Goal: Task Accomplishment & Management: Use online tool/utility

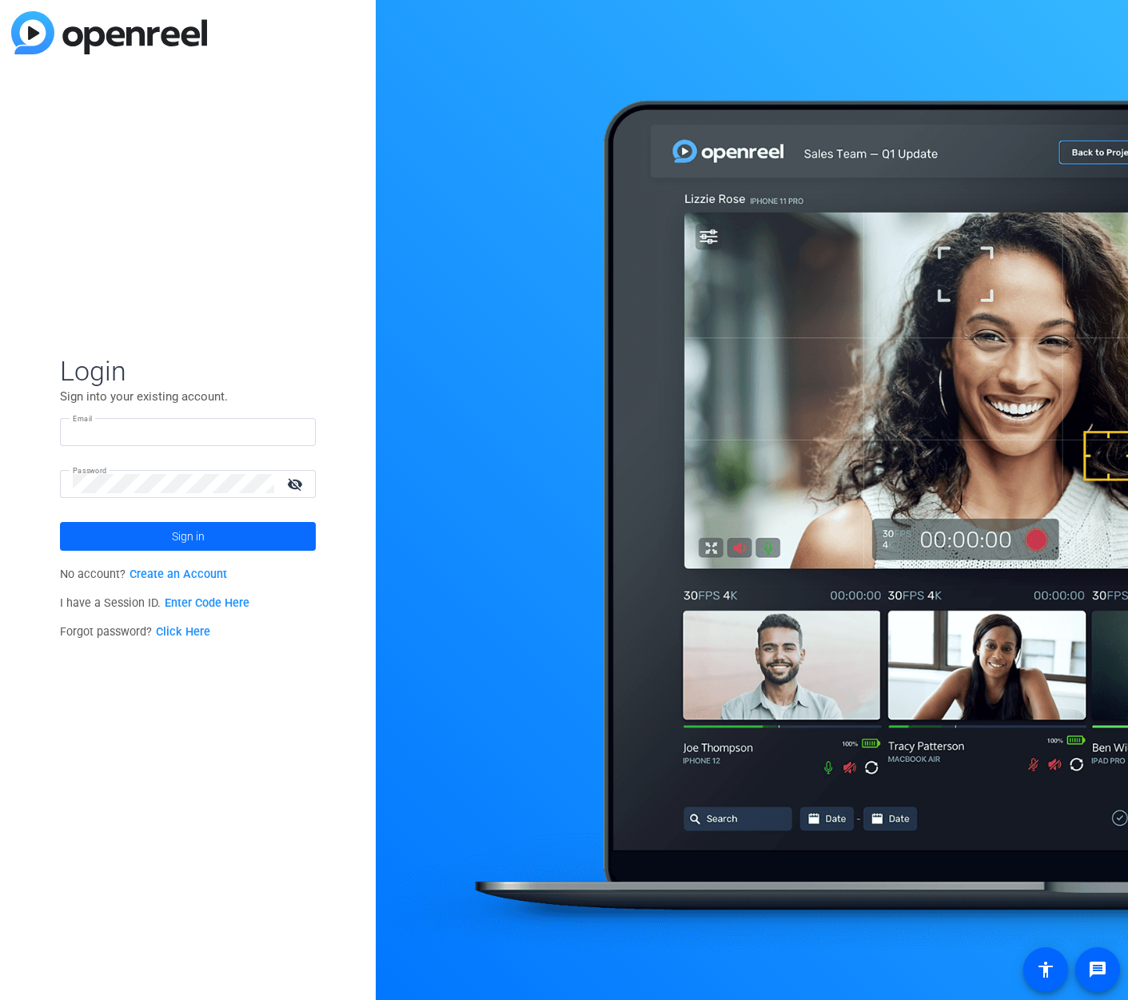
type input "[EMAIL_ADDRESS][DOMAIN_NAME]"
click at [243, 535] on span at bounding box center [188, 536] width 256 height 38
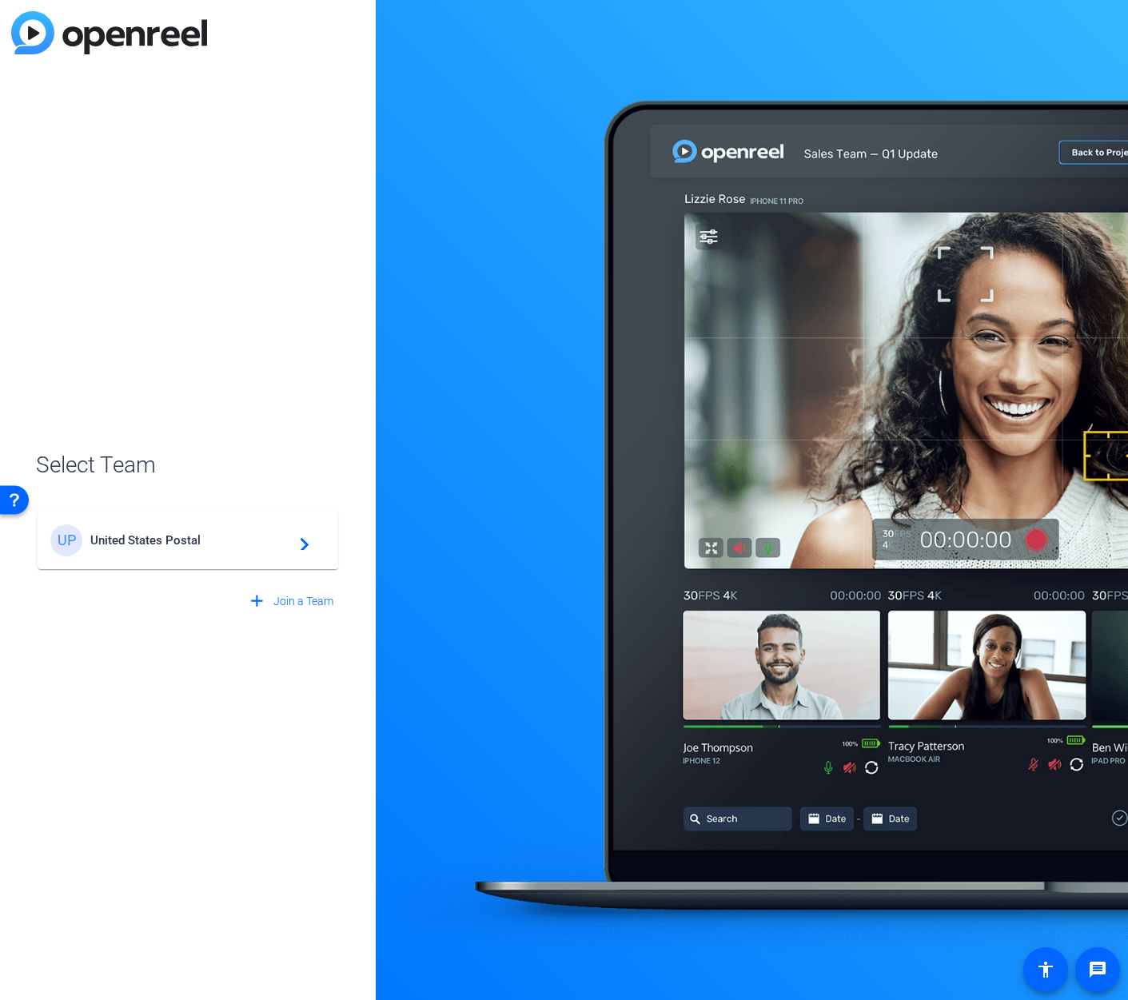
click at [245, 535] on span "United States Postal" at bounding box center [190, 540] width 200 height 14
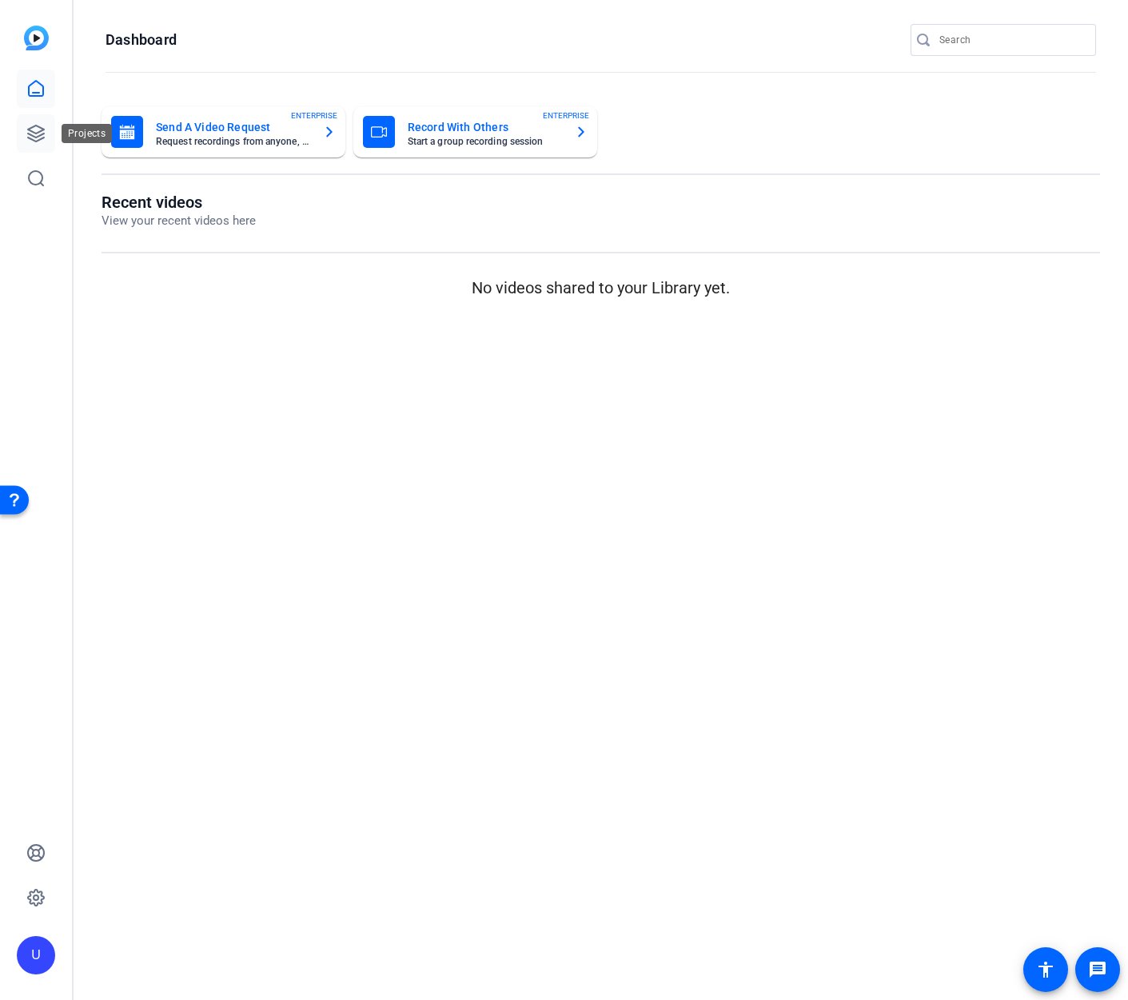
click at [27, 125] on icon at bounding box center [35, 133] width 19 height 19
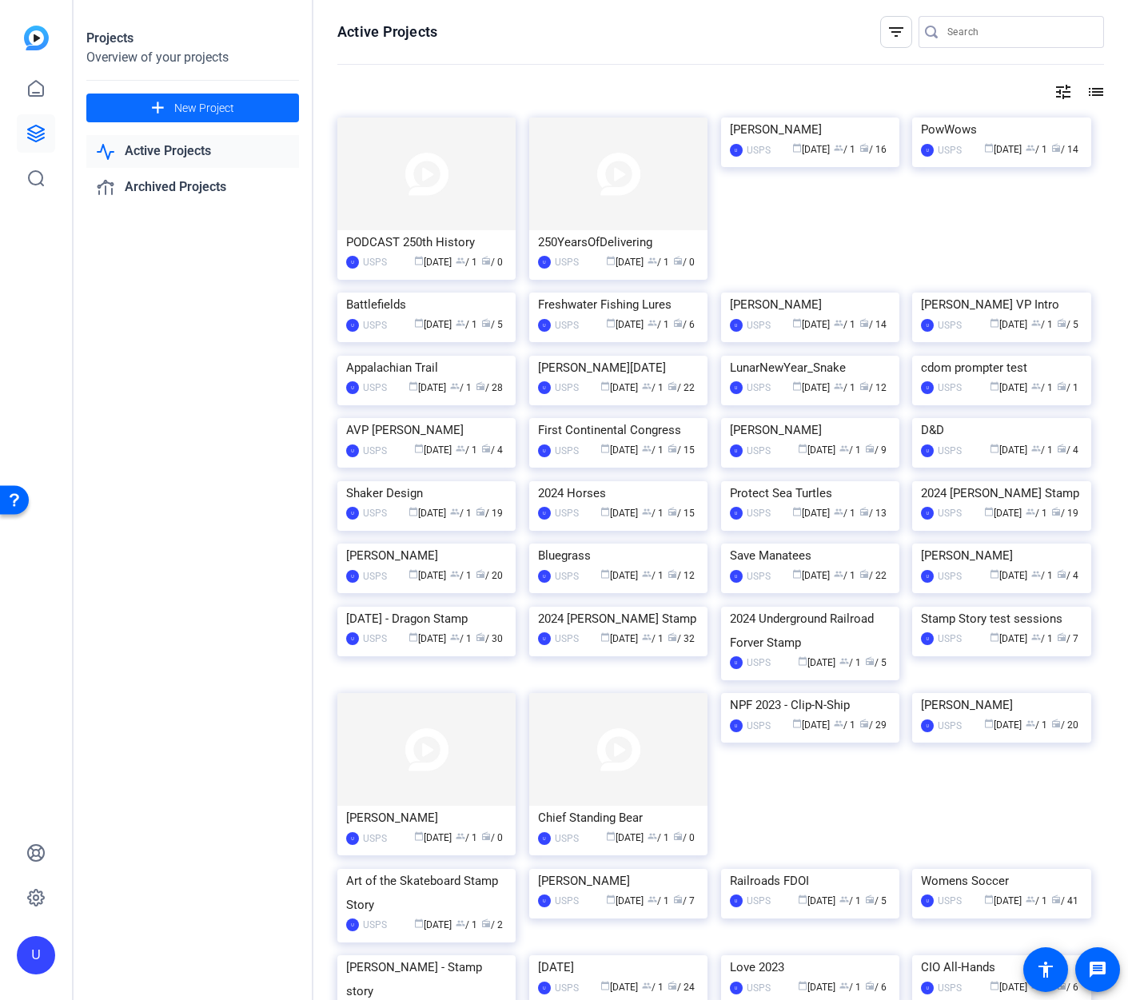
click at [168, 109] on span at bounding box center [192, 108] width 213 height 38
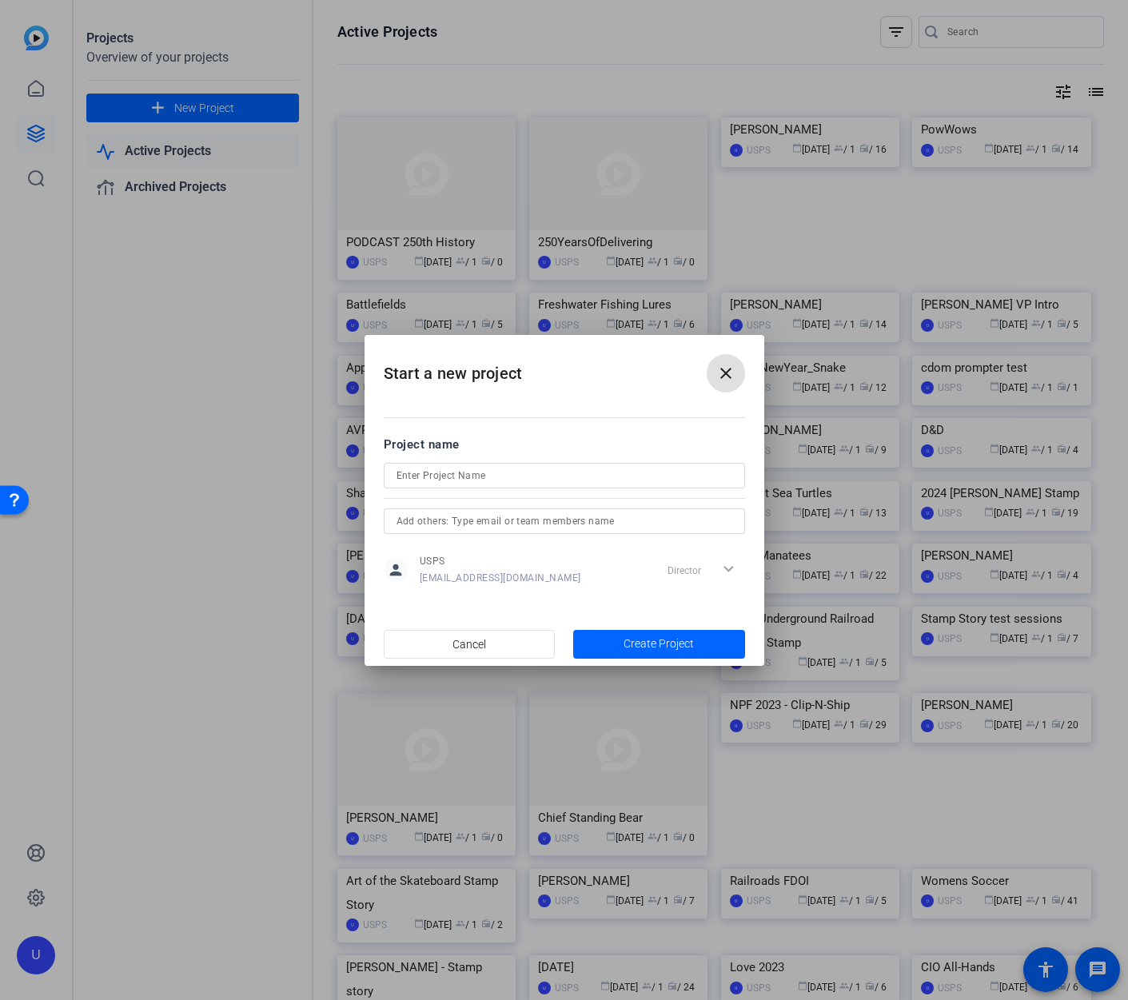
click at [535, 485] on div at bounding box center [564, 476] width 336 height 26
click at [535, 477] on input at bounding box center [564, 475] width 336 height 19
type input "25-001_1 William F Buckley"
click at [634, 640] on span "Create Project" at bounding box center [658, 643] width 70 height 17
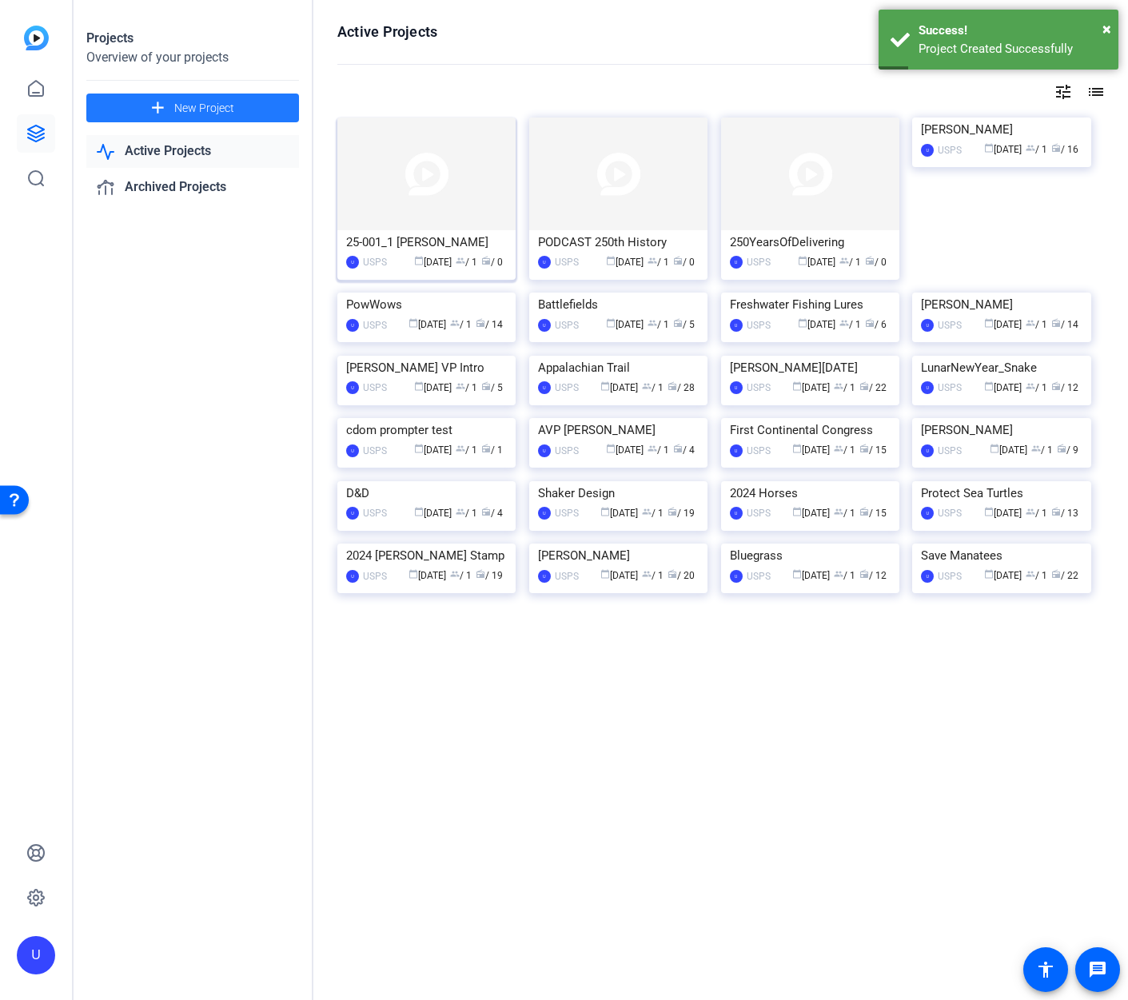
click at [418, 178] on img at bounding box center [426, 173] width 178 height 113
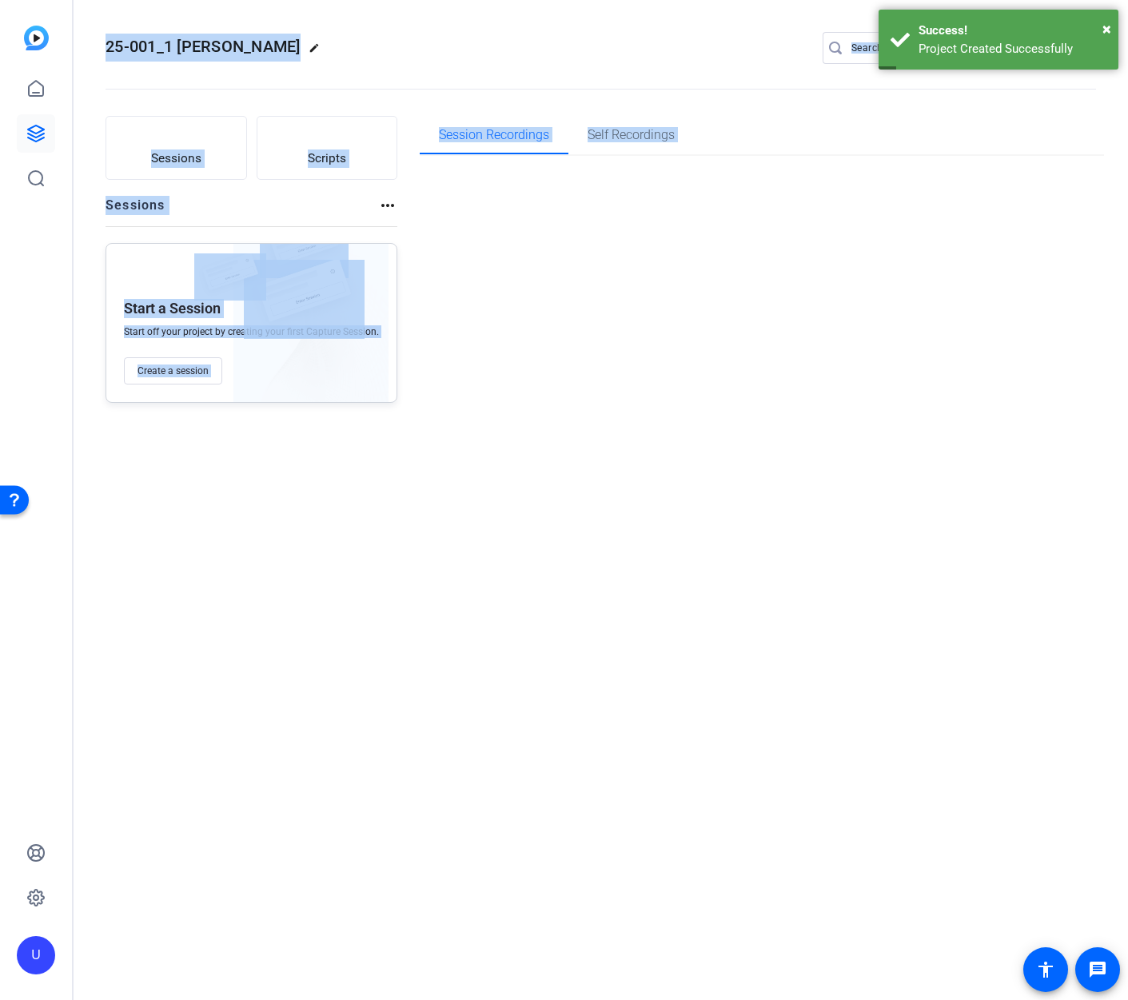
click at [418, 178] on div "25-001_1 William F Buckley edit U settings Sessions Scripts Sessions more_horiz…" at bounding box center [601, 500] width 1054 height 1000
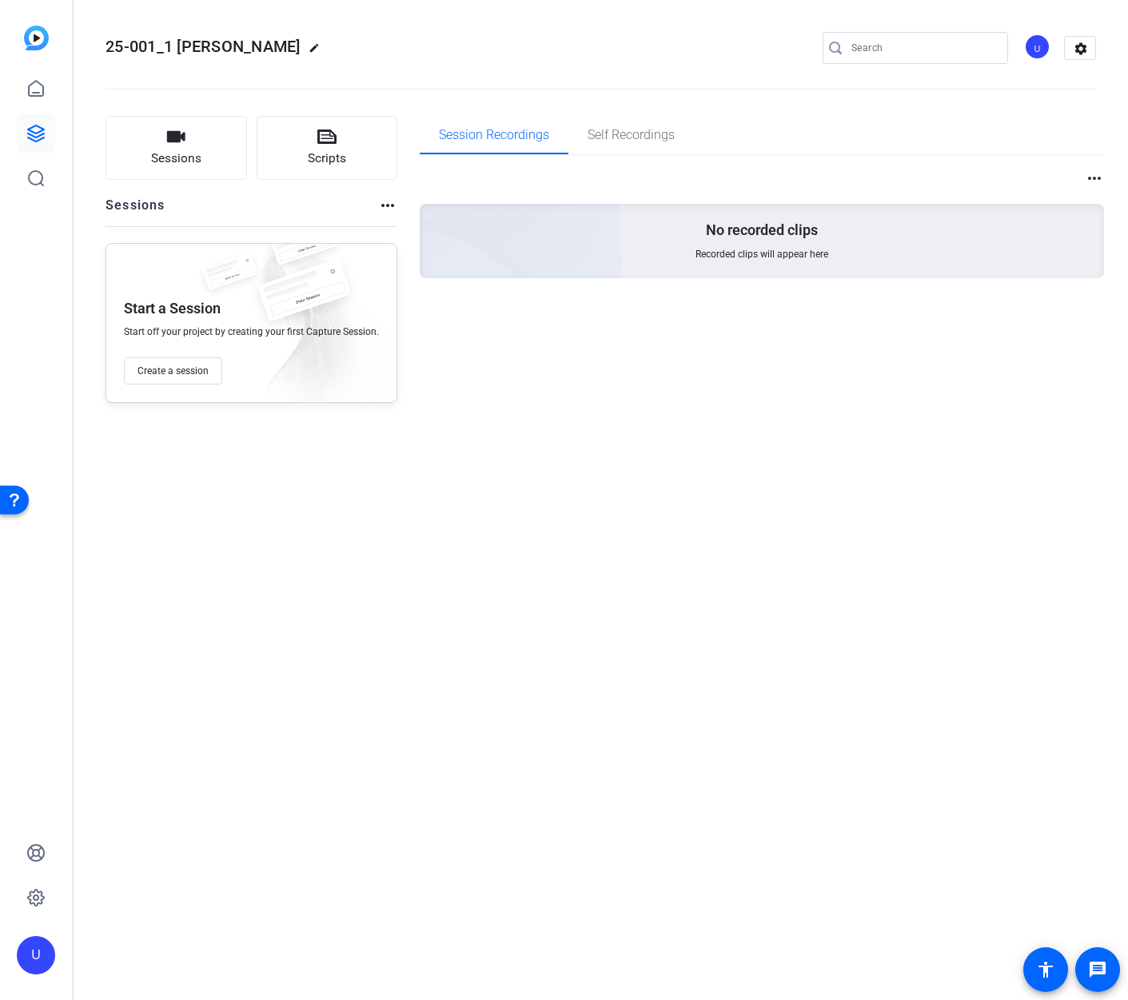
click at [531, 391] on div "Session Recordings Self Recordings more_horiz No recorded clips Recorded clips …" at bounding box center [762, 259] width 685 height 287
click at [195, 373] on span "Create a session" at bounding box center [172, 370] width 71 height 13
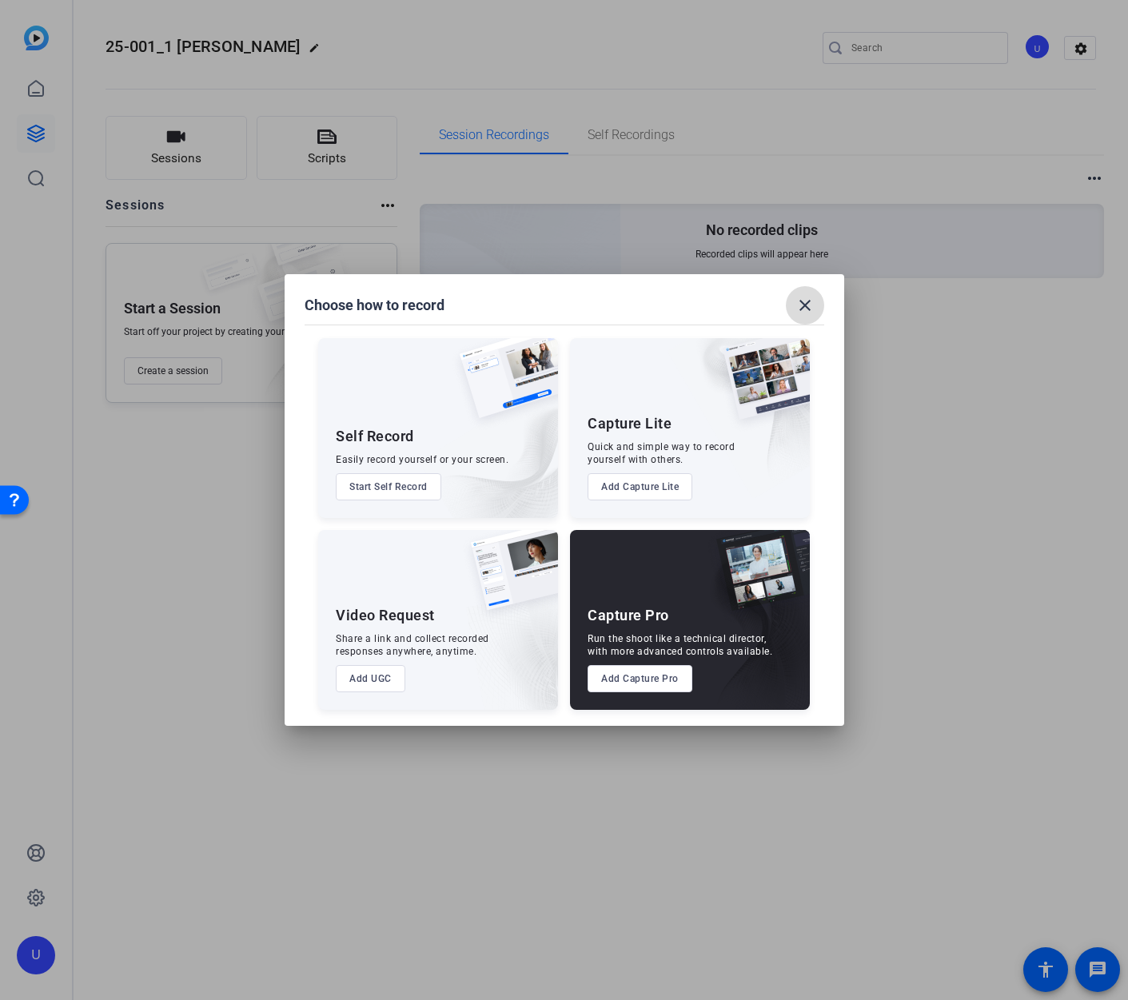
click at [814, 304] on span at bounding box center [804, 305] width 38 height 38
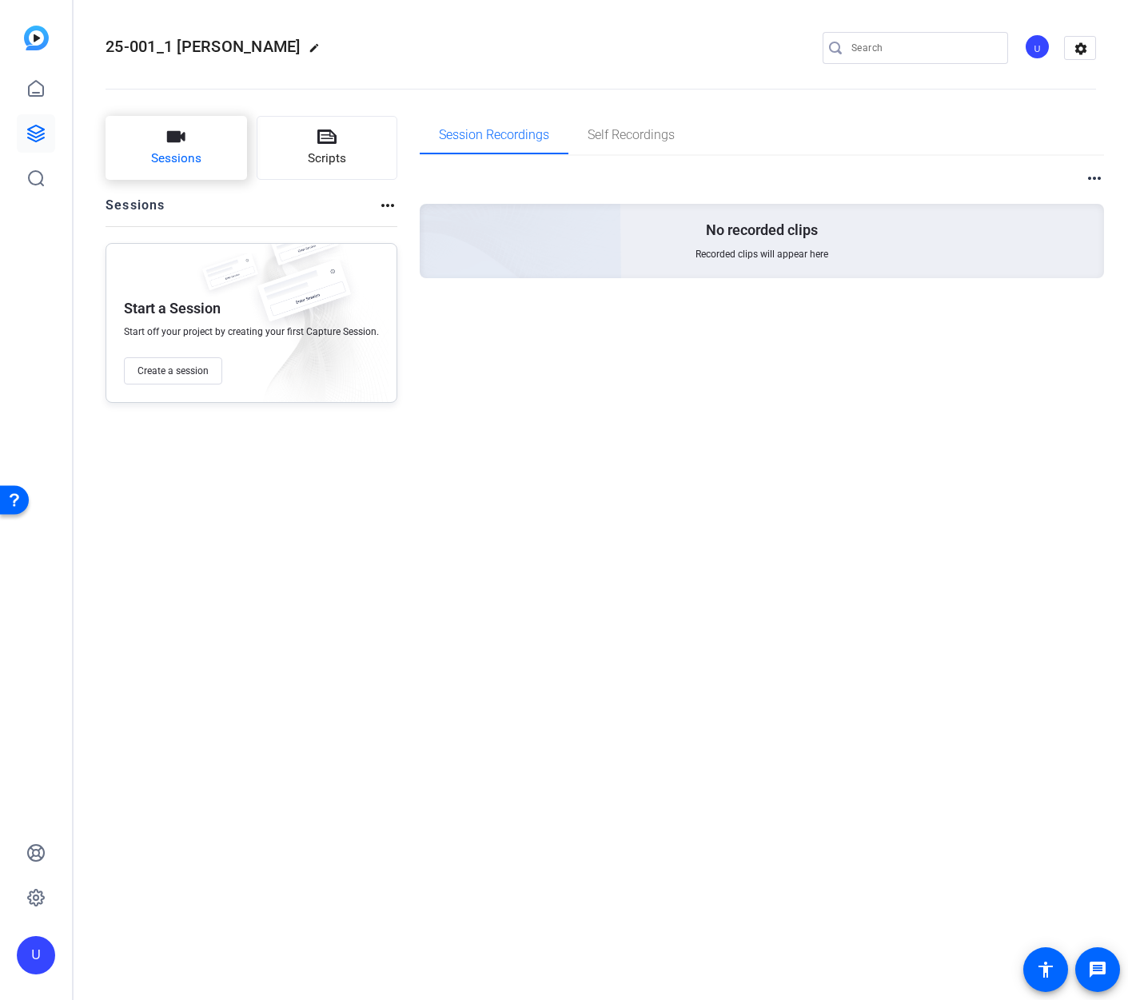
click at [154, 168] on span "Sessions" at bounding box center [176, 158] width 50 height 18
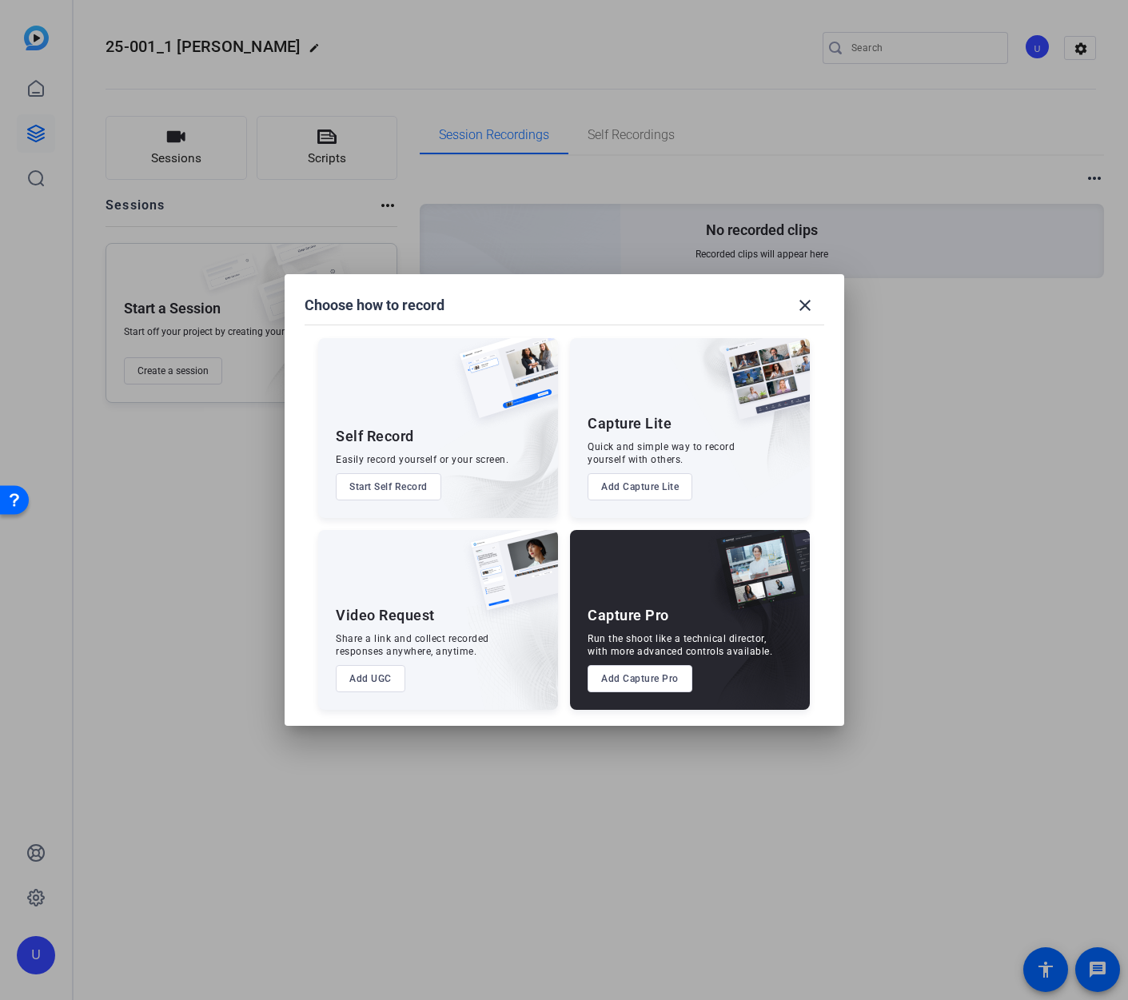
click at [380, 671] on button "Add UGC" at bounding box center [371, 678] width 70 height 27
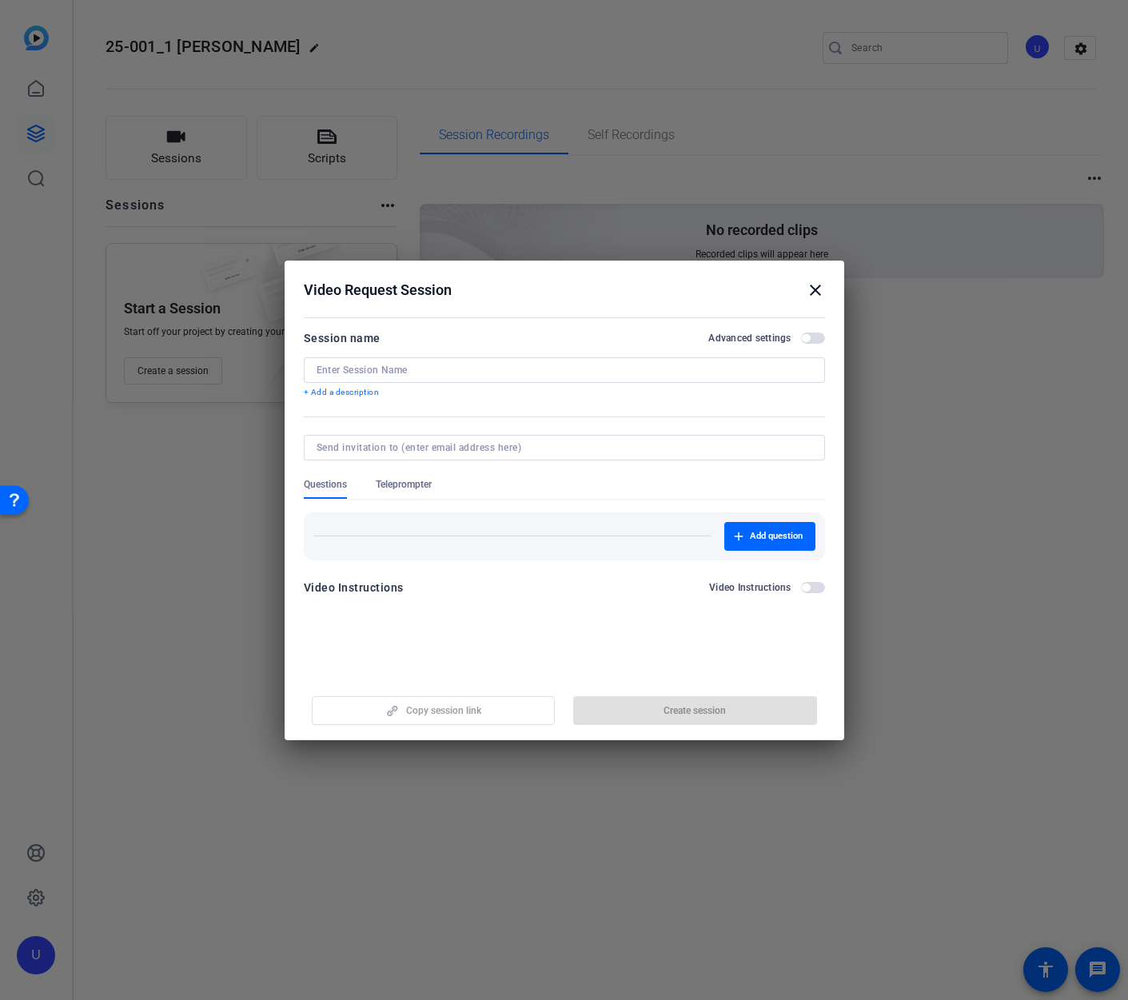
click at [404, 626] on openreel-new-create-edit-ugc-session "Video Request Session close Session name Advanced settings + Add a description …" at bounding box center [563, 500] width 559 height 479
click at [391, 606] on mat-dialog-content "Session name Advanced settings + Add a description Questions Teleprompter Add q…" at bounding box center [563, 468] width 559 height 312
click at [357, 383] on div at bounding box center [564, 392] width 521 height 18
click at [362, 372] on input at bounding box center [563, 370] width 495 height 13
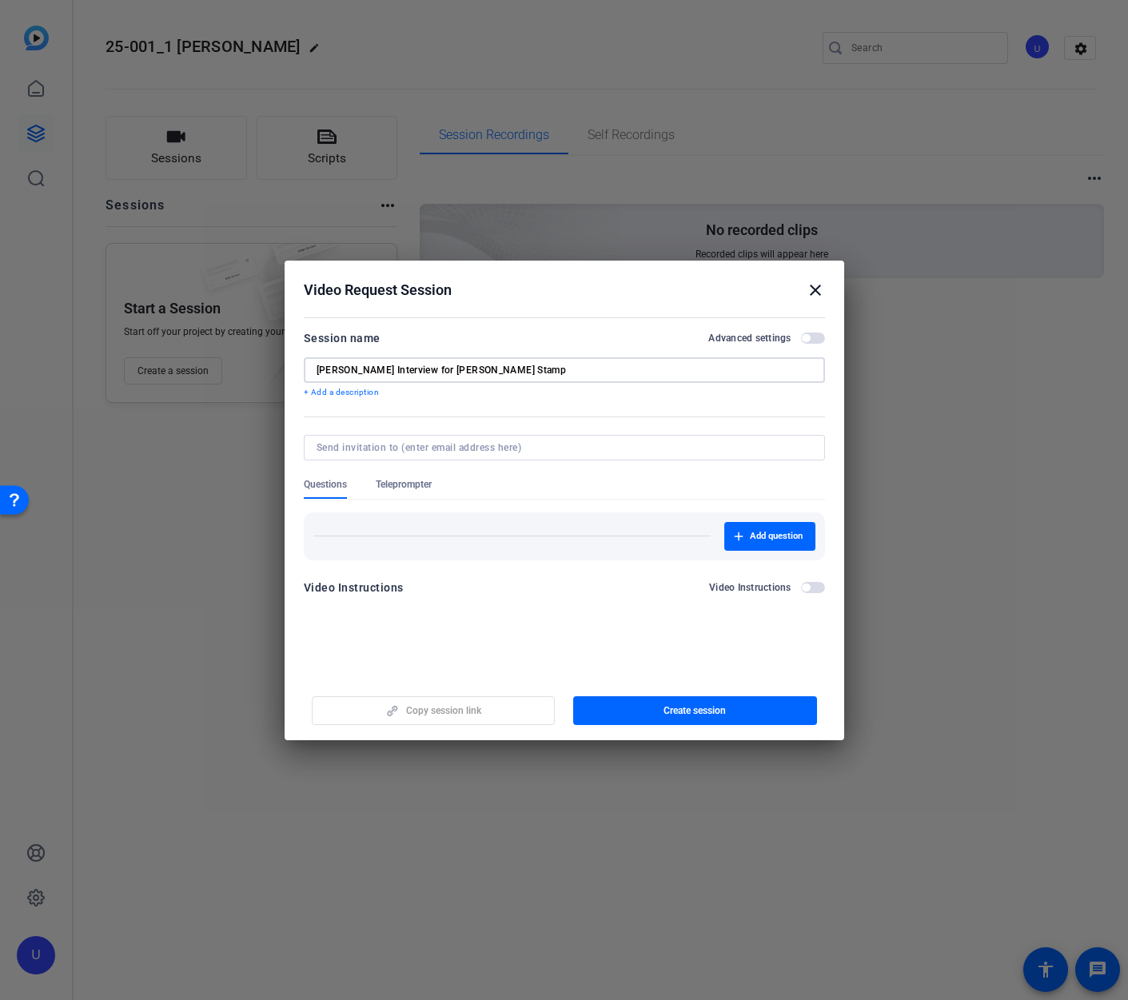
type input "Sam Tanenhaus Interview for William B. Stamp"
click at [370, 451] on input at bounding box center [560, 447] width 489 height 13
click at [371, 449] on input at bounding box center [560, 447] width 489 height 13
click at [662, 476] on div at bounding box center [564, 469] width 521 height 18
click at [356, 444] on input at bounding box center [560, 447] width 489 height 13
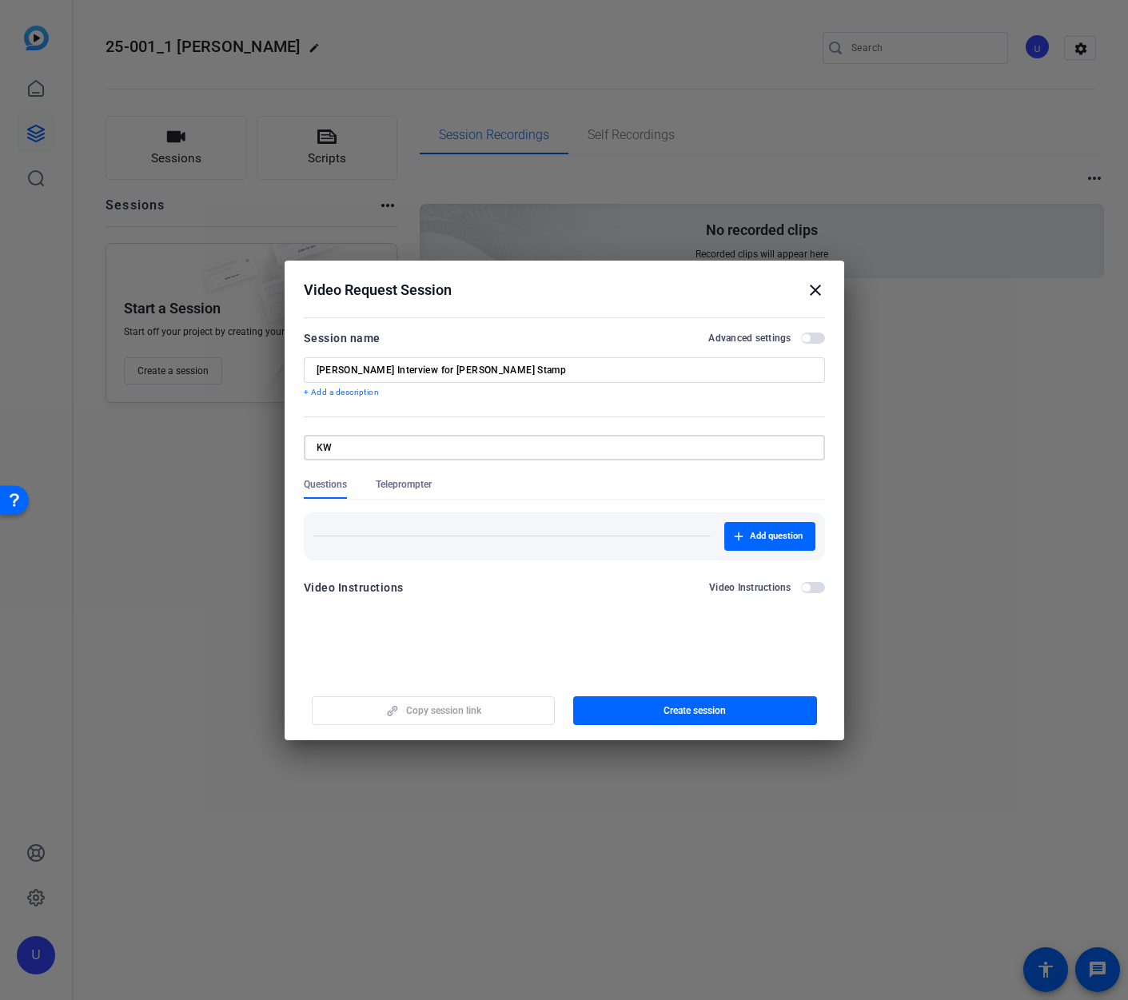
type input "K"
type input "[PERSON_NAME][EMAIL_ADDRESS][DOMAIN_NAME]"
click at [463, 708] on div "Copy session link Create session" at bounding box center [564, 704] width 521 height 41
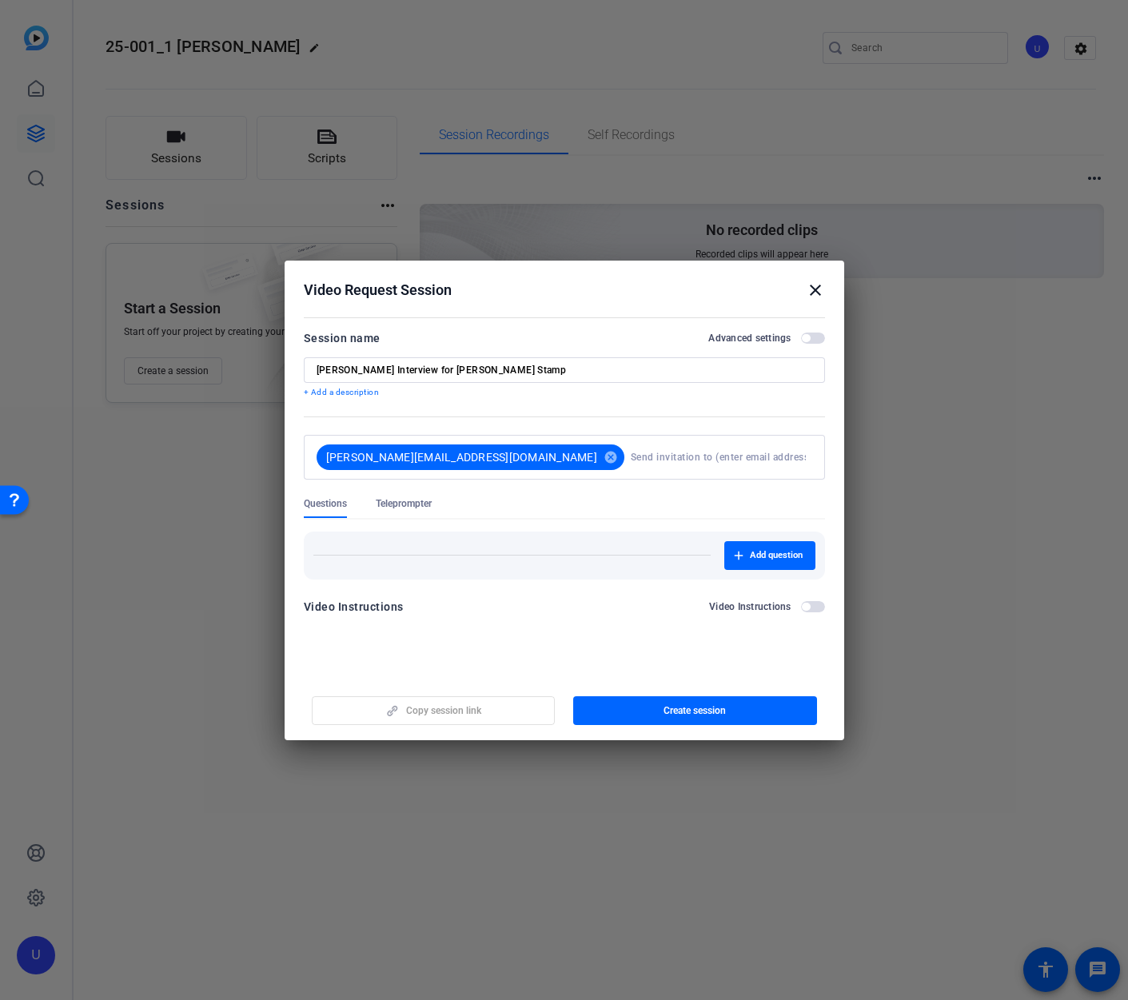
drag, startPoint x: 475, startPoint y: 613, endPoint x: 487, endPoint y: 618, distance: 12.9
click at [475, 613] on div "Video Instructions Video Instructions" at bounding box center [564, 606] width 521 height 19
click at [810, 336] on span "button" at bounding box center [813, 337] width 24 height 11
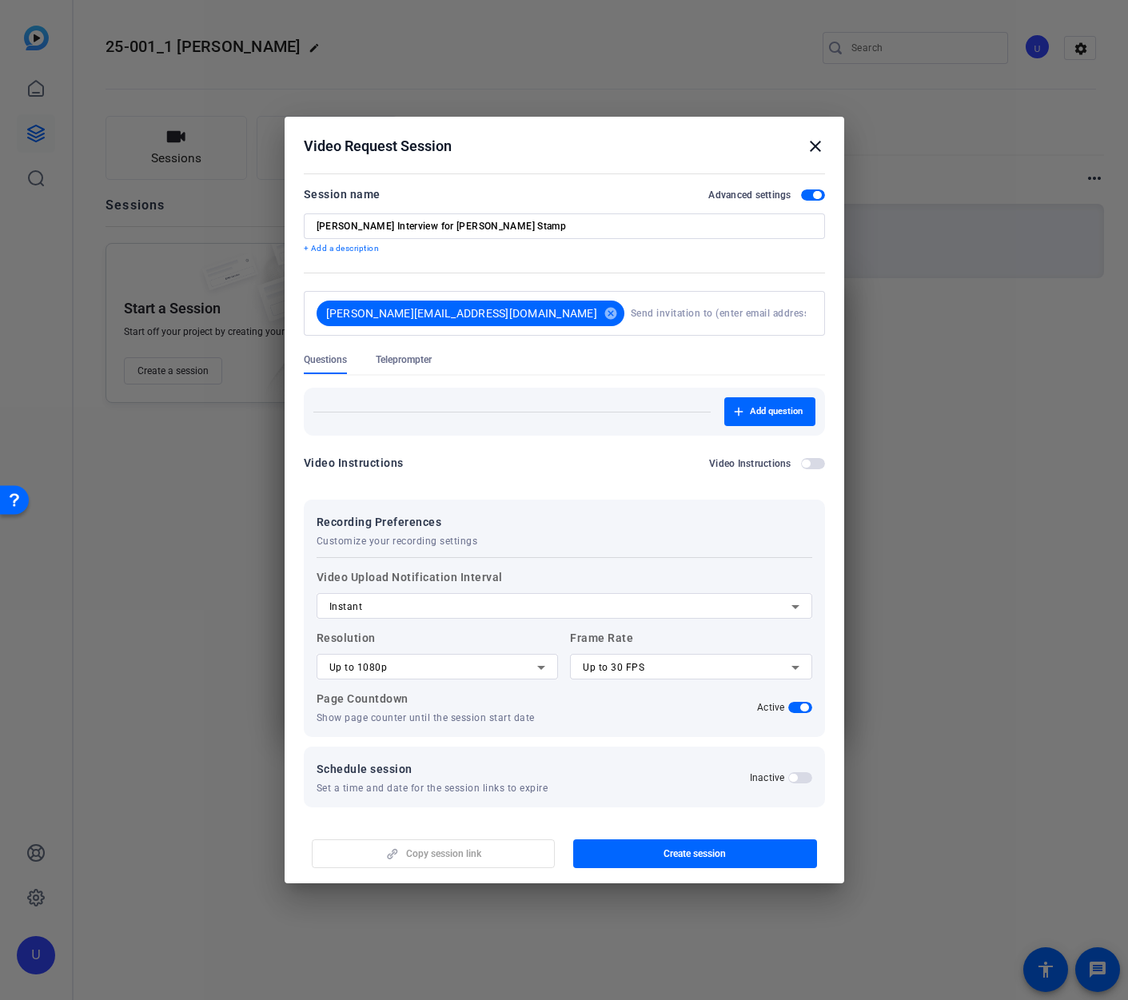
scroll to position [6, 0]
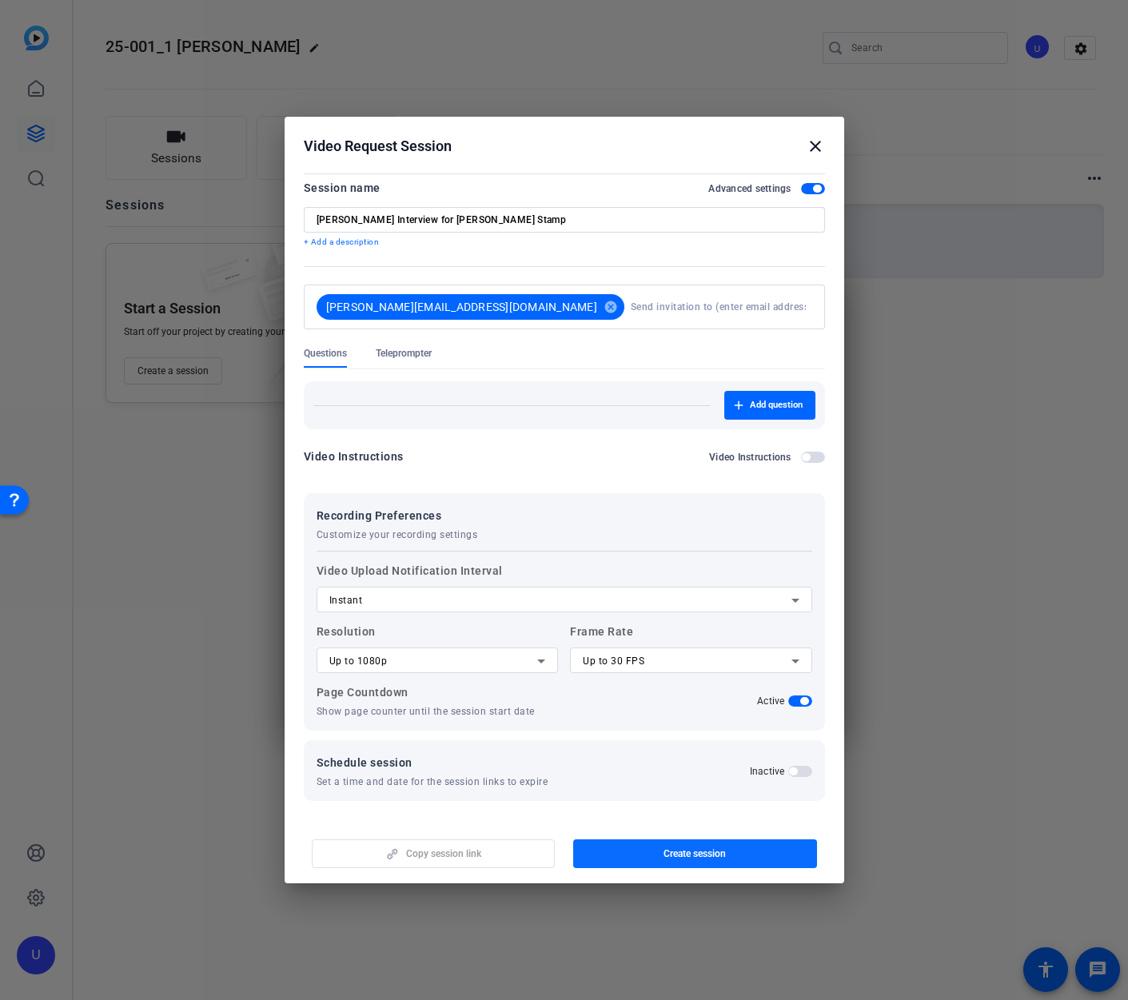
click at [721, 855] on span "Create session" at bounding box center [694, 853] width 62 height 13
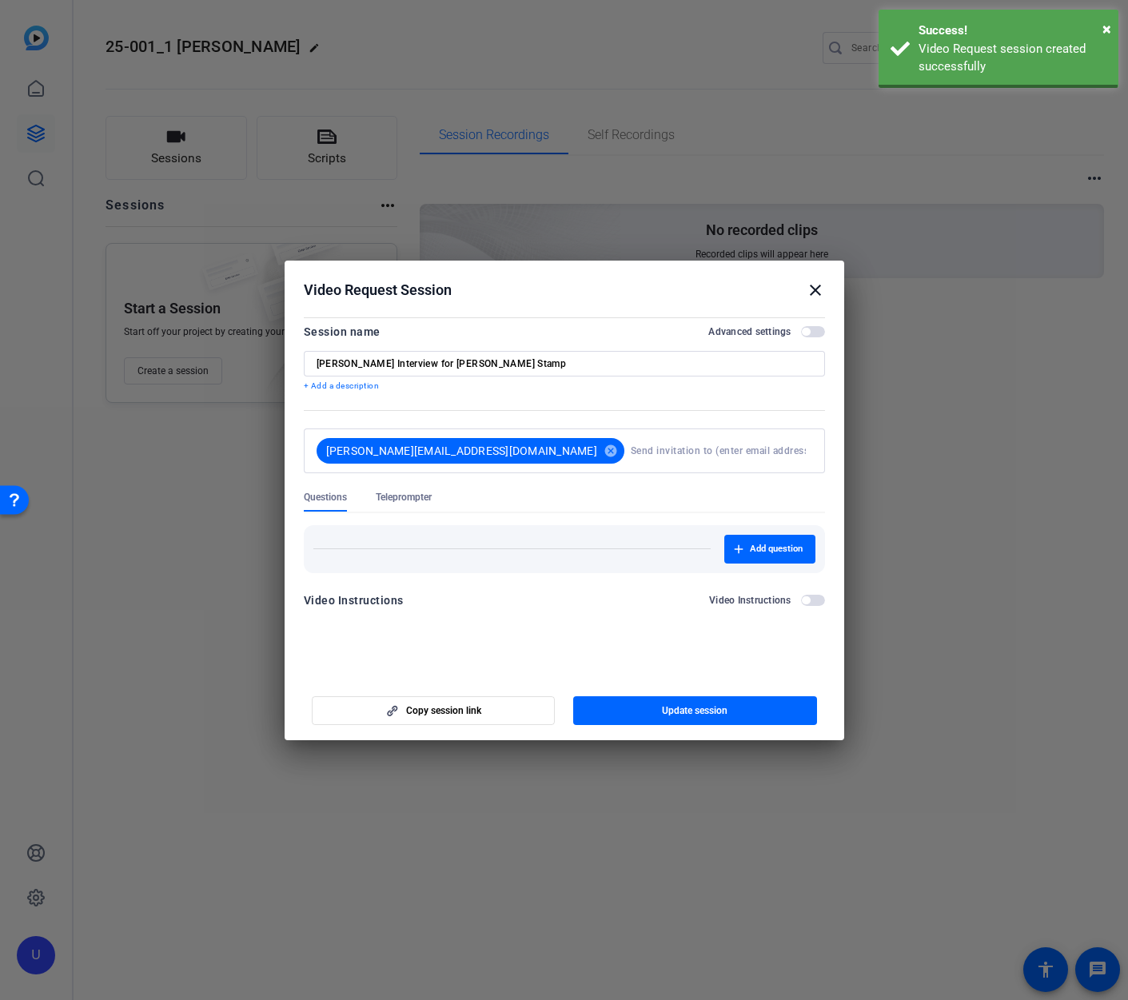
scroll to position [0, 0]
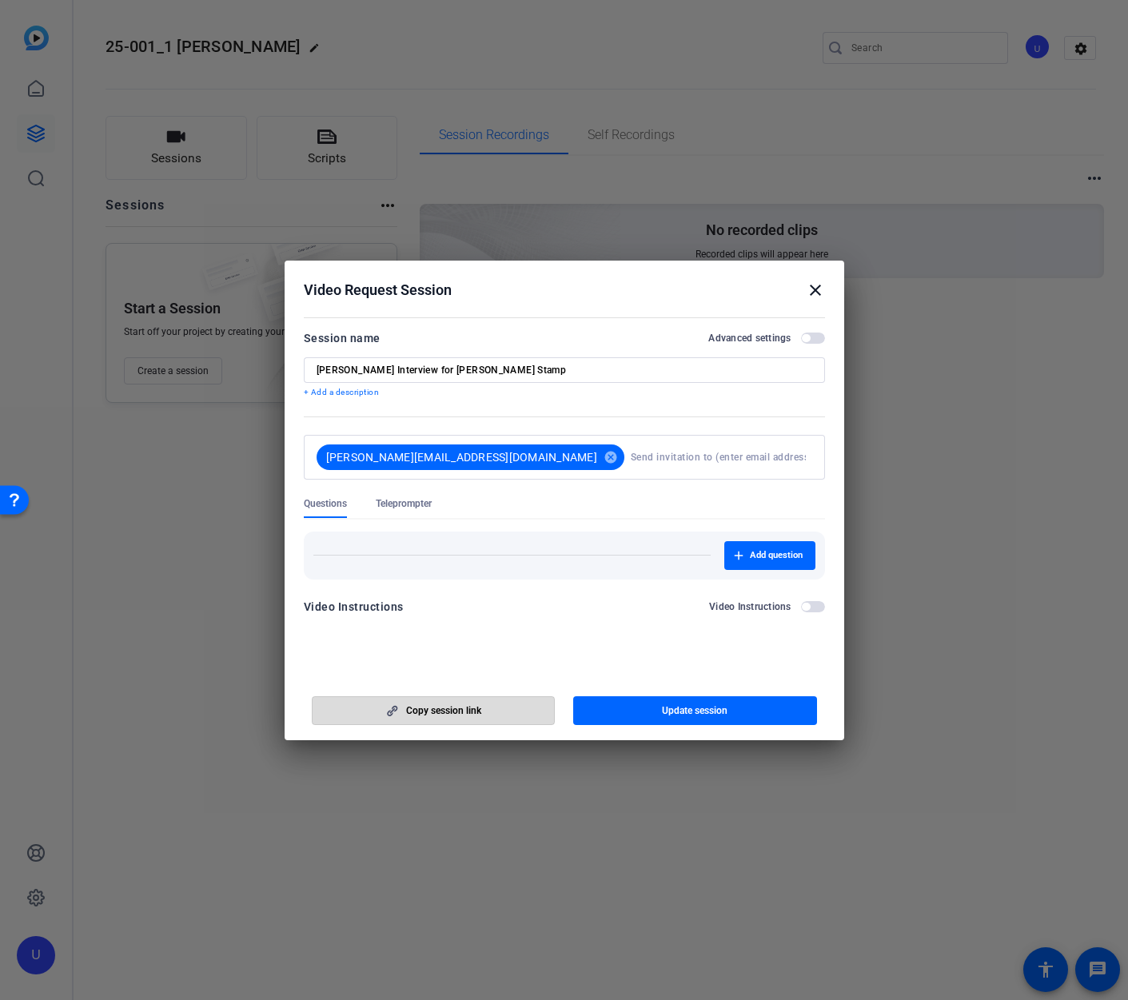
click at [446, 714] on span "Copy session link" at bounding box center [443, 710] width 75 height 13
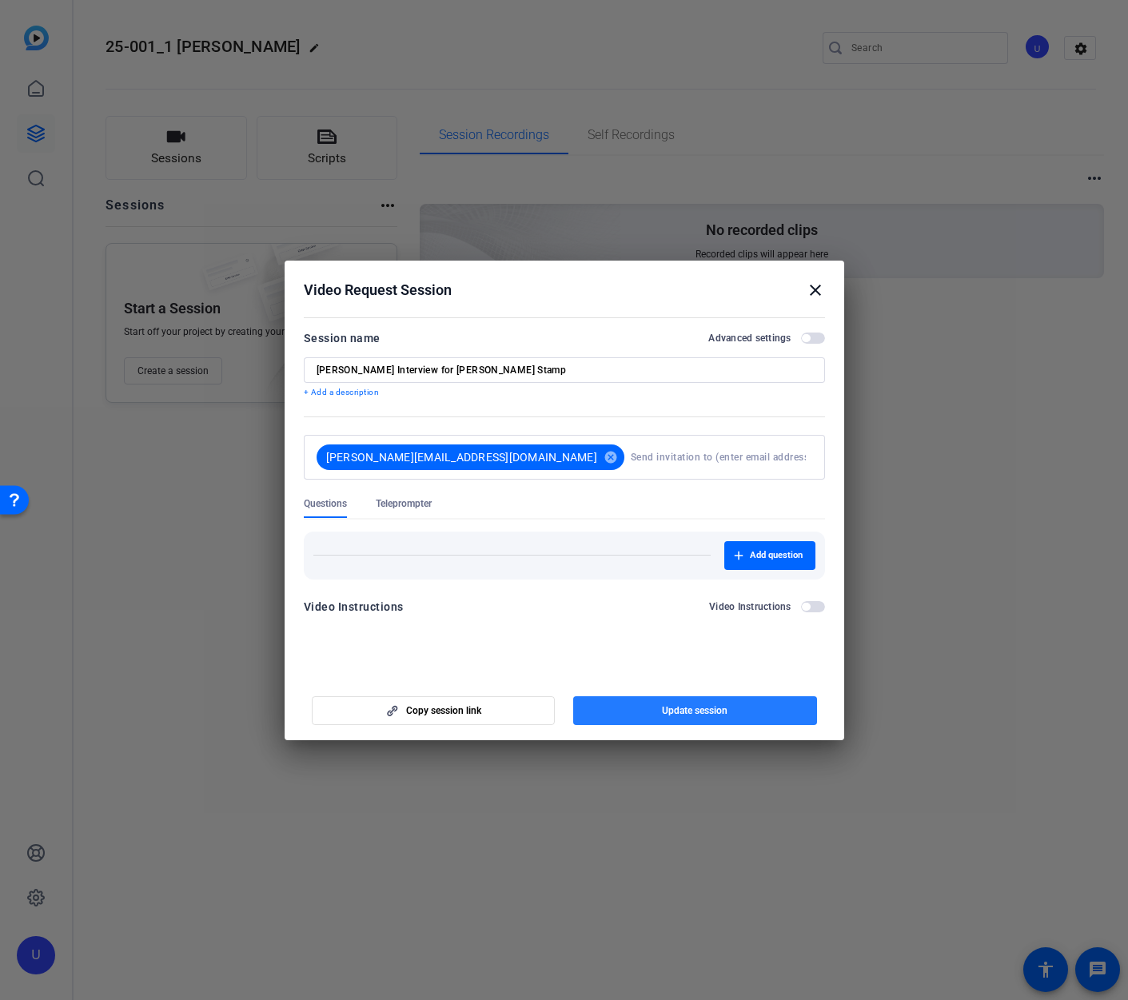
click at [661, 713] on span "button" at bounding box center [695, 710] width 244 height 38
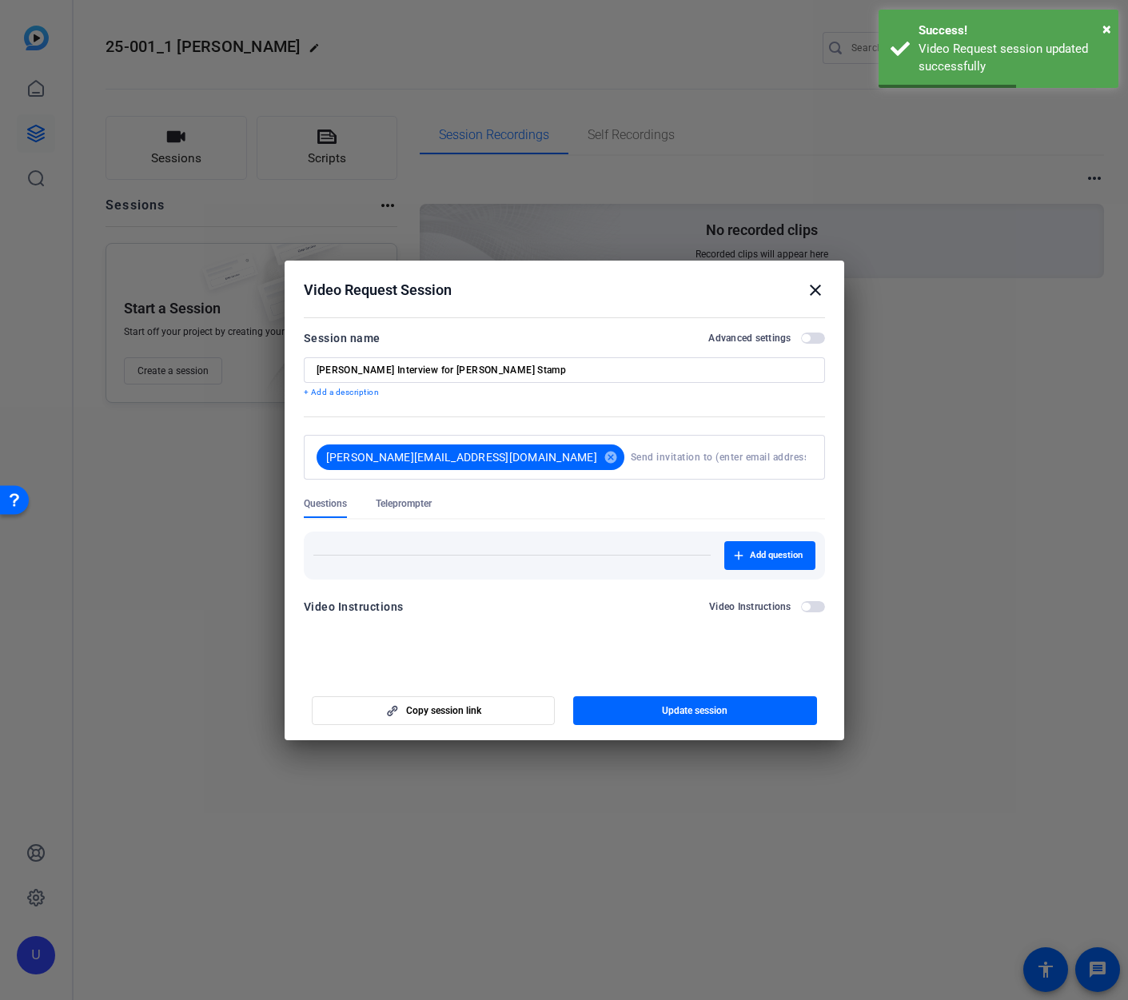
drag, startPoint x: 403, startPoint y: 705, endPoint x: 455, endPoint y: 671, distance: 62.5
click at [403, 705] on span "button" at bounding box center [433, 710] width 242 height 38
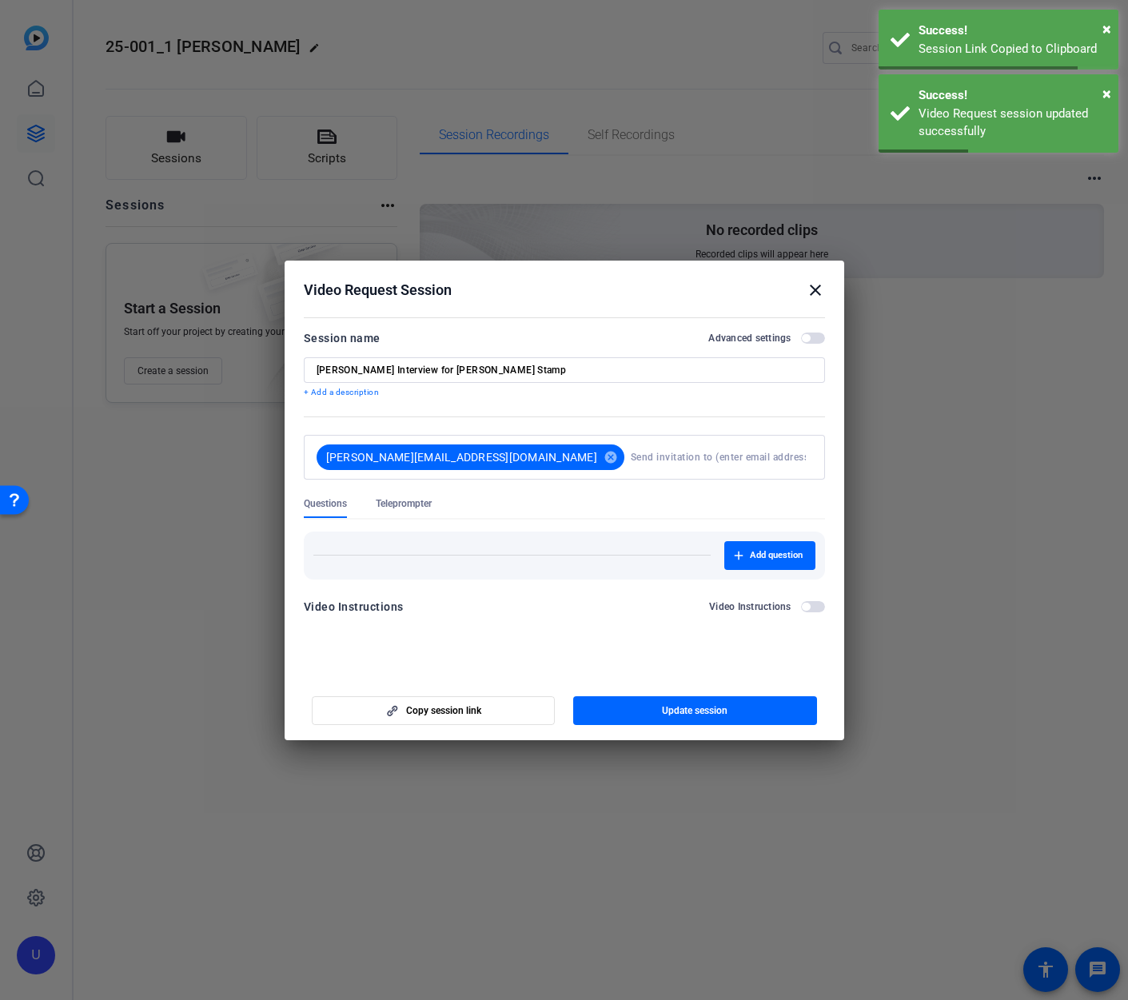
click at [813, 289] on mat-icon "close" at bounding box center [814, 289] width 19 height 19
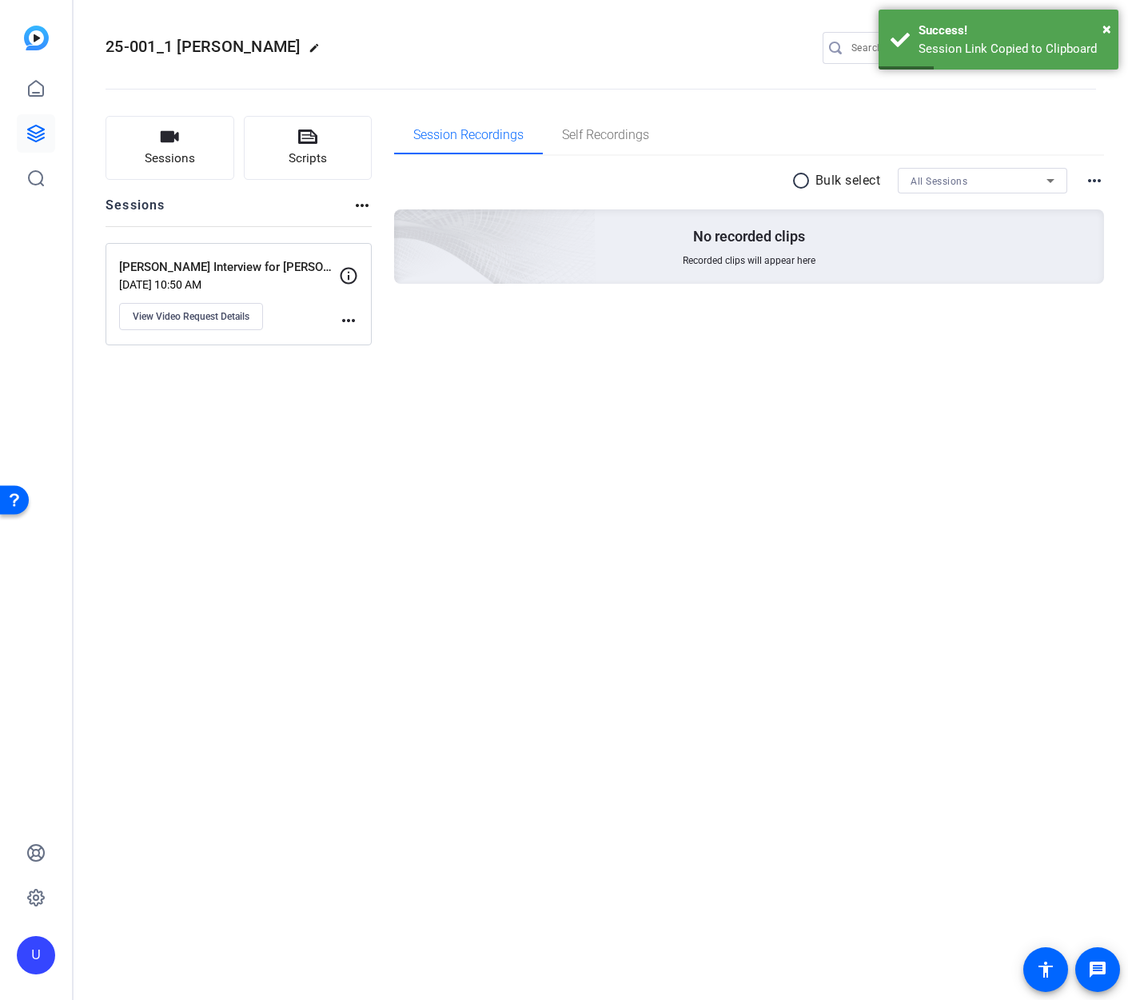
click at [304, 286] on p "Aug 20, 2025 @ 10:50 AM" at bounding box center [229, 284] width 220 height 13
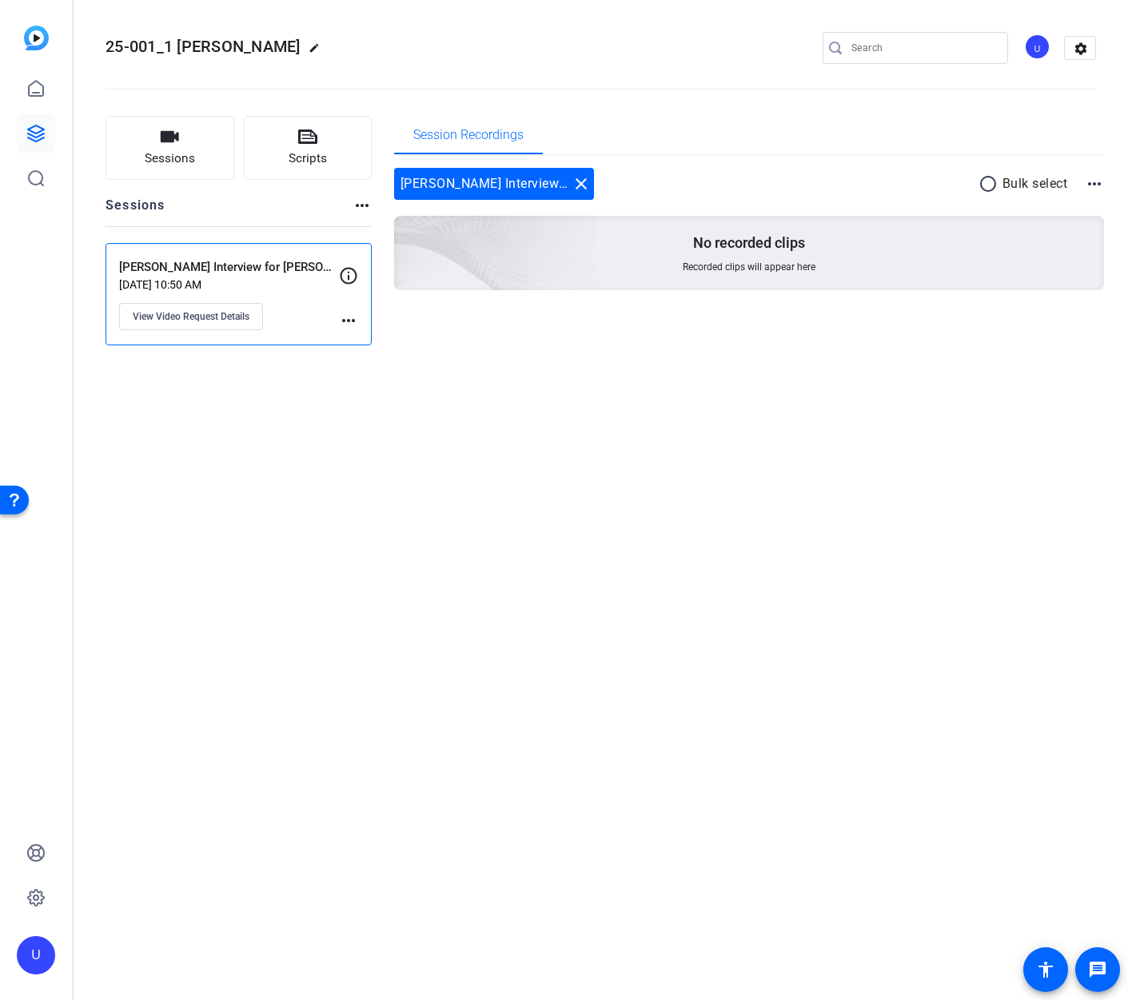
click at [304, 286] on p "Aug 20, 2025 @ 10:50 AM" at bounding box center [229, 284] width 220 height 13
click at [349, 317] on mat-icon "more_horiz" at bounding box center [348, 320] width 19 height 19
click at [205, 320] on div at bounding box center [564, 500] width 1128 height 1000
click at [209, 315] on span "View Video Request Details" at bounding box center [191, 316] width 117 height 13
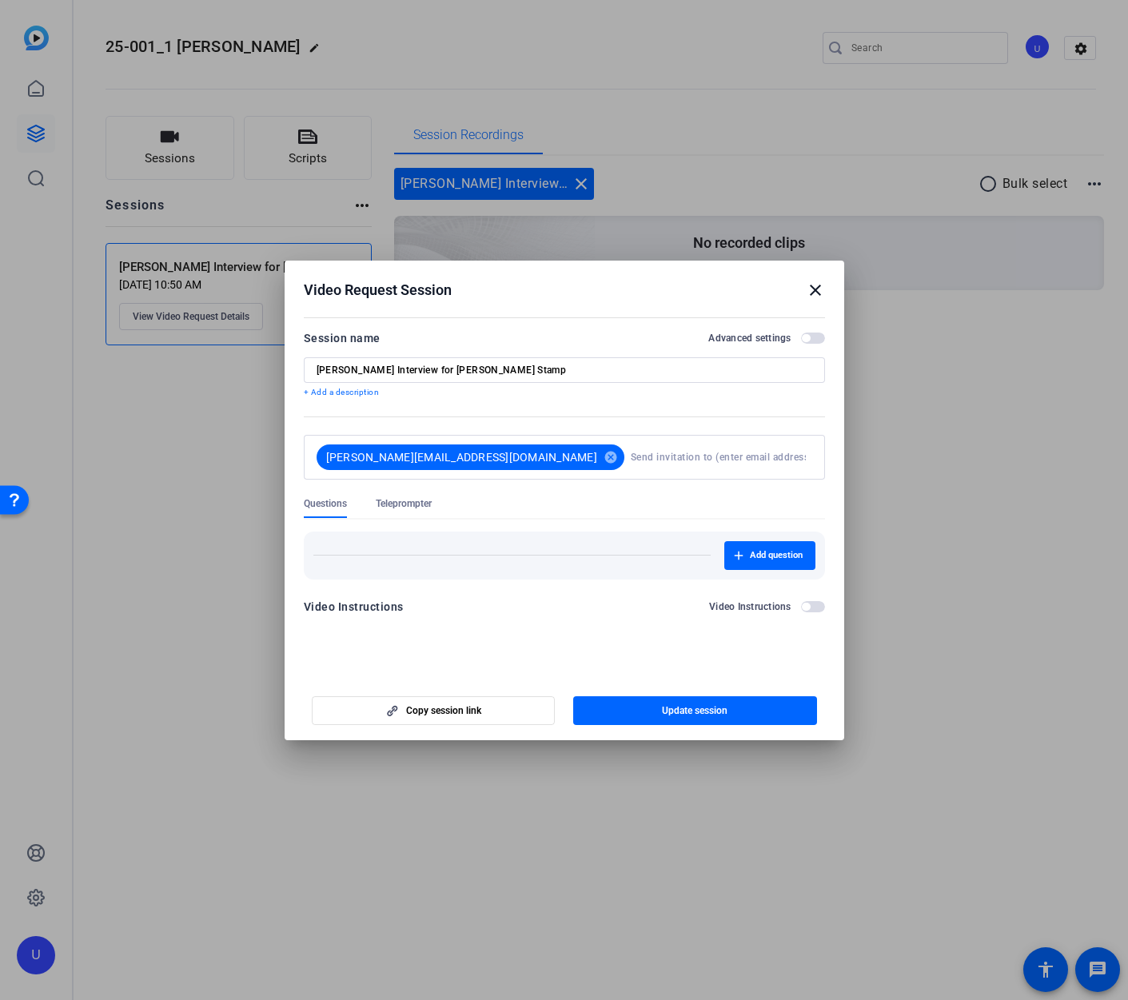
click at [822, 337] on span "button" at bounding box center [813, 337] width 24 height 11
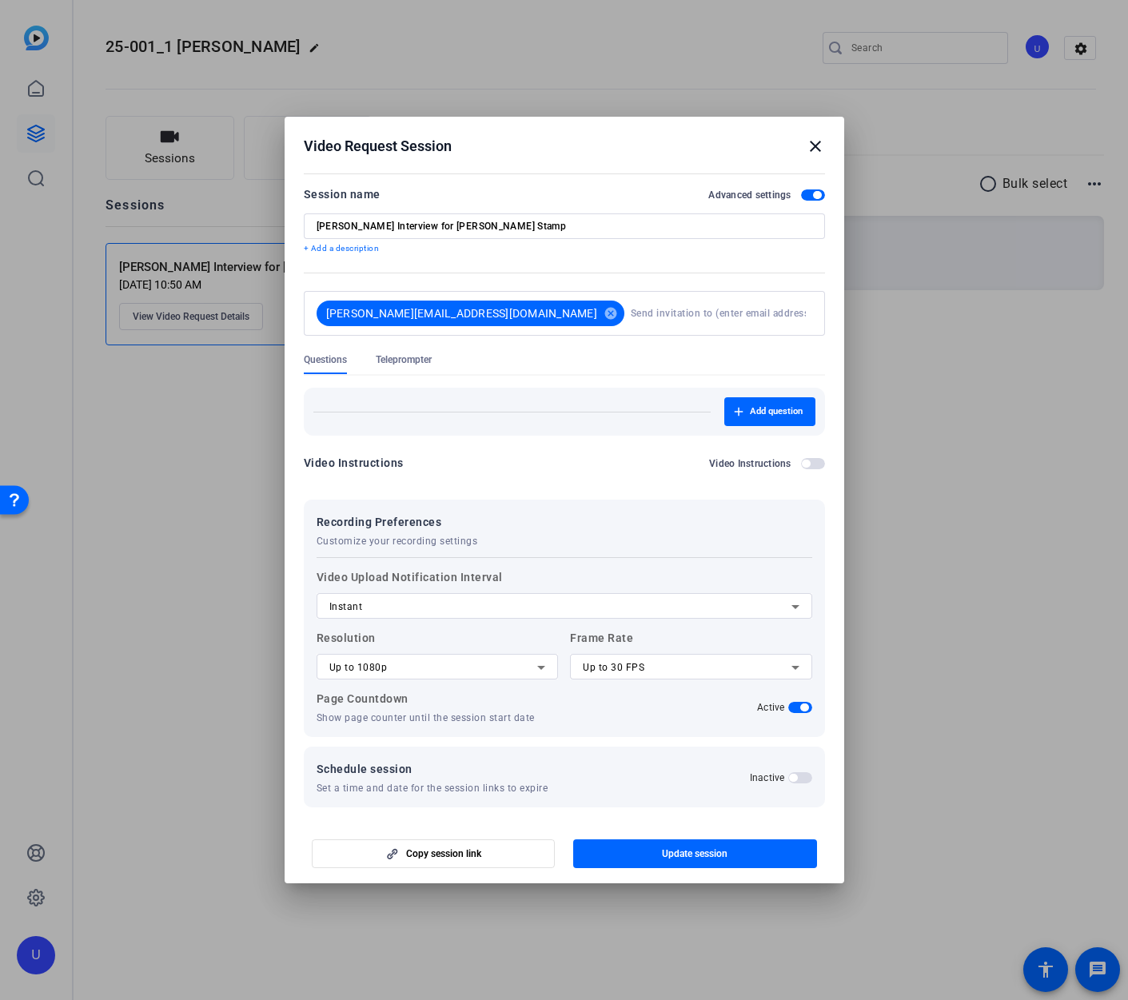
click at [797, 778] on span "button" at bounding box center [800, 777] width 24 height 11
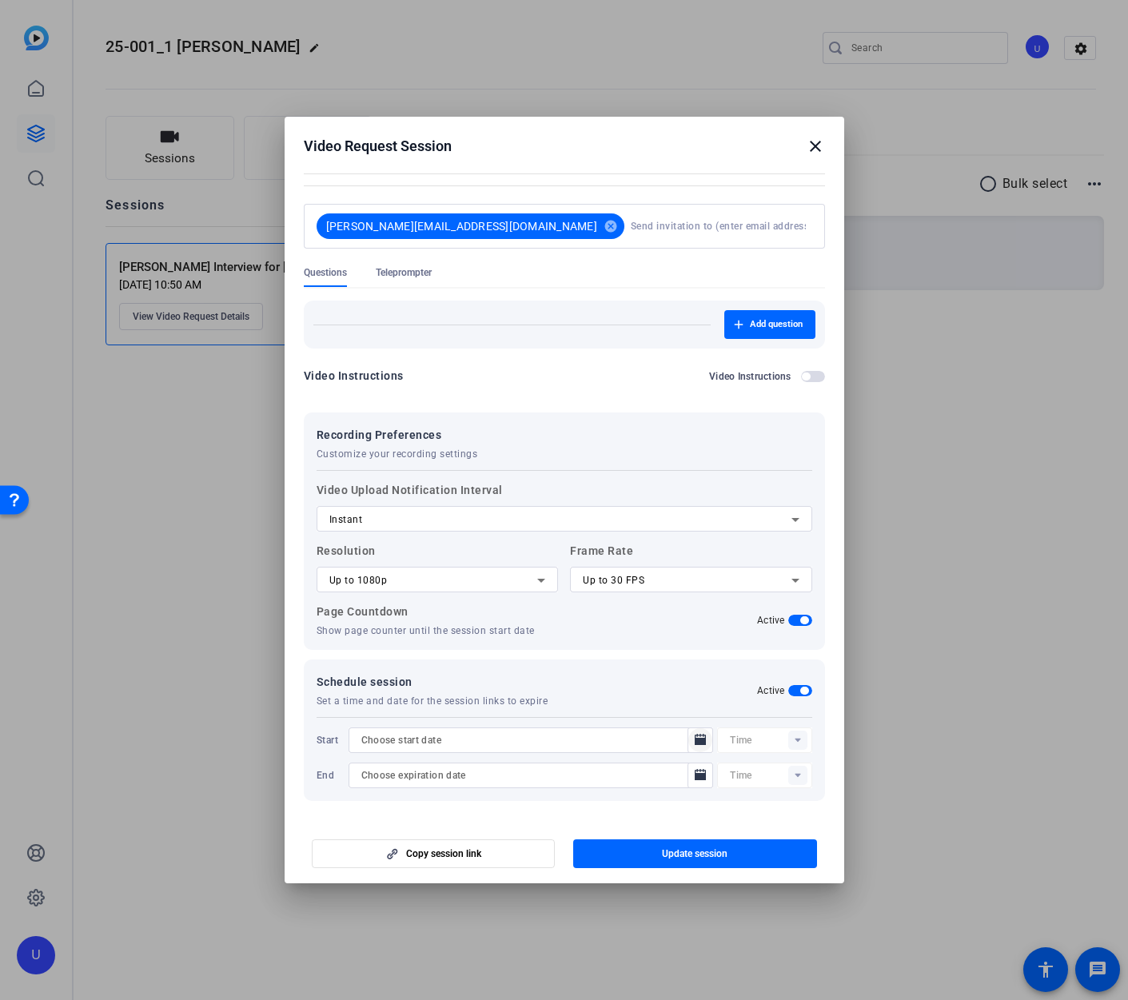
click at [694, 746] on icon "Open calendar" at bounding box center [700, 739] width 13 height 19
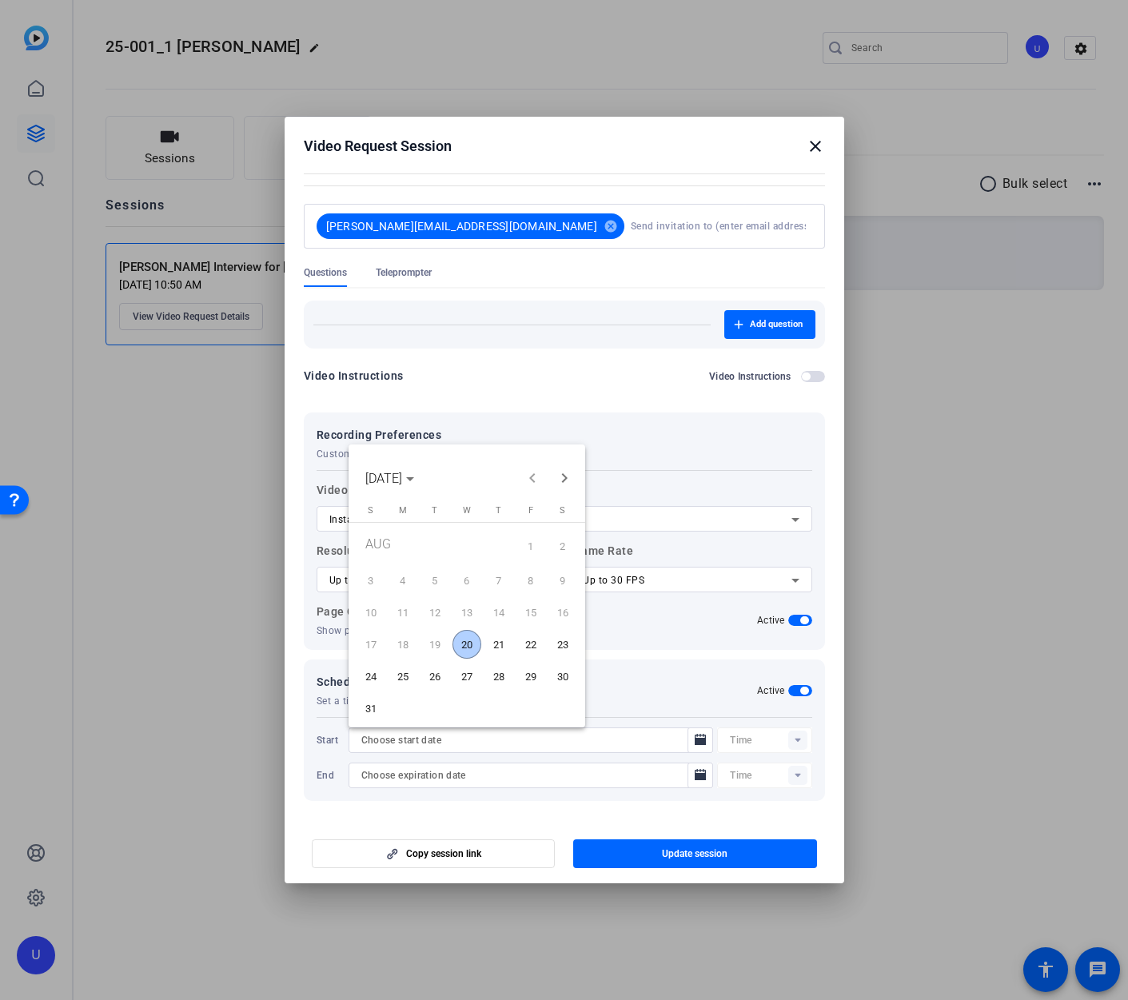
click at [760, 740] on div at bounding box center [564, 500] width 1128 height 1000
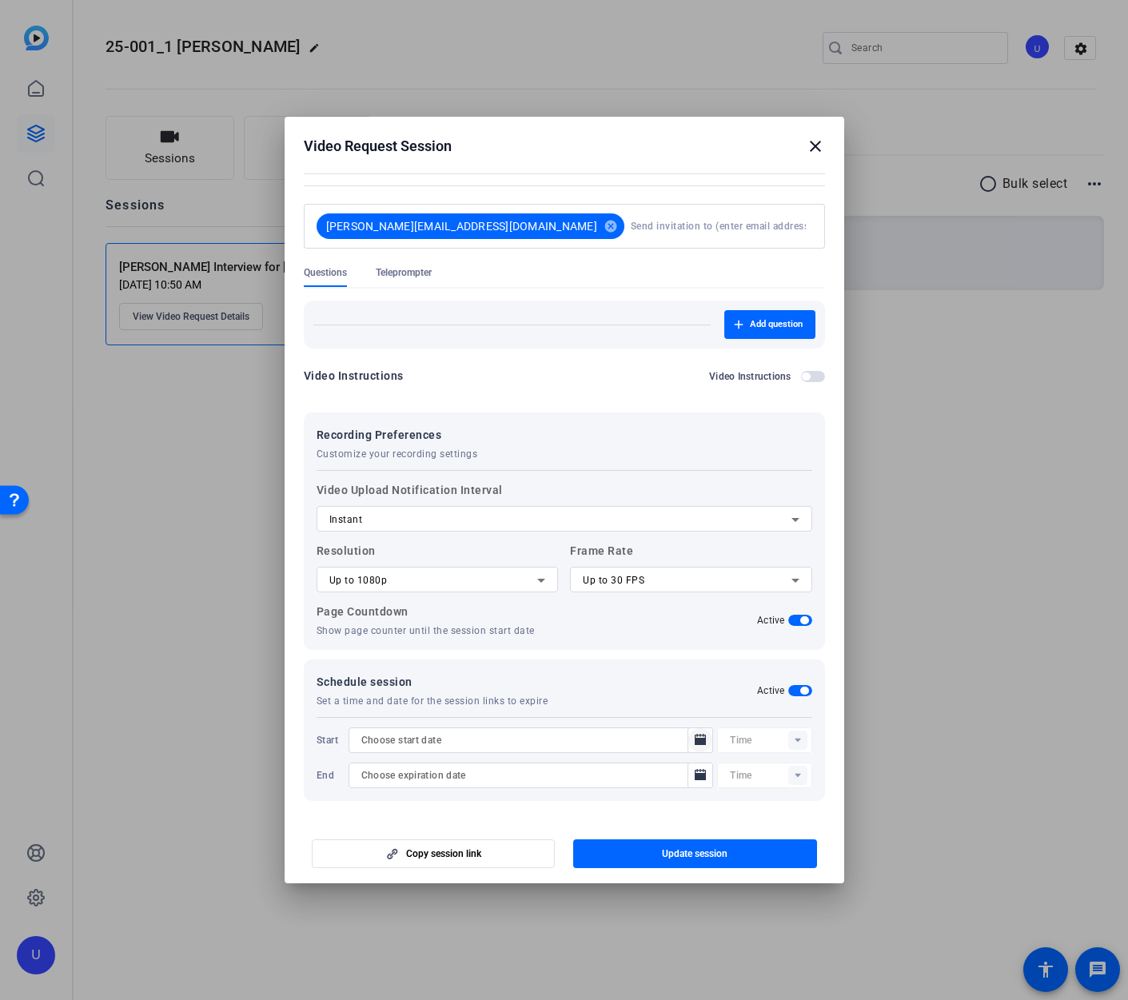
drag, startPoint x: 635, startPoint y: 738, endPoint x: 689, endPoint y: 745, distance: 53.9
click at [638, 738] on input at bounding box center [523, 739] width 324 height 19
click at [700, 744] on icon "Open calendar" at bounding box center [699, 739] width 11 height 11
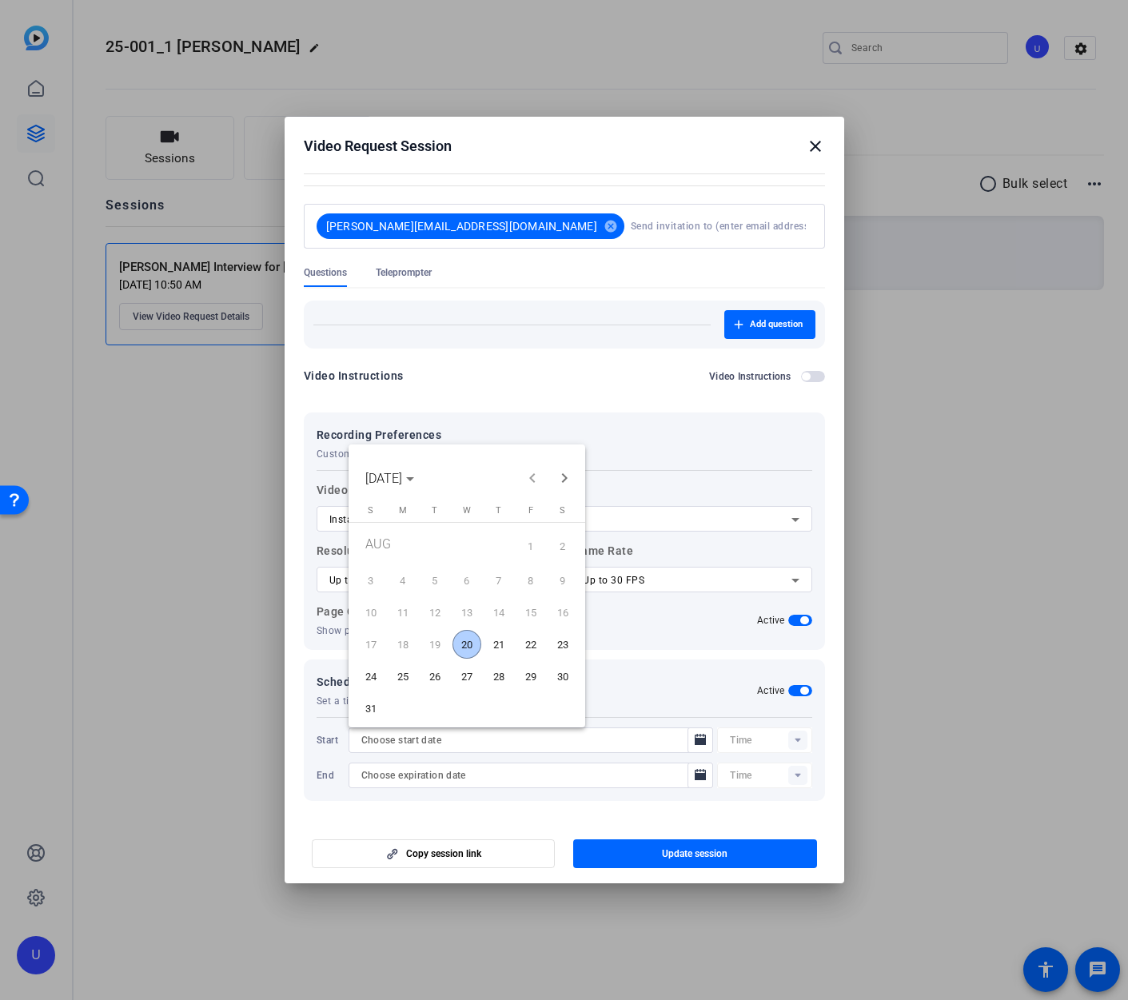
click at [458, 640] on span "20" at bounding box center [466, 644] width 29 height 29
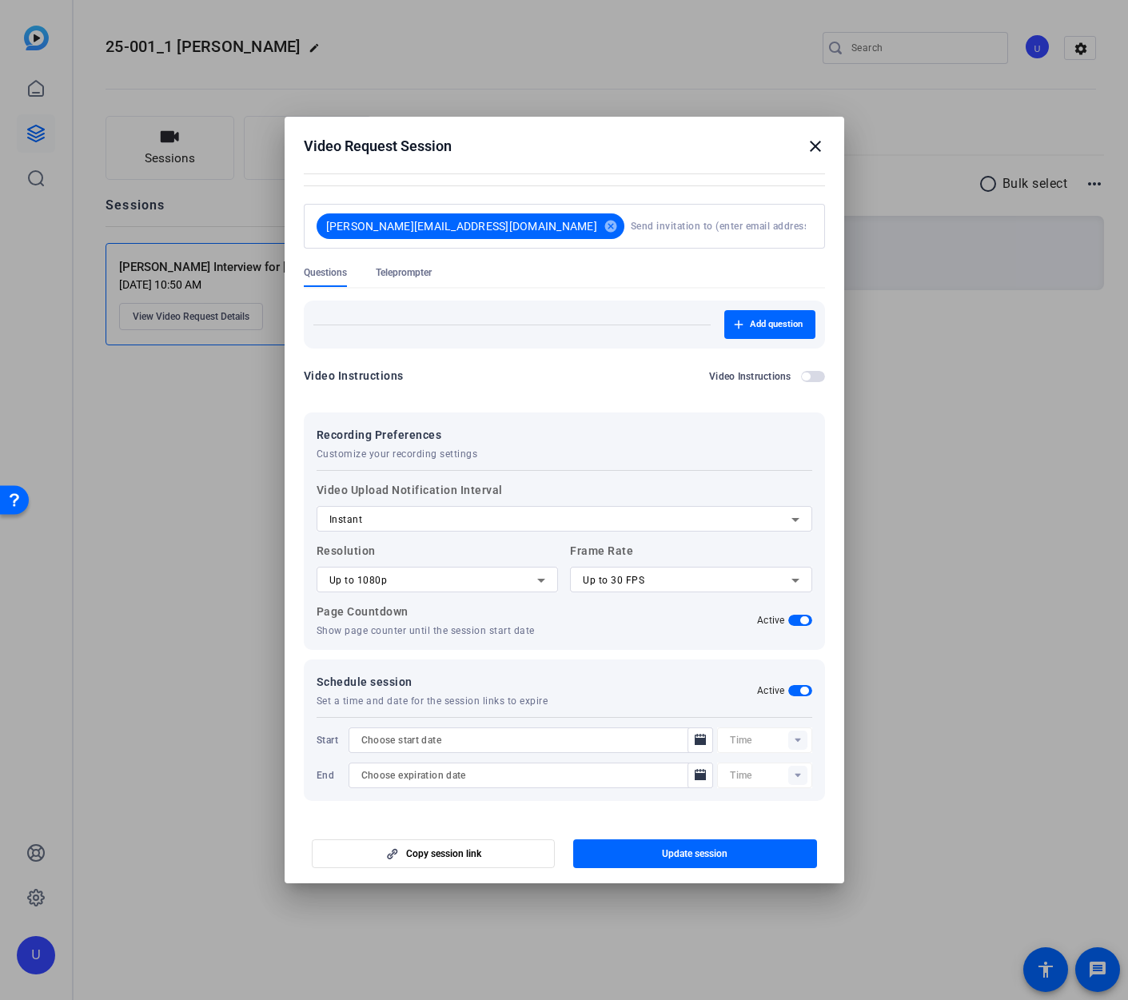
type input "8/20/2025"
click at [800, 734] on rect at bounding box center [797, 739] width 19 height 19
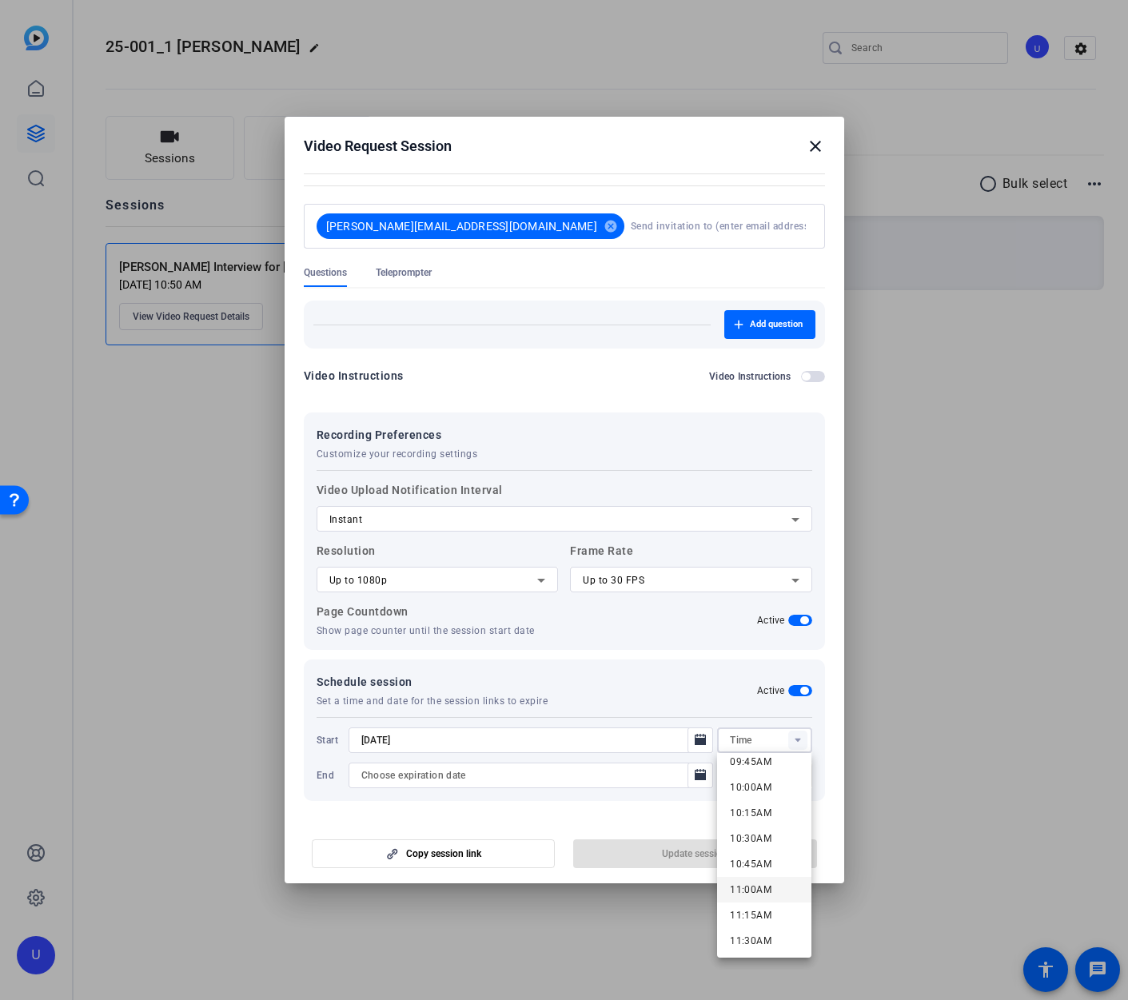
scroll to position [1001, 0]
click at [755, 889] on span "11:00AM" at bounding box center [751, 895] width 42 height 19
type input "11:00AM"
click at [694, 778] on icon "Open calendar" at bounding box center [699, 774] width 11 height 11
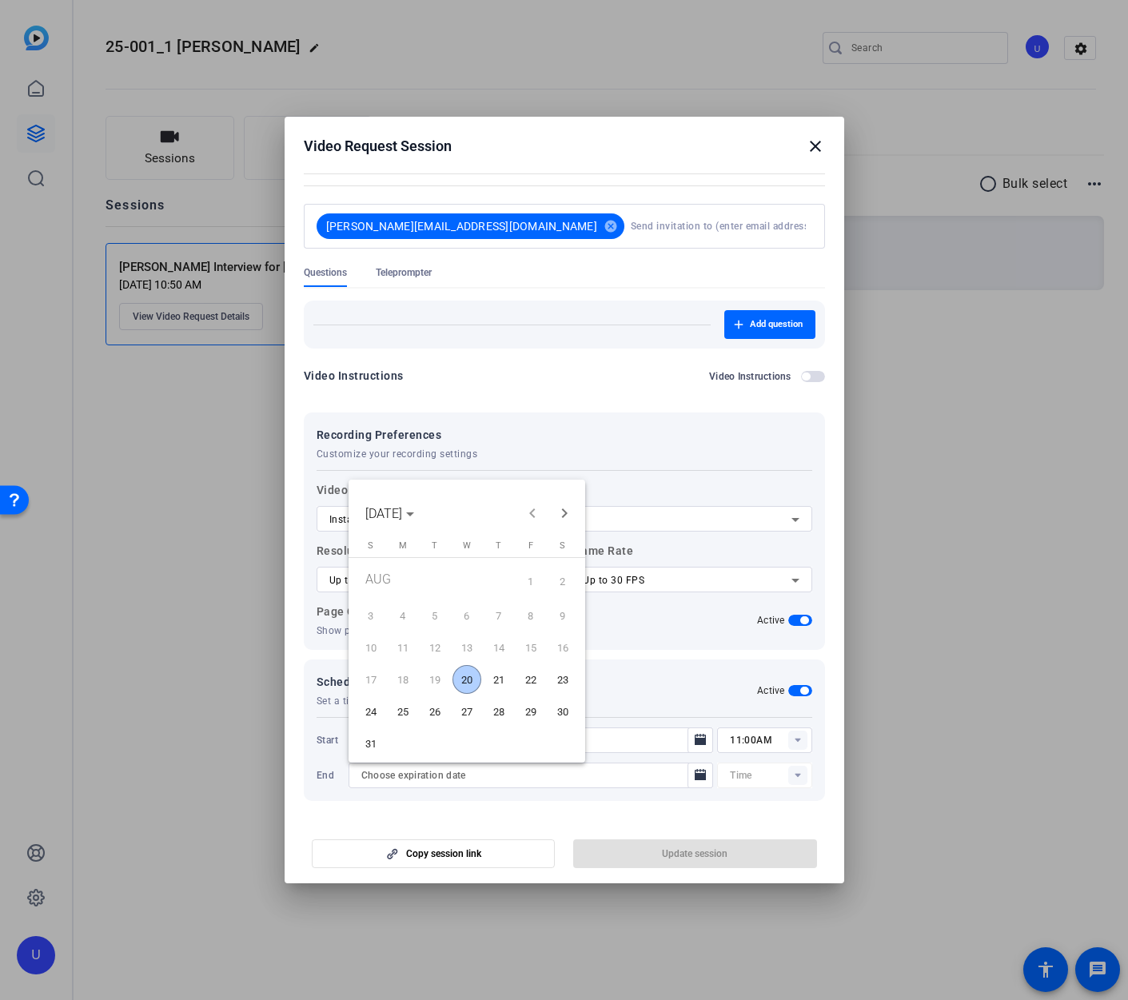
drag, startPoint x: 459, startPoint y: 676, endPoint x: 539, endPoint y: 691, distance: 82.1
click at [459, 676] on span "20" at bounding box center [466, 679] width 29 height 29
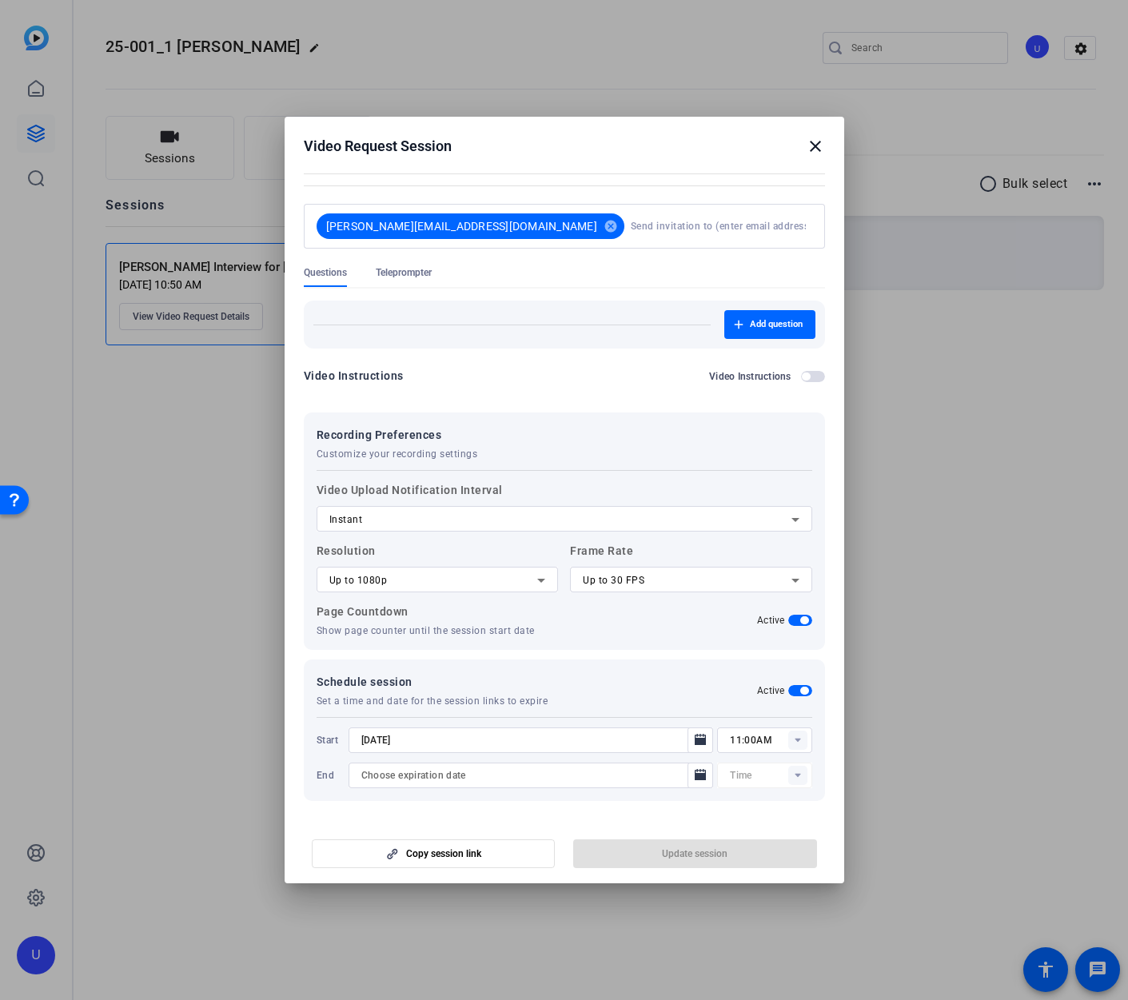
type input "8/20/2025"
click at [798, 778] on rect at bounding box center [797, 775] width 19 height 19
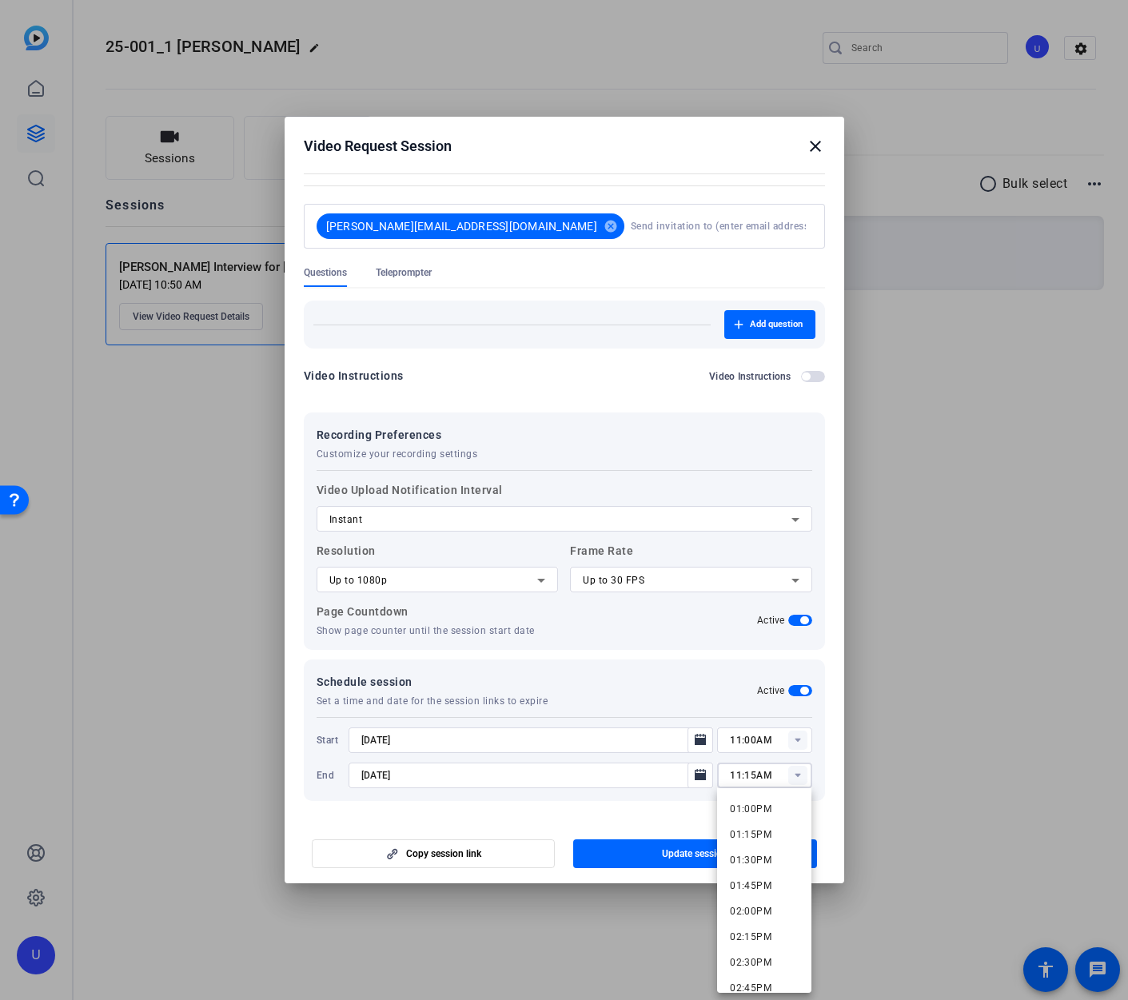
scroll to position [1318, 0]
click at [766, 816] on span "01:00PM" at bounding box center [751, 818] width 42 height 11
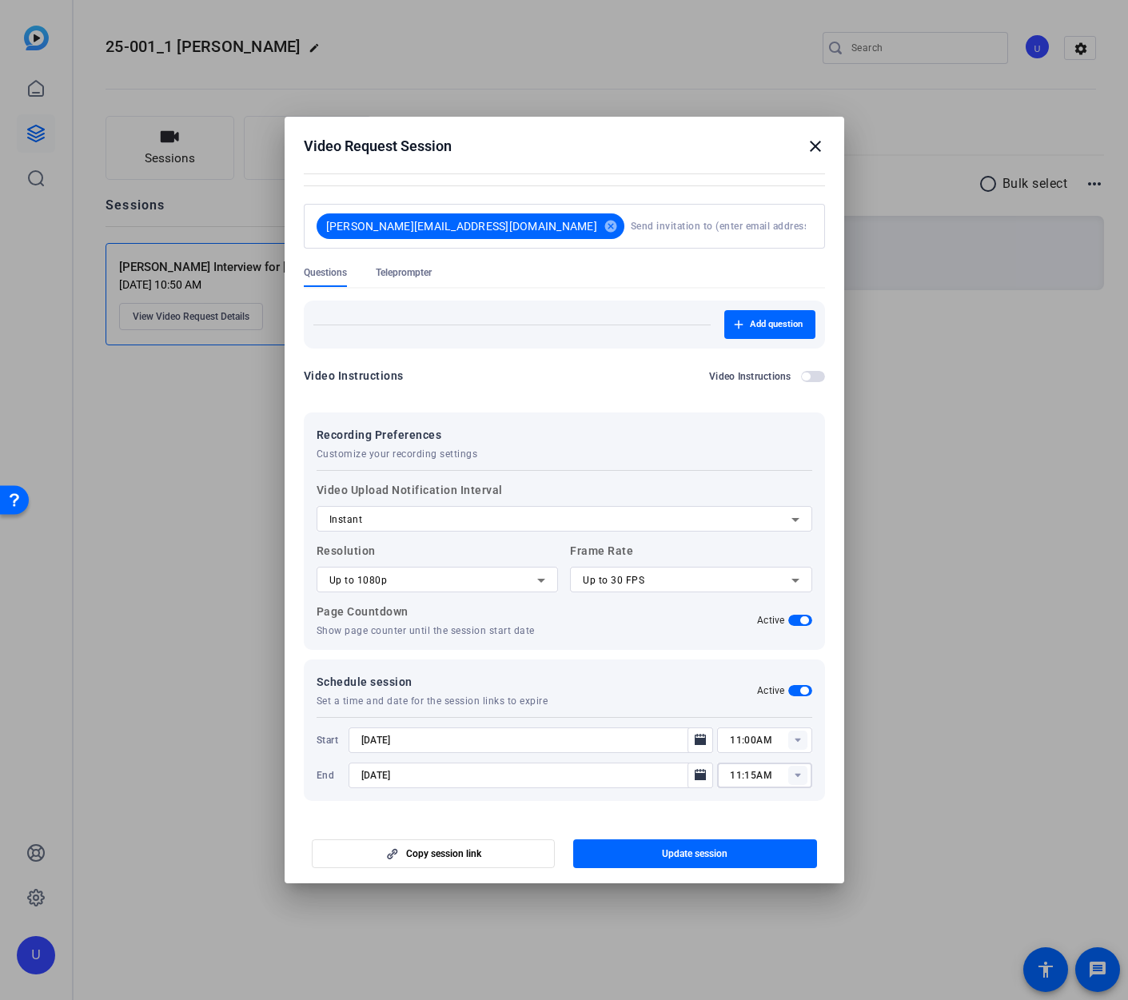
type input "01:00PM"
click at [729, 853] on span "button" at bounding box center [695, 853] width 244 height 38
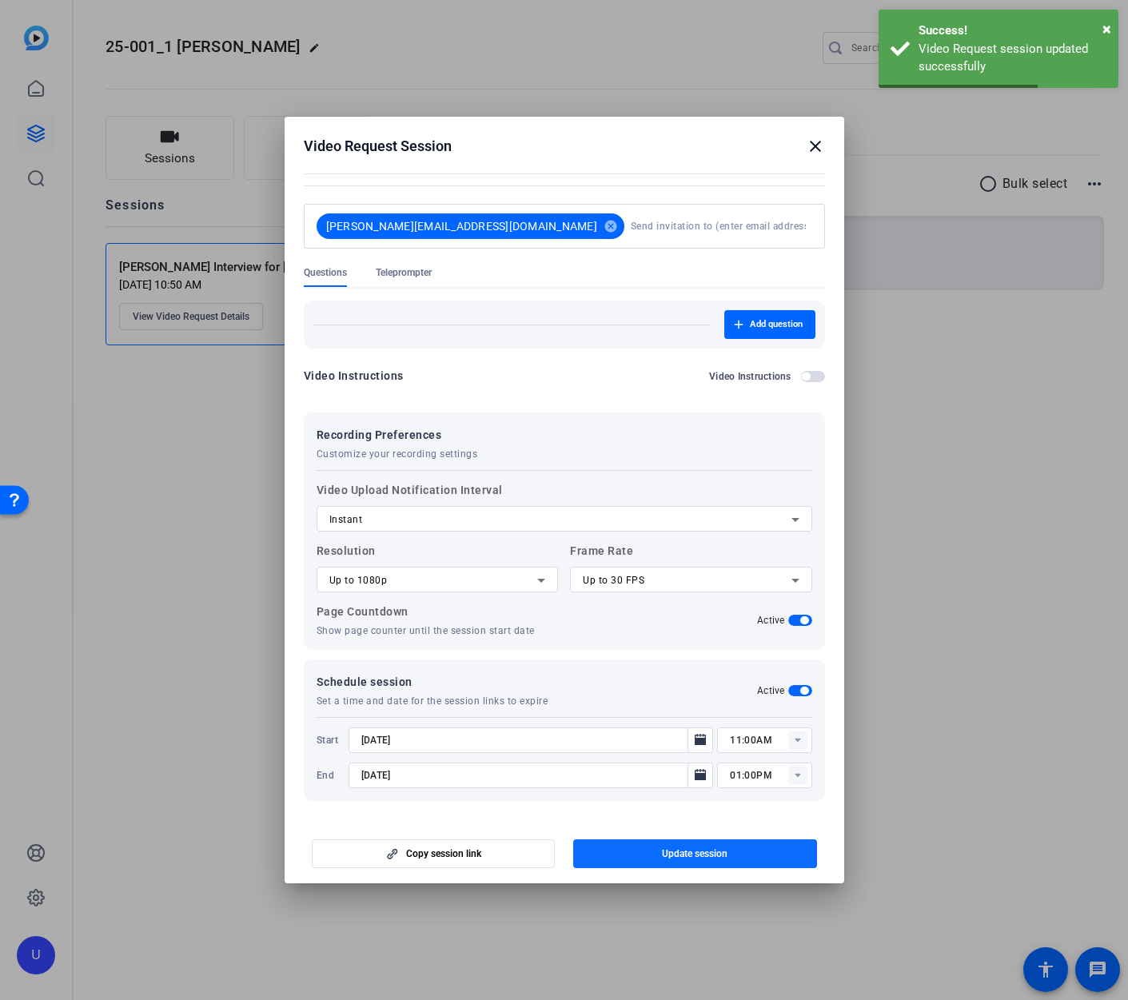
click at [732, 854] on span "button" at bounding box center [695, 853] width 244 height 38
click at [497, 846] on span "button" at bounding box center [433, 853] width 242 height 38
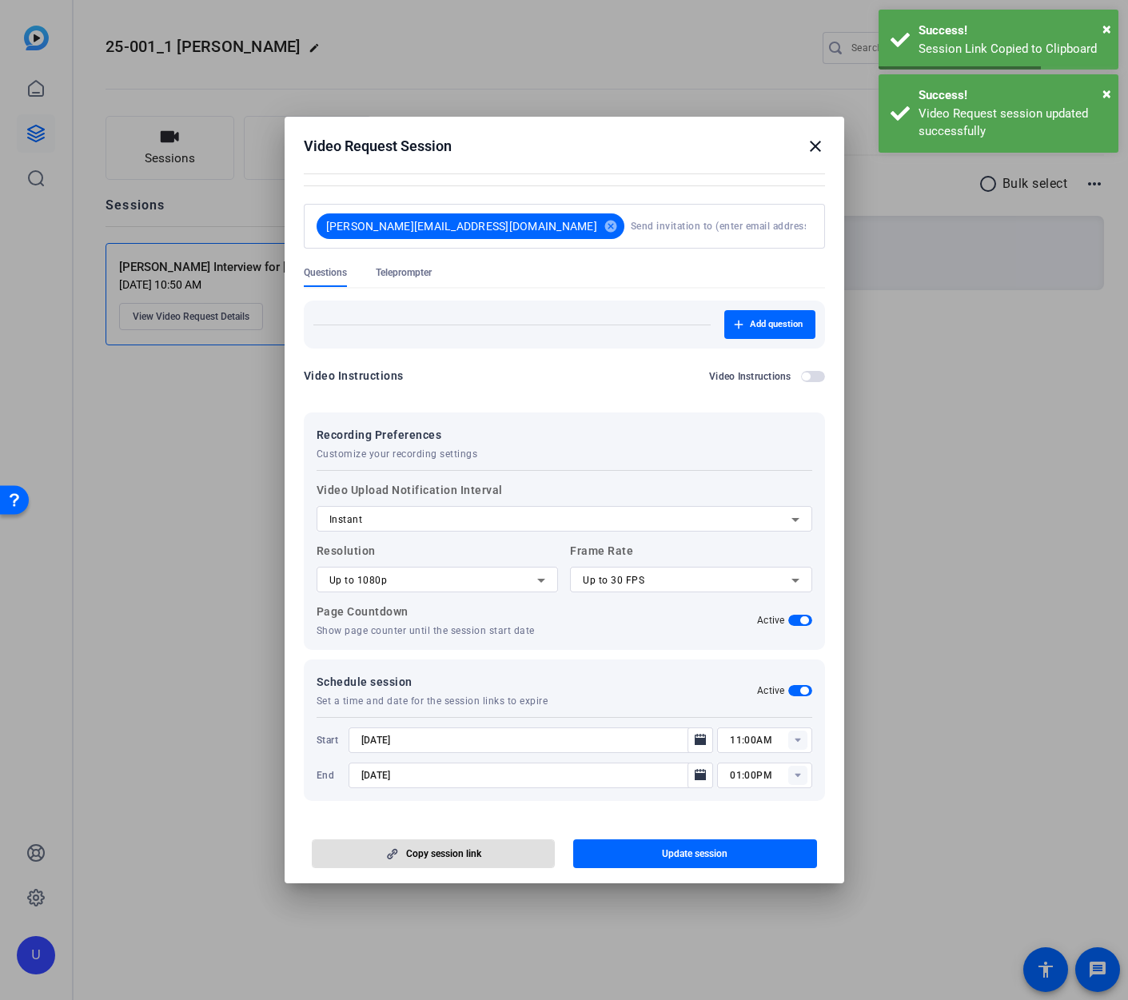
click at [812, 153] on mat-icon "close" at bounding box center [814, 146] width 19 height 19
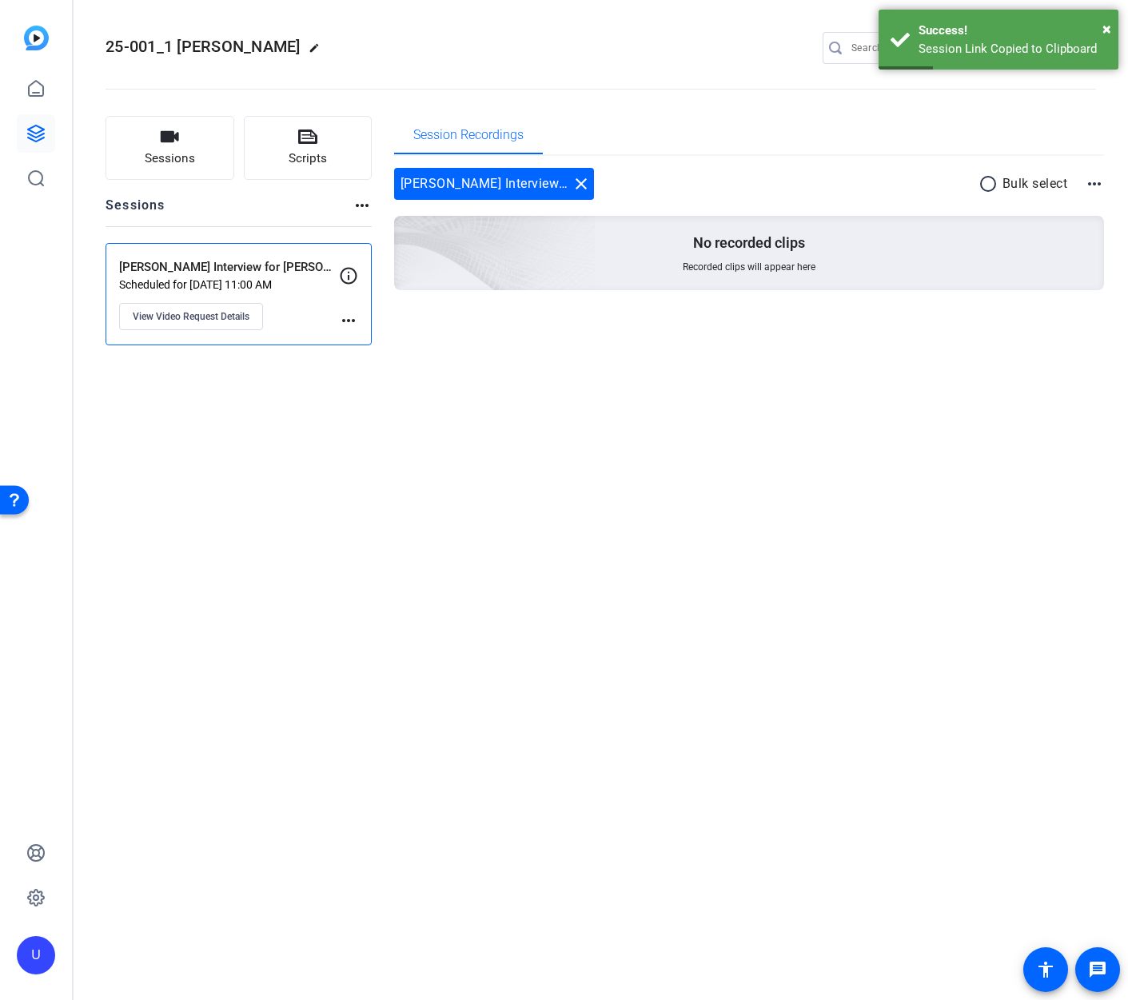
click at [345, 312] on mat-icon "more_horiz" at bounding box center [348, 320] width 19 height 19
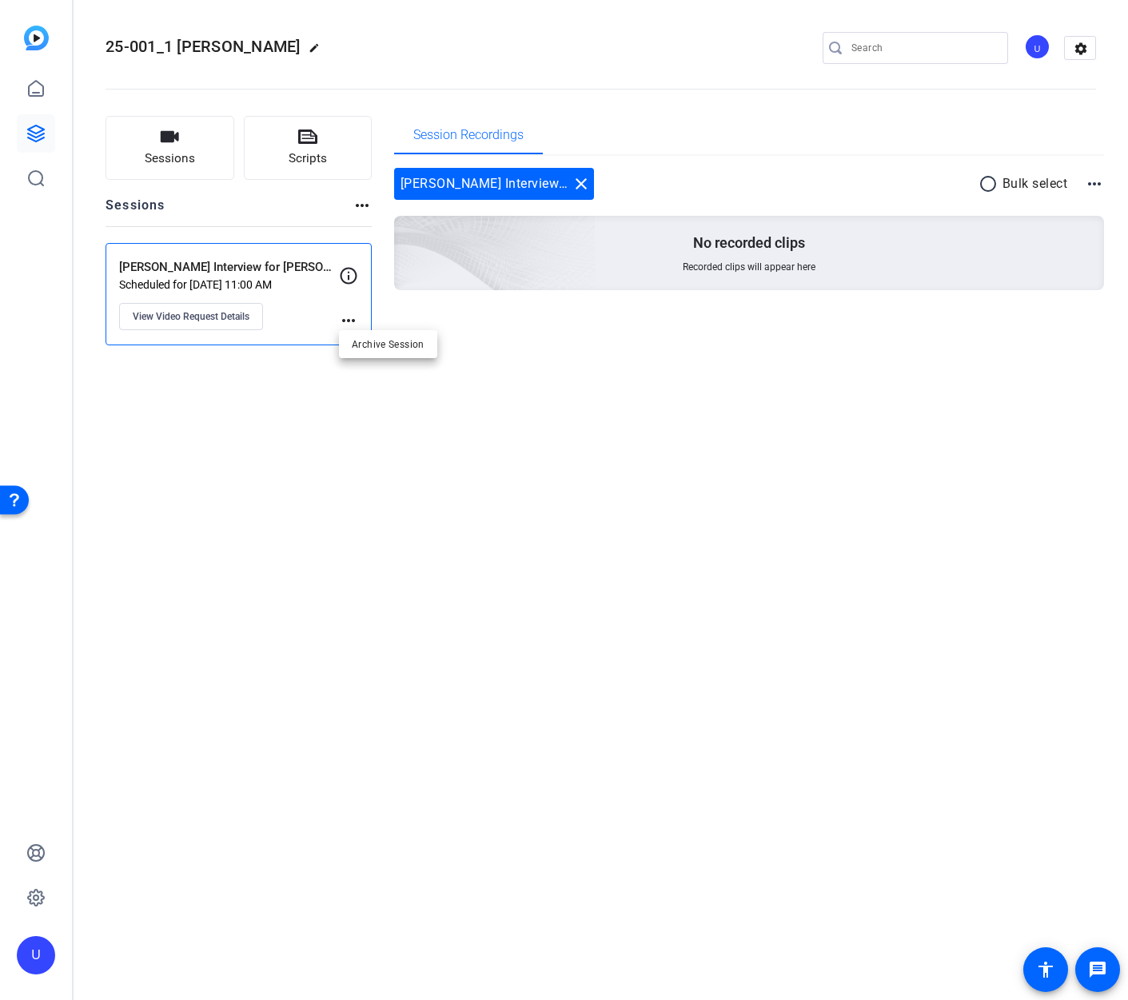
click at [304, 388] on div at bounding box center [564, 500] width 1128 height 1000
click at [177, 134] on icon "button" at bounding box center [170, 136] width 18 height 11
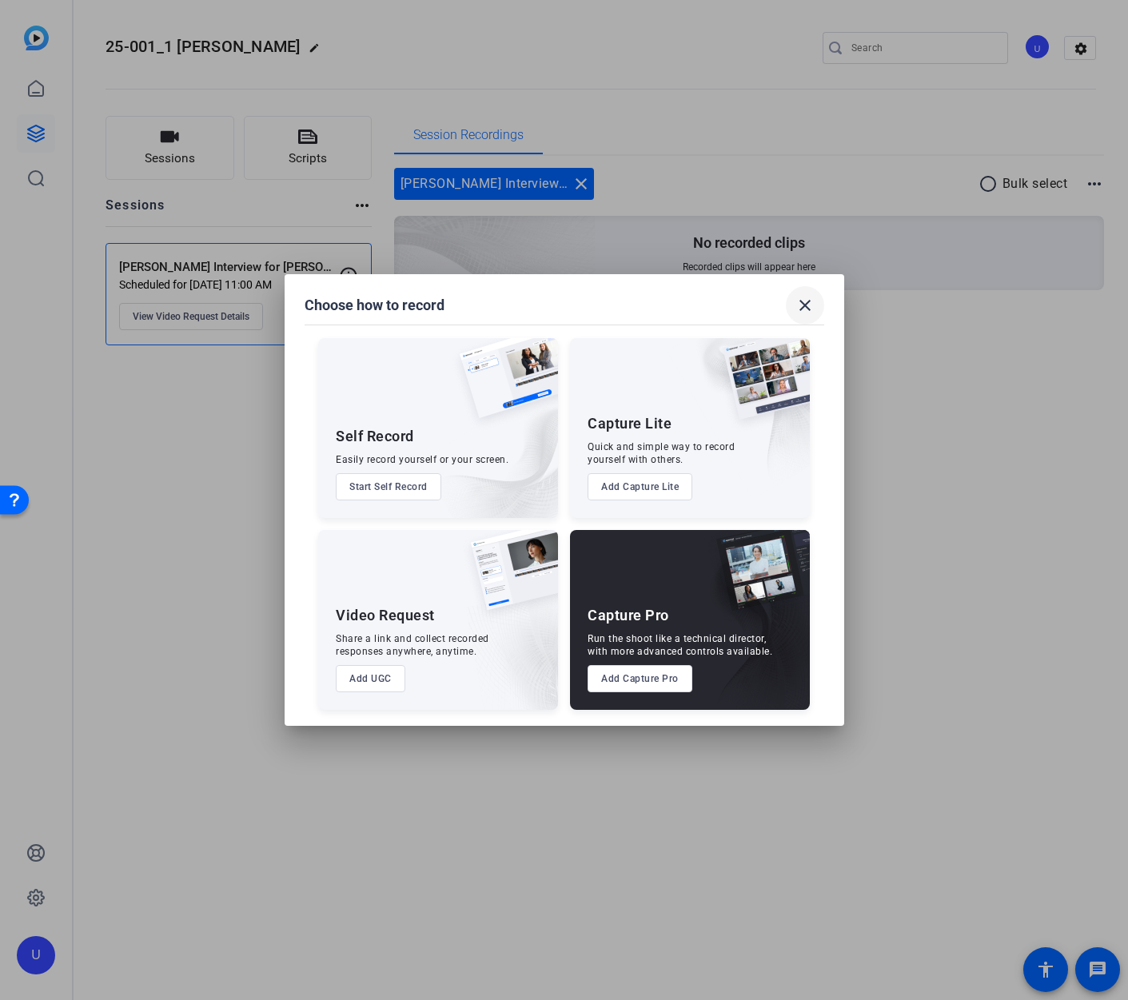
click at [813, 305] on mat-icon "close" at bounding box center [804, 305] width 19 height 19
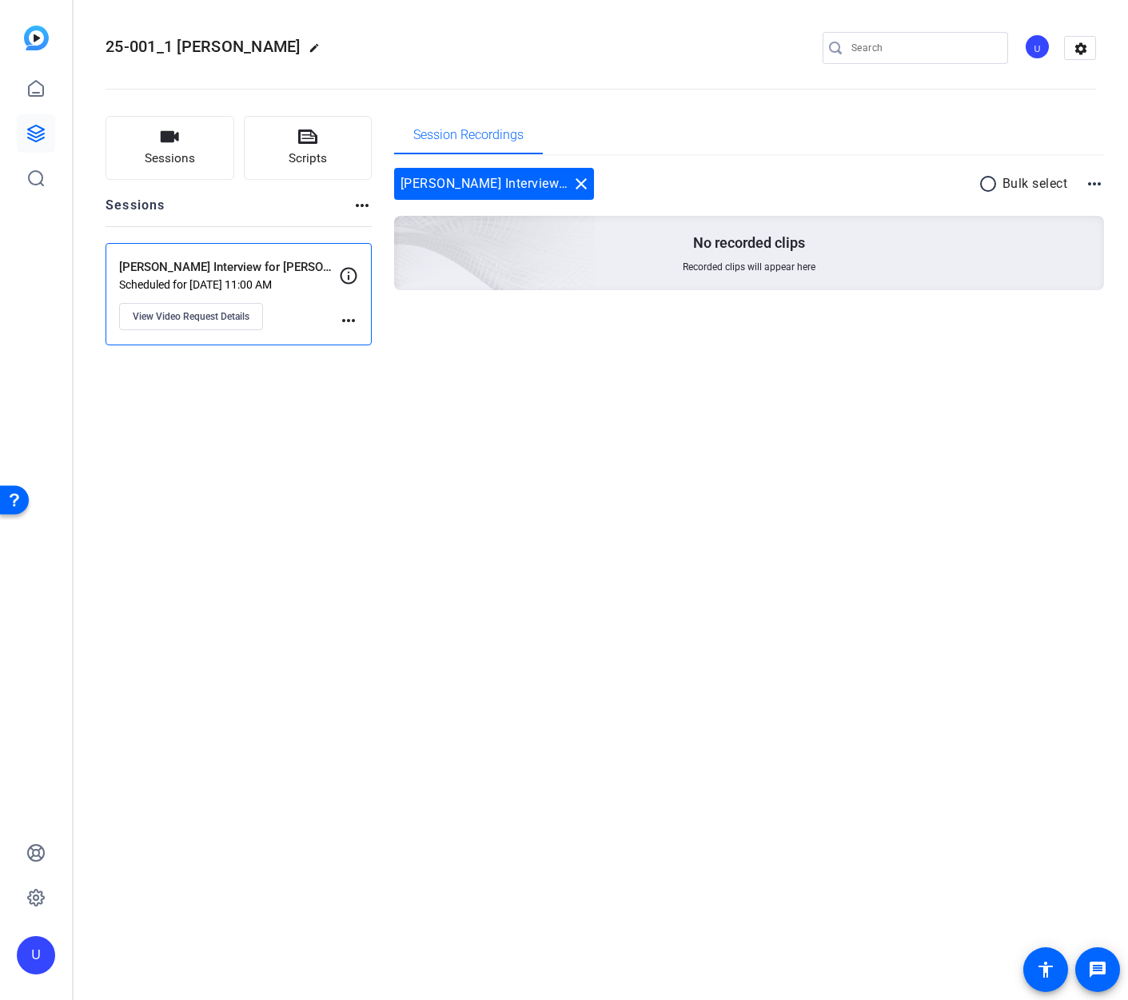
click at [503, 185] on div "Sam Tanenhaus Interview for William B. Stamp close" at bounding box center [494, 184] width 200 height 32
click at [645, 271] on div "No recorded clips Recorded clips will appear here" at bounding box center [749, 253] width 710 height 74
click at [238, 314] on span "View Video Request Details" at bounding box center [191, 316] width 117 height 13
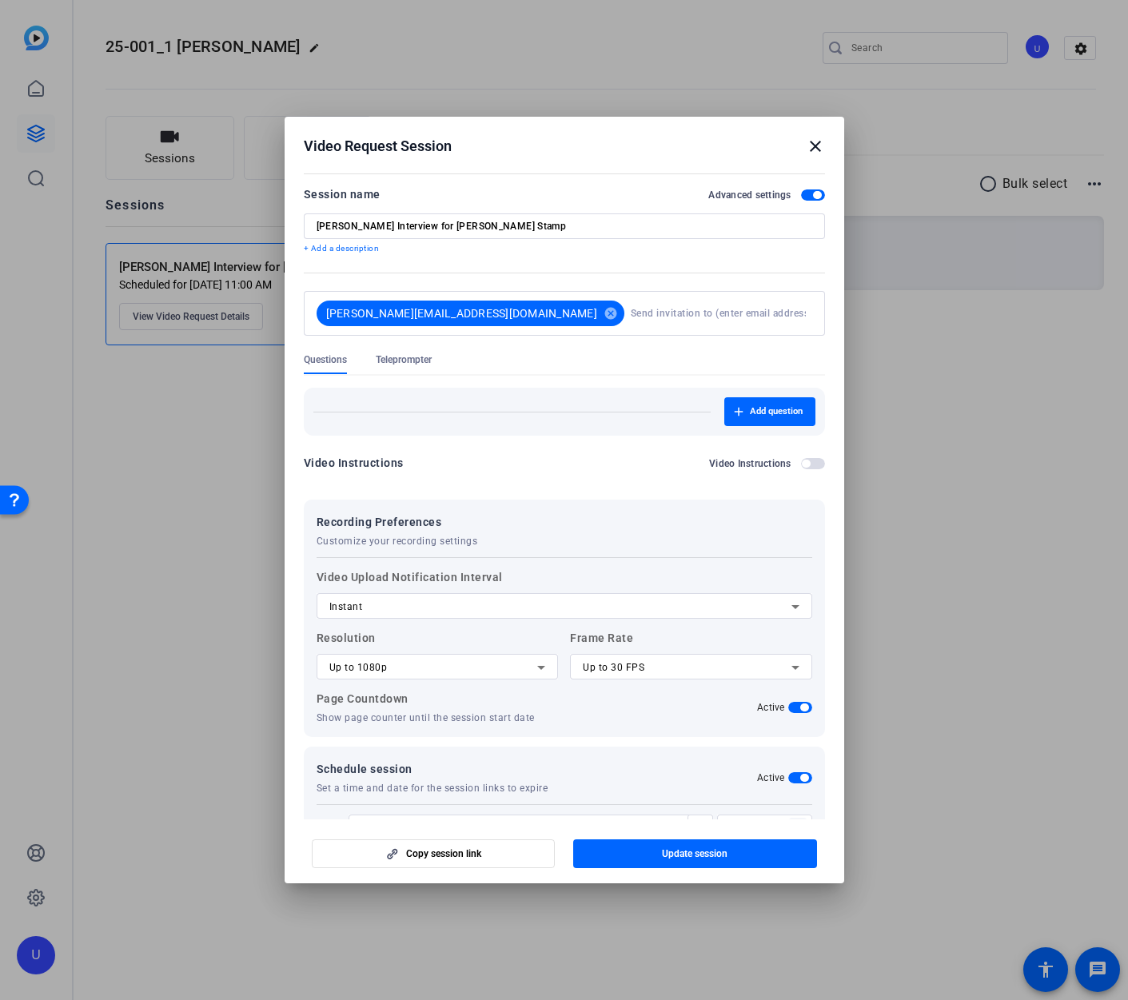
scroll to position [87, 0]
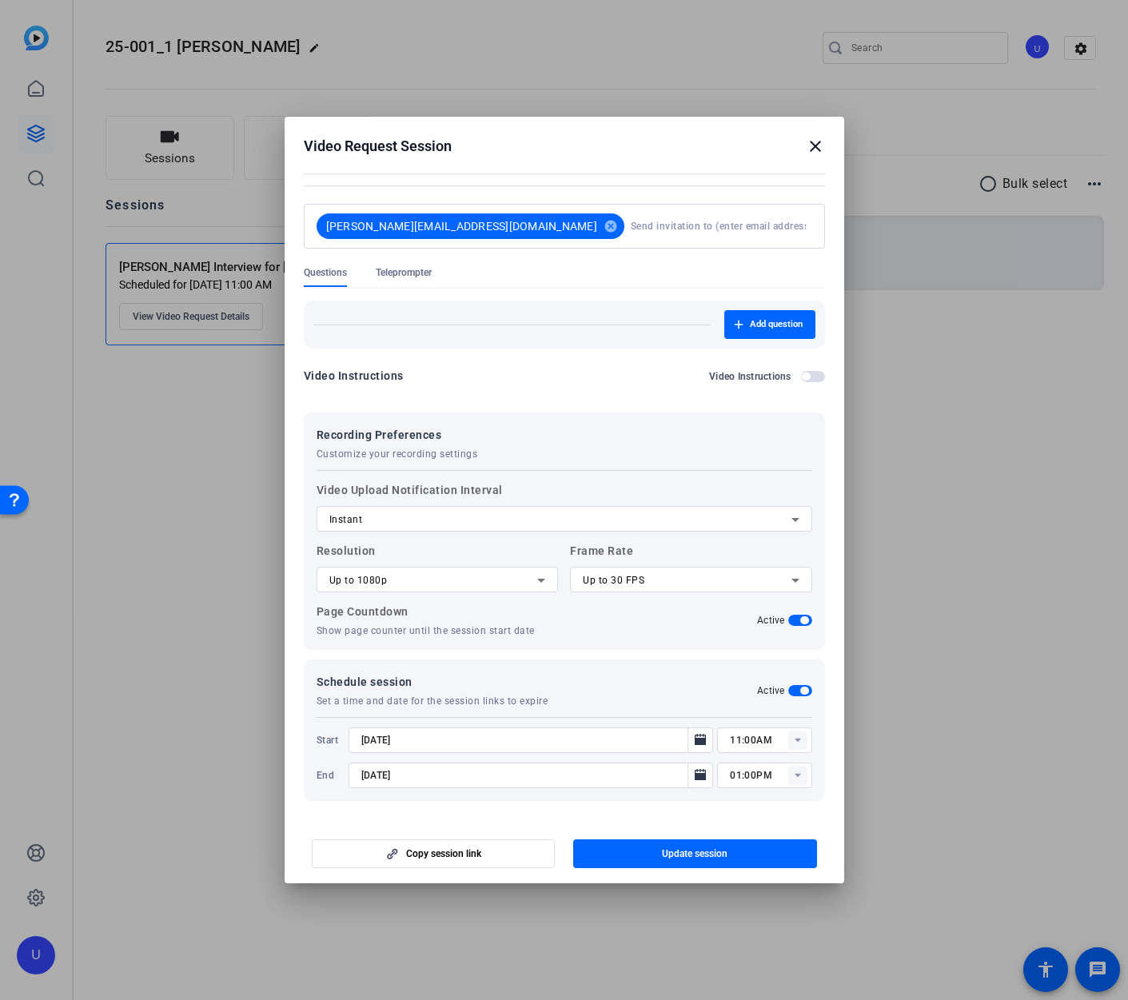
click at [812, 148] on mat-icon "close" at bounding box center [814, 146] width 19 height 19
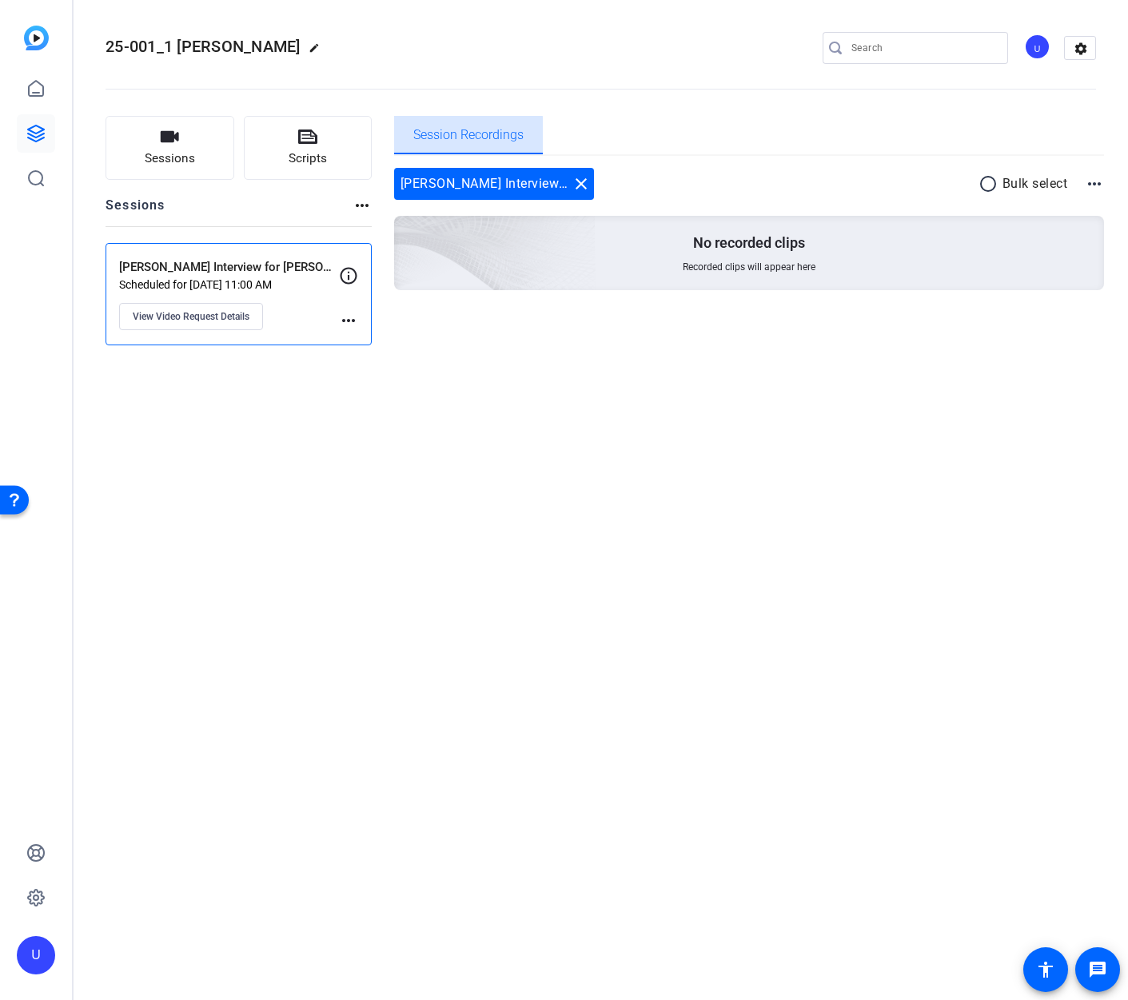
click at [446, 138] on span "Session Recordings" at bounding box center [468, 135] width 110 height 13
click at [355, 318] on mat-icon "more_horiz" at bounding box center [348, 320] width 19 height 19
drag, startPoint x: 324, startPoint y: 416, endPoint x: 307, endPoint y: 400, distance: 22.6
click at [323, 416] on div at bounding box center [564, 500] width 1128 height 1000
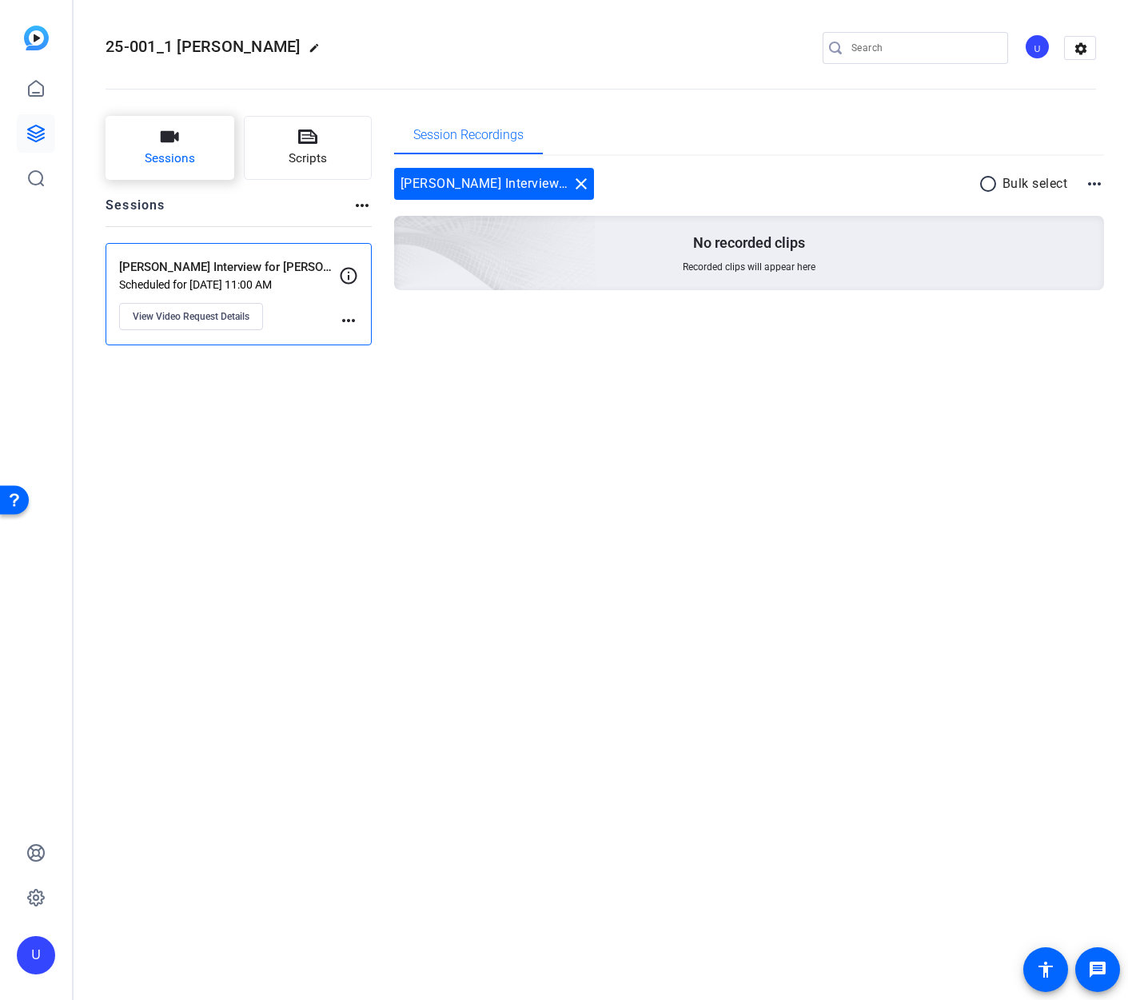
click at [177, 148] on button "Sessions" at bounding box center [169, 148] width 129 height 64
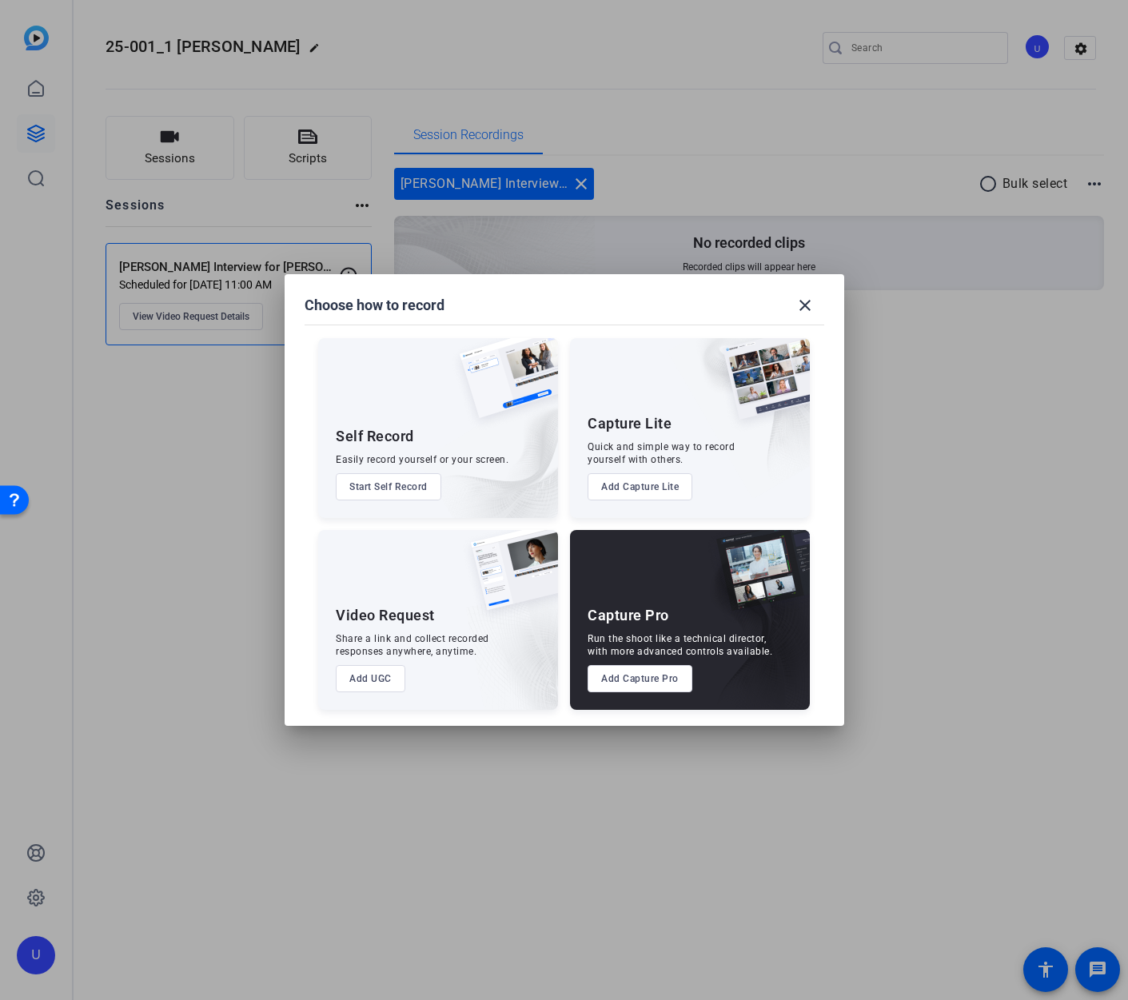
click at [227, 569] on div at bounding box center [564, 500] width 1128 height 1000
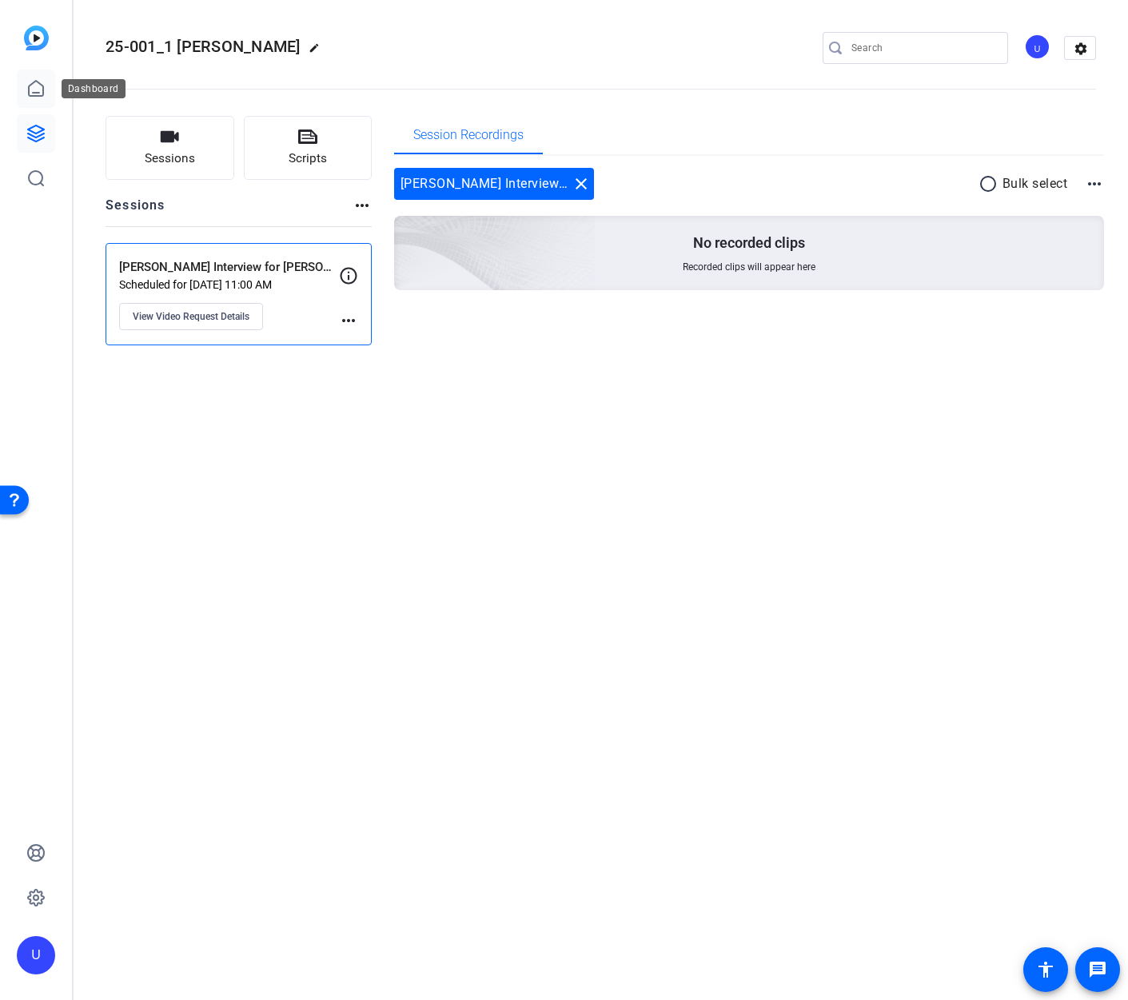
click at [30, 88] on icon at bounding box center [35, 88] width 19 height 19
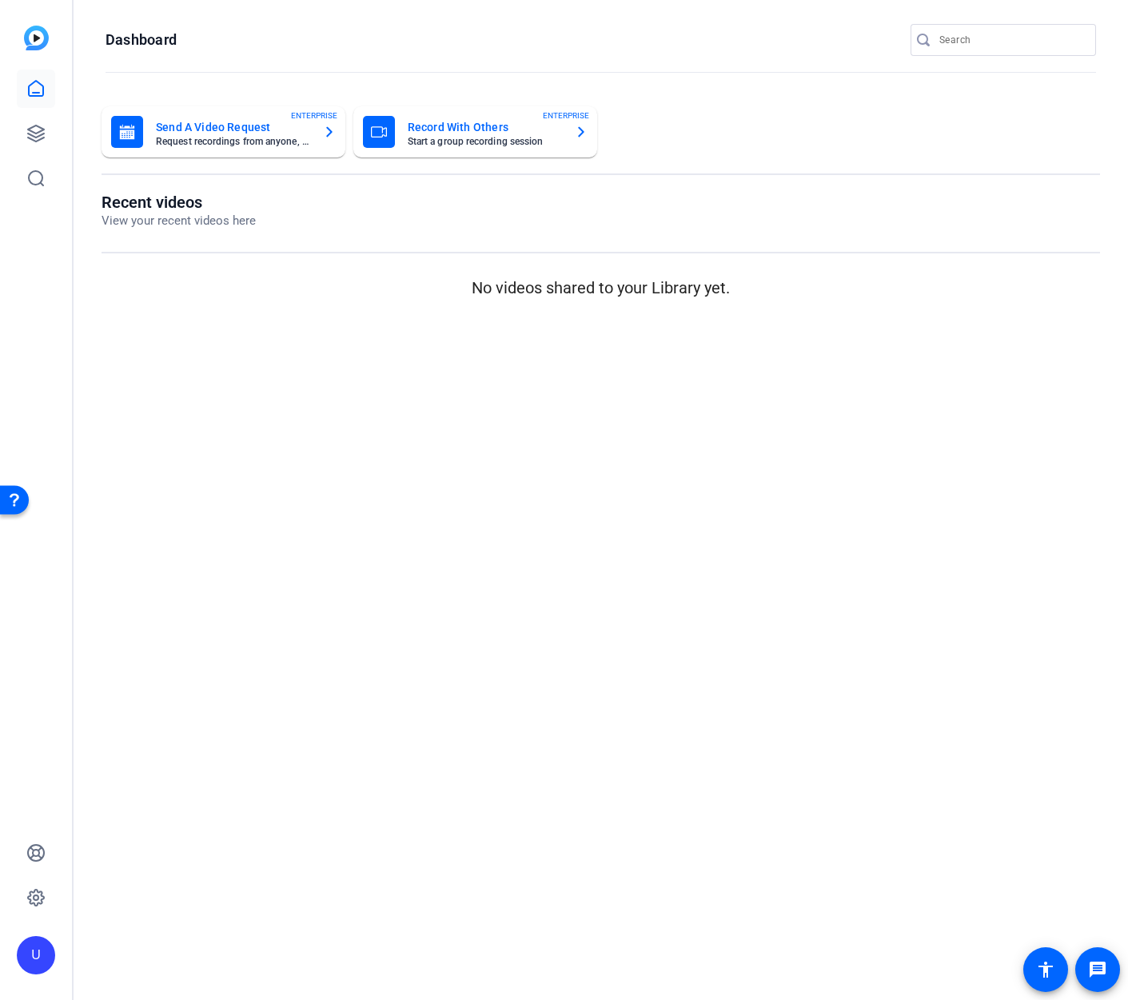
click at [249, 138] on mat-card-subtitle "Request recordings from anyone, anywhere" at bounding box center [233, 142] width 154 height 10
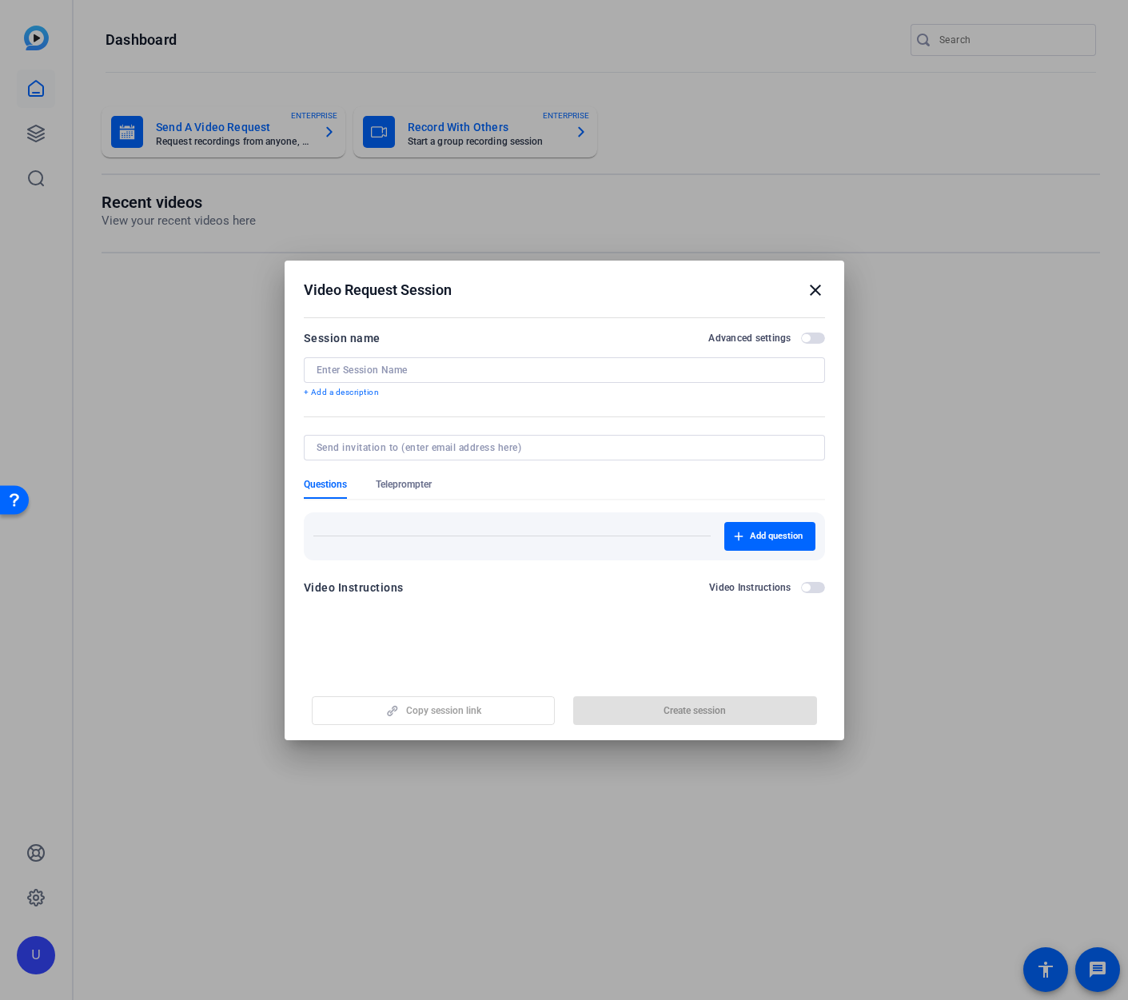
click at [813, 292] on mat-icon "close" at bounding box center [814, 289] width 19 height 19
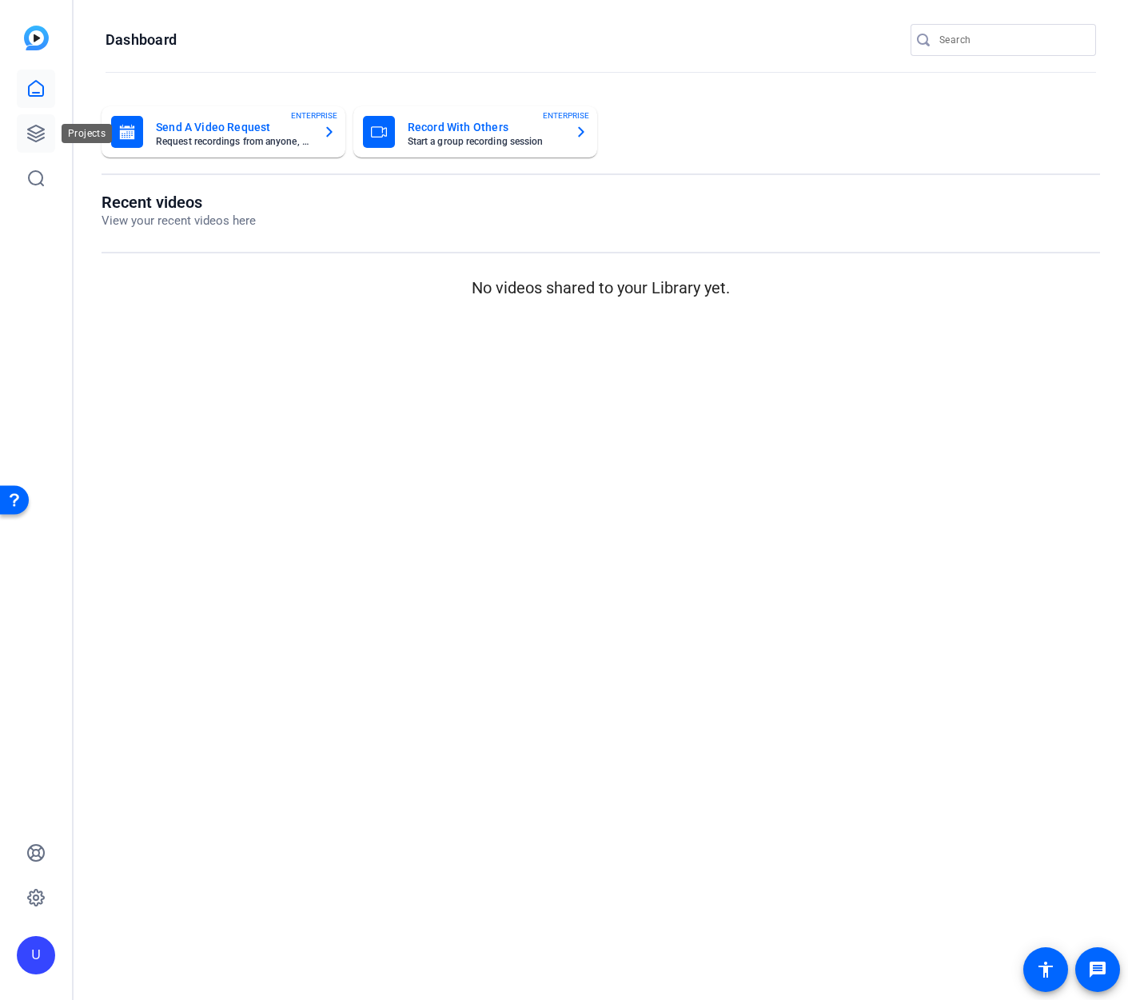
click at [31, 132] on icon at bounding box center [35, 133] width 19 height 19
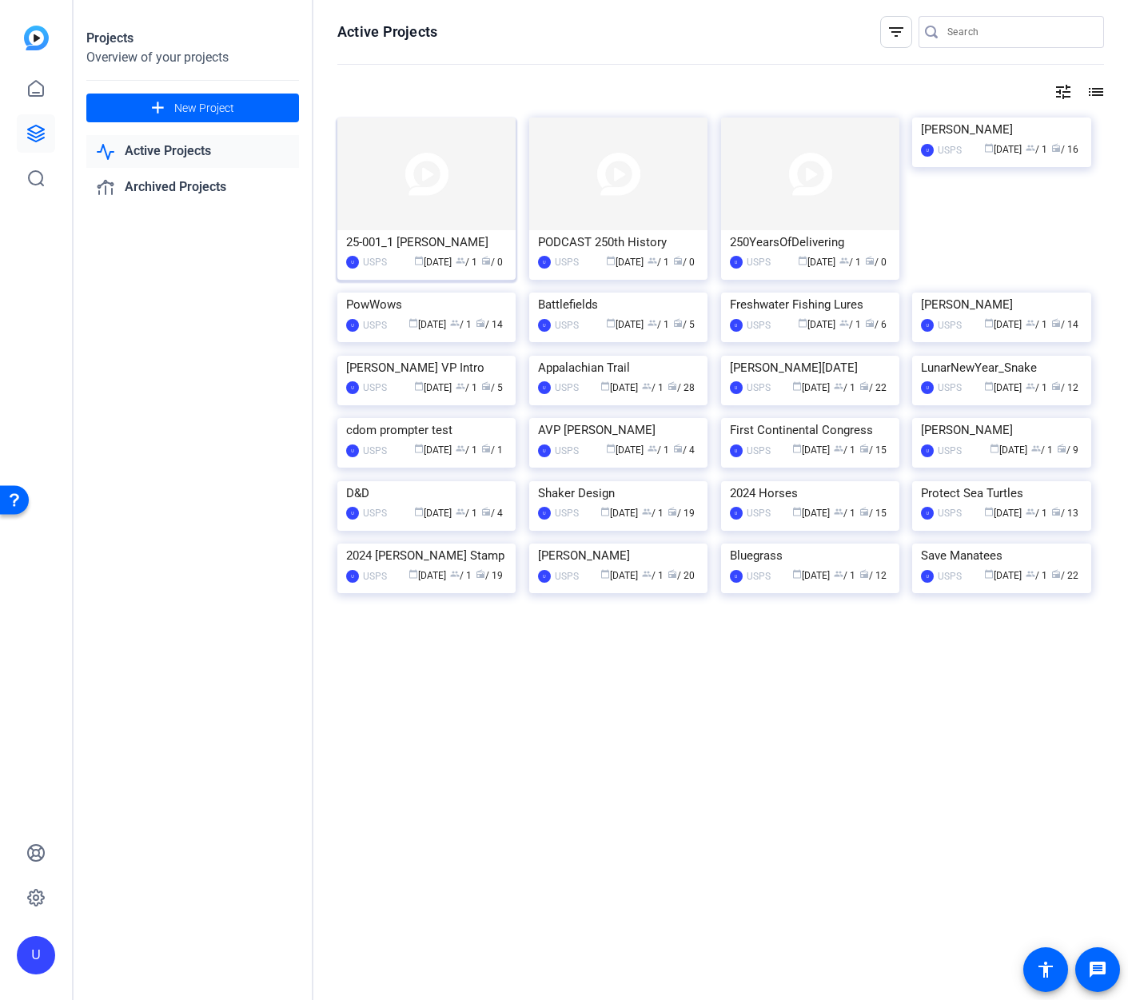
click at [394, 191] on img at bounding box center [426, 173] width 178 height 113
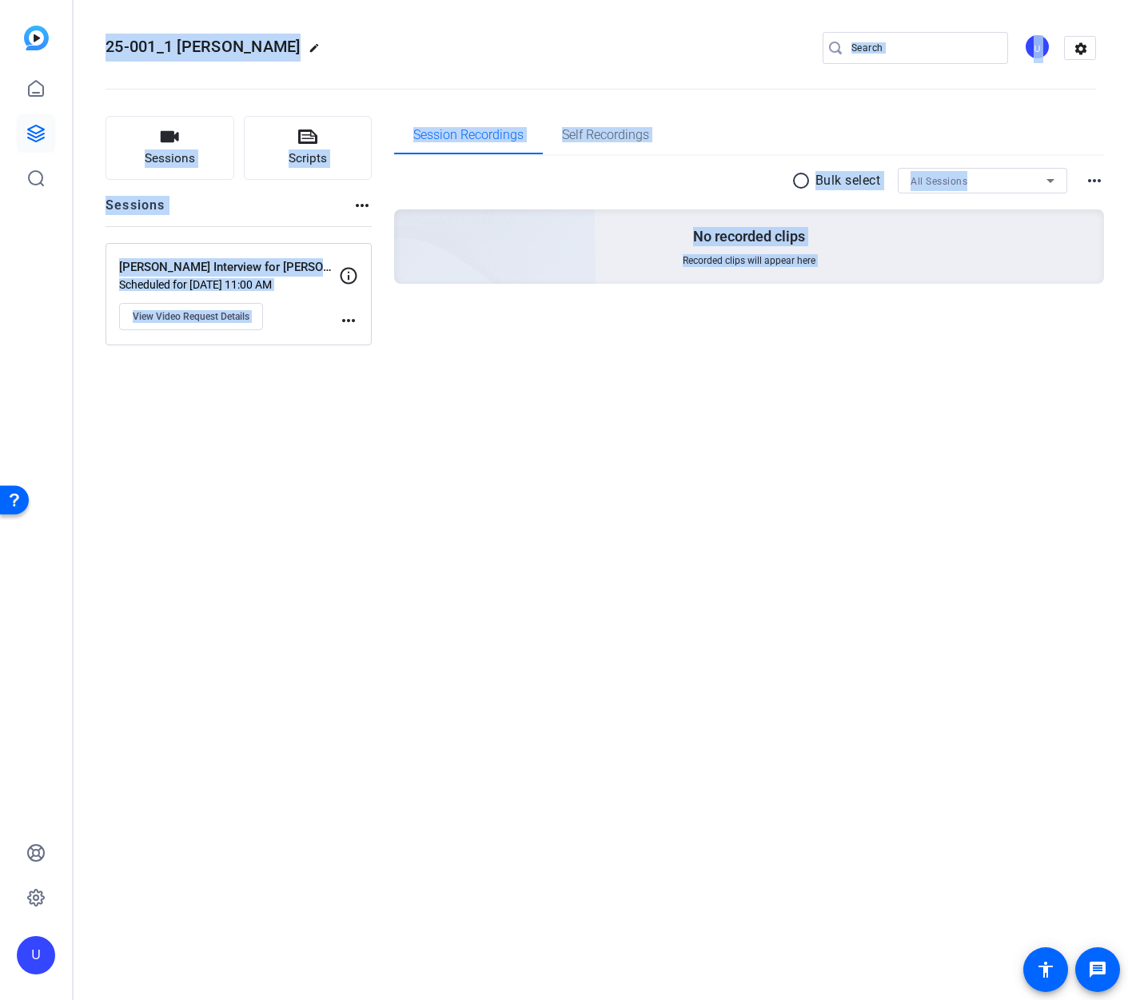
click at [465, 241] on img at bounding box center [405, 224] width 381 height 347
click at [342, 268] on icon at bounding box center [348, 275] width 19 height 19
click at [348, 276] on icon at bounding box center [348, 275] width 17 height 17
click at [348, 314] on mat-icon "more_horiz" at bounding box center [348, 320] width 19 height 19
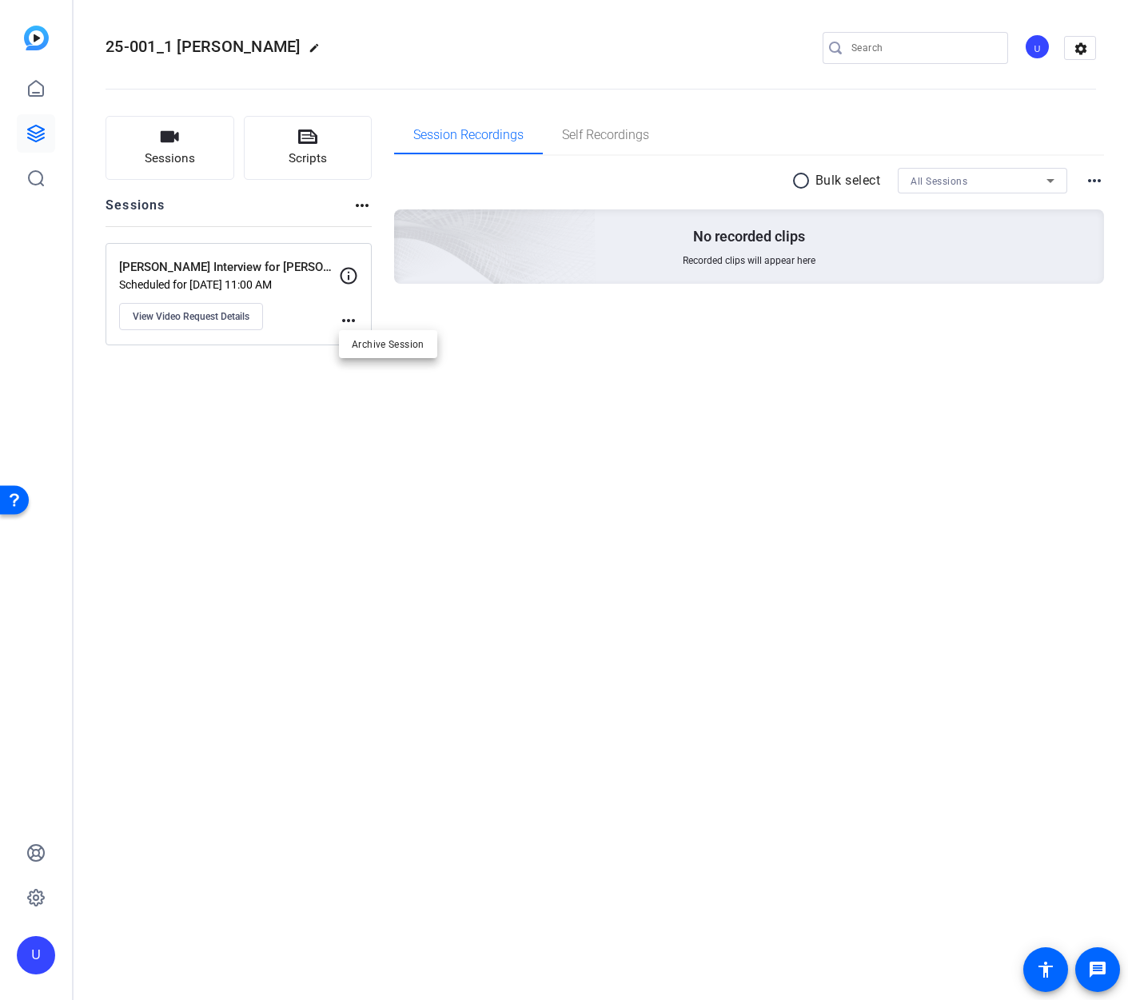
drag, startPoint x: 347, startPoint y: 321, endPoint x: 263, endPoint y: 291, distance: 89.2
click at [347, 321] on div at bounding box center [564, 500] width 1128 height 1000
click at [233, 266] on p "Sam Tanenhaus Interview for William B. Stamp" at bounding box center [229, 267] width 220 height 18
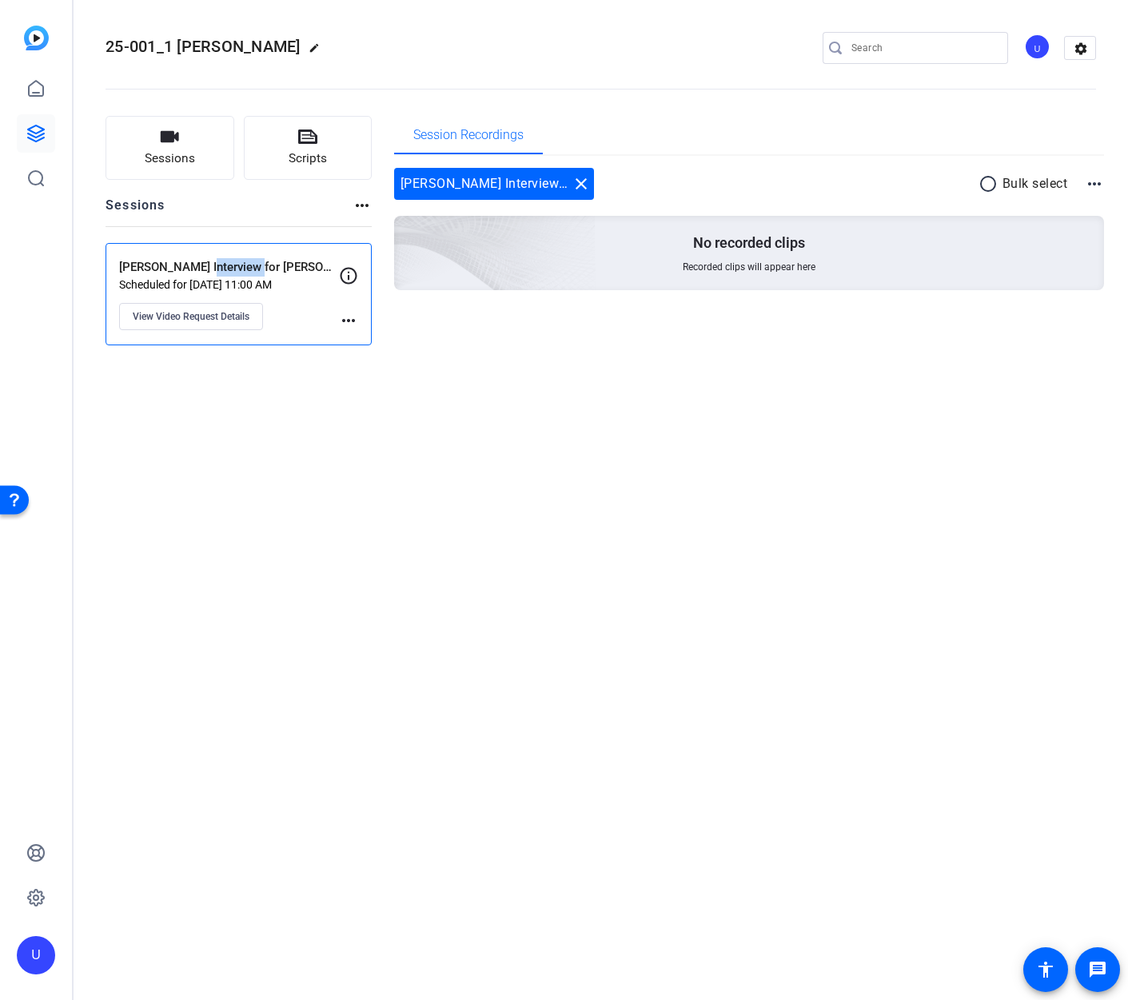
click at [234, 266] on p "Sam Tanenhaus Interview for William B. Stamp" at bounding box center [229, 267] width 220 height 18
click at [1043, 49] on div "U" at bounding box center [1037, 47] width 26 height 26
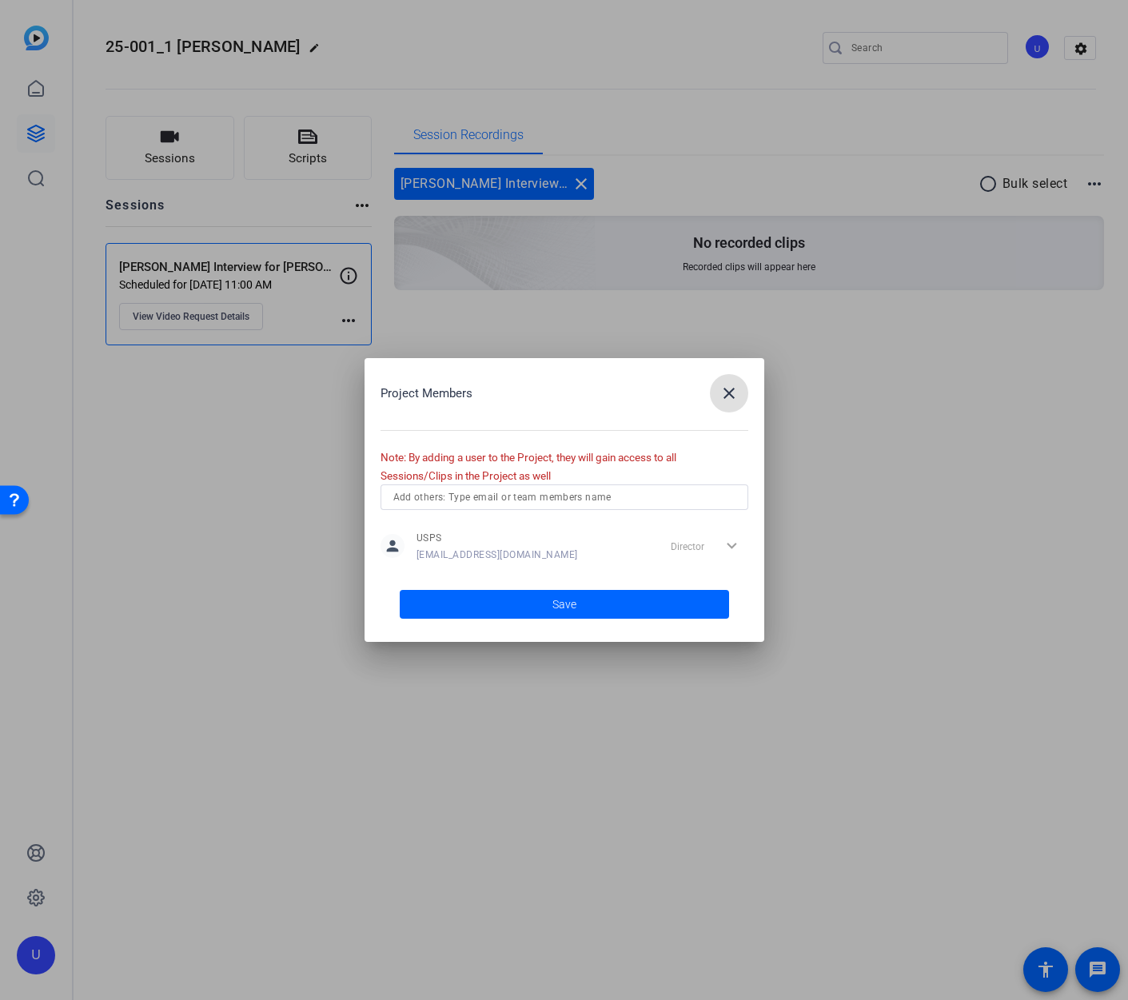
click at [723, 397] on mat-icon "close" at bounding box center [728, 393] width 19 height 19
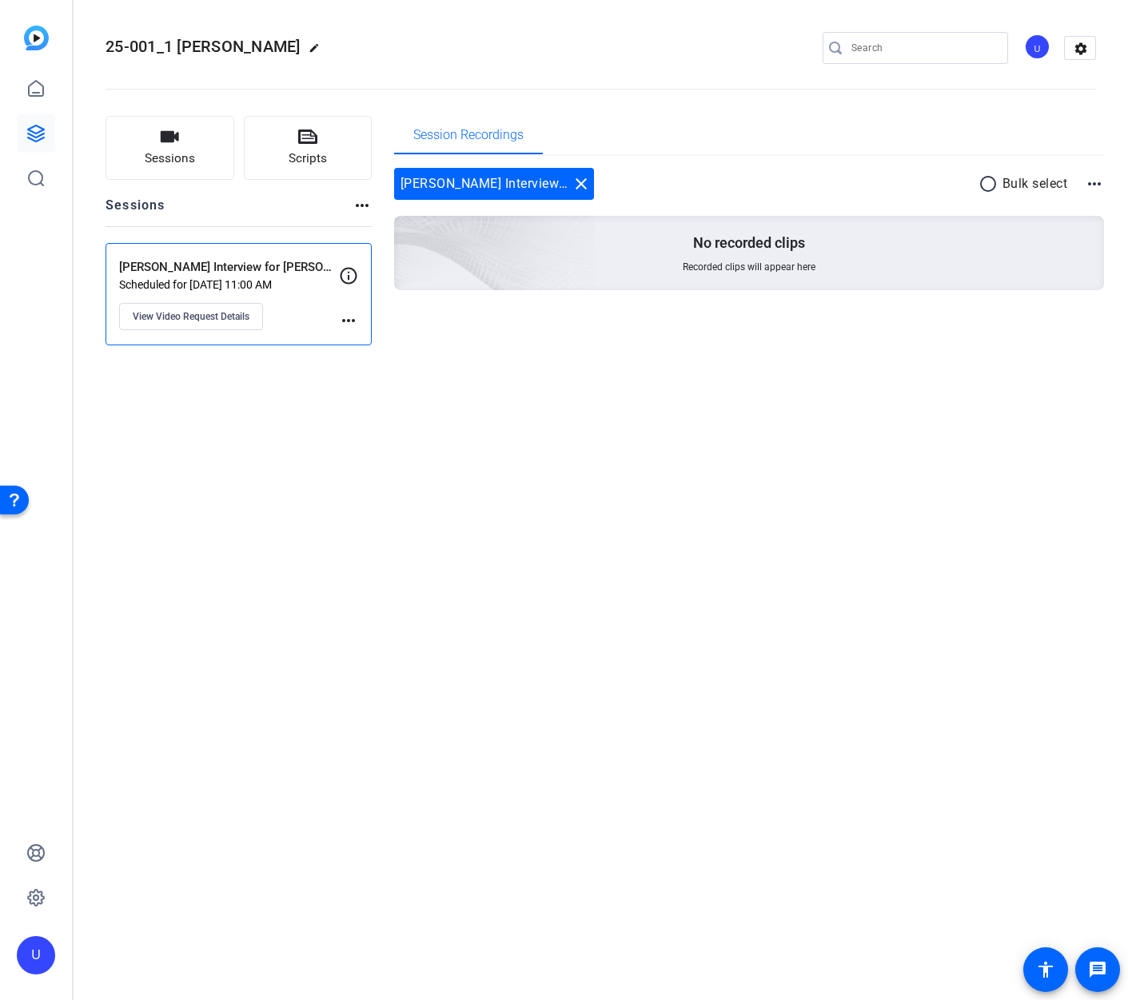
click at [835, 427] on div "25-001_1 William F Buckley edit U settings Sessions Scripts Sessions more_horiz…" at bounding box center [601, 500] width 1054 height 1000
click at [217, 263] on p "Sam Tanenhaus Interview for William B. Stamp" at bounding box center [229, 267] width 220 height 18
click at [183, 139] on button "Sessions" at bounding box center [169, 148] width 129 height 64
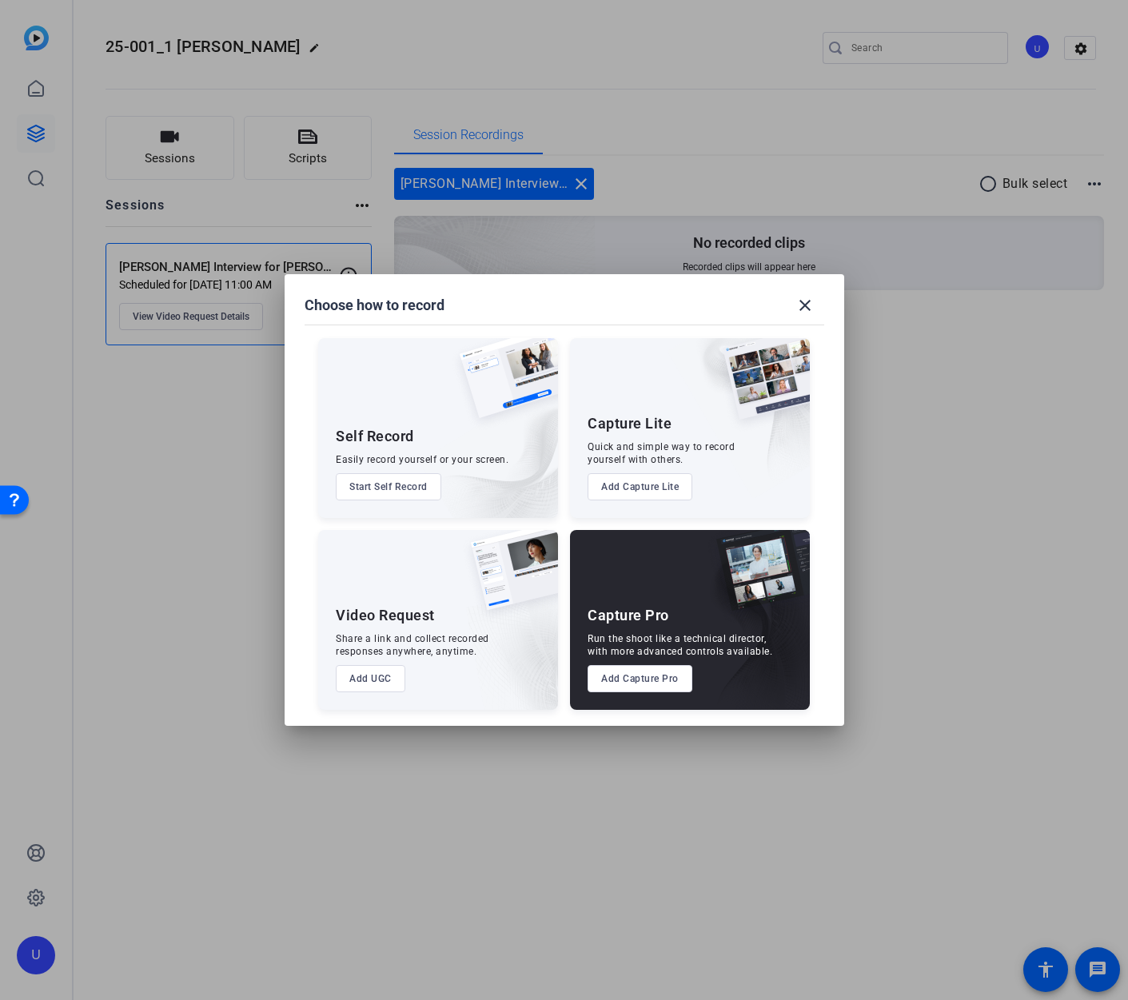
click at [632, 491] on button "Add Capture Lite" at bounding box center [639, 486] width 105 height 27
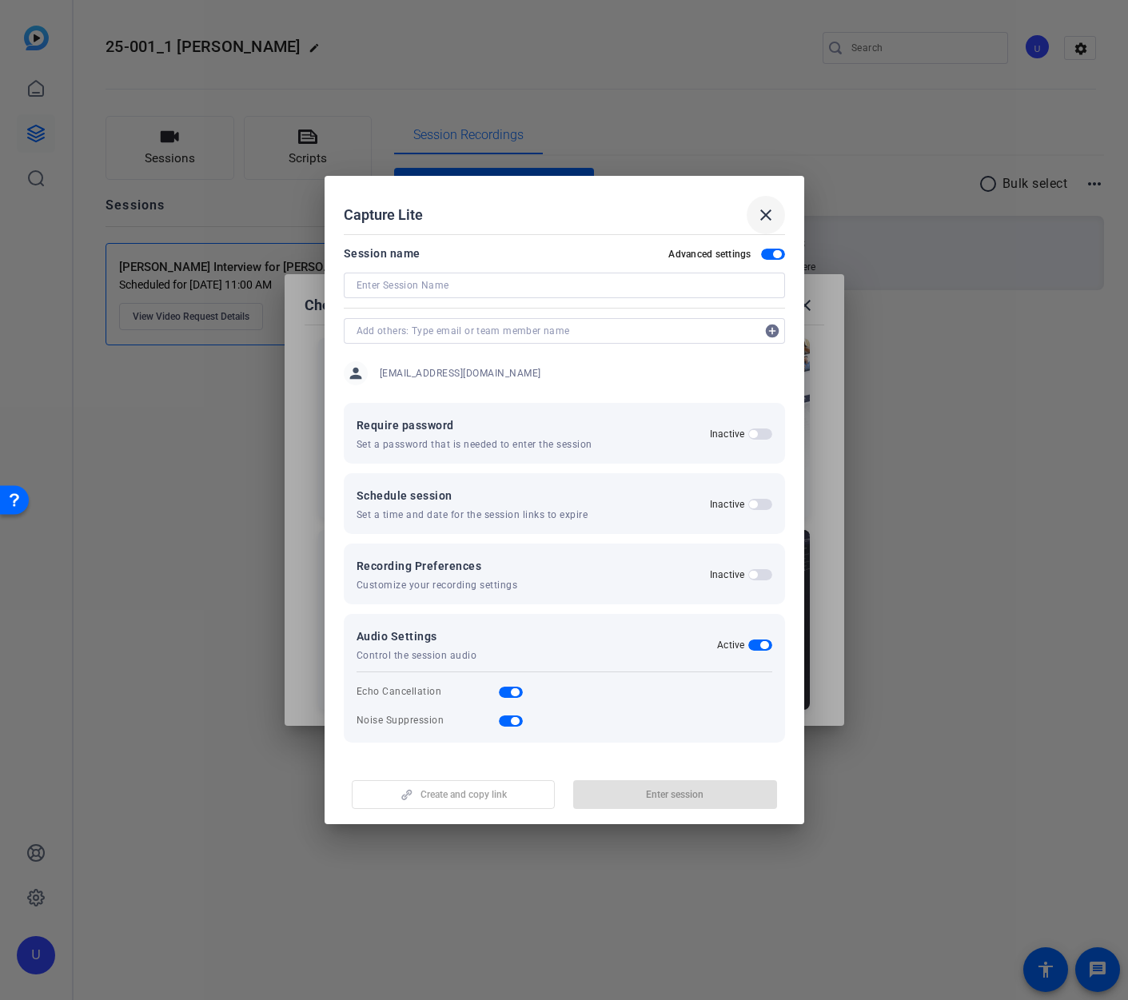
click at [770, 220] on mat-icon "close" at bounding box center [765, 214] width 19 height 19
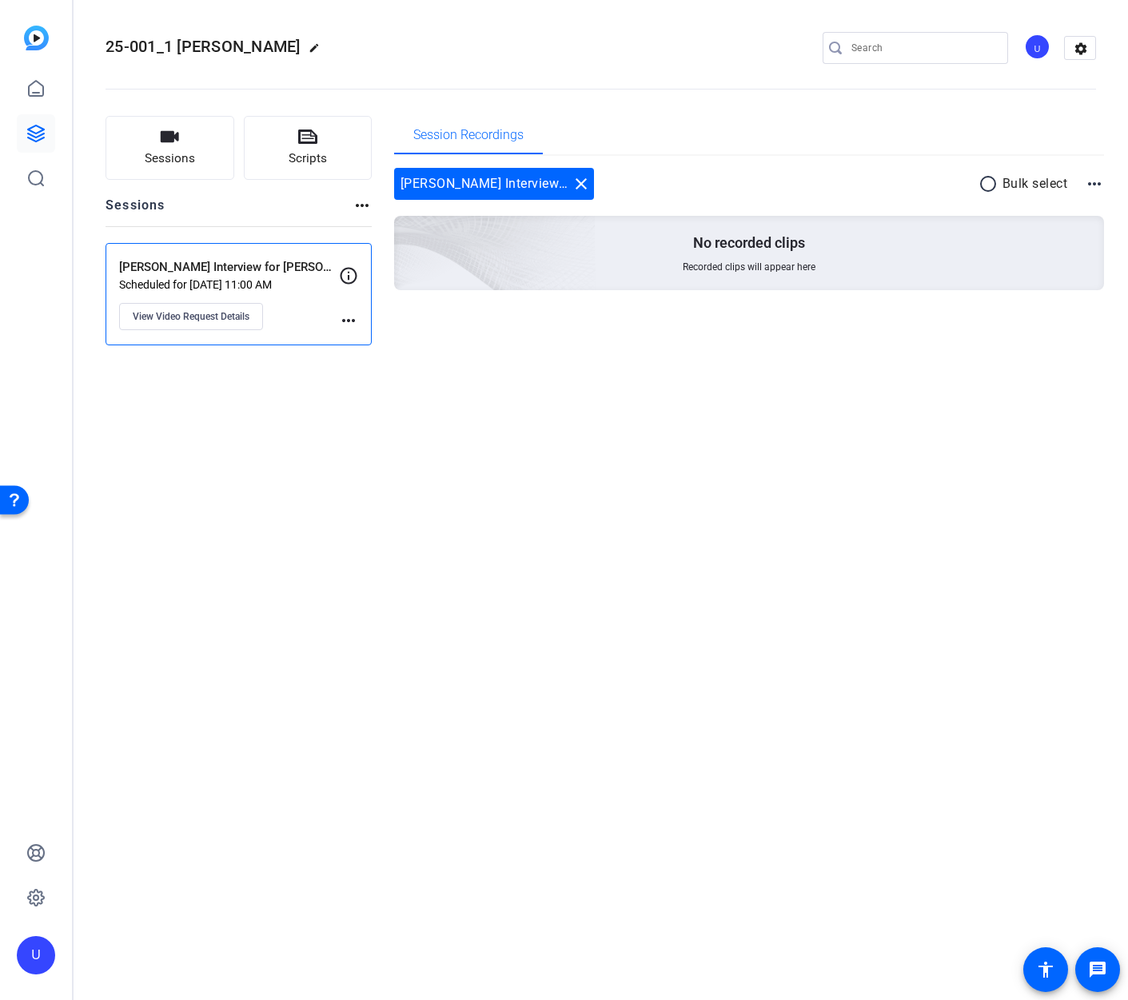
click at [348, 316] on mat-icon "more_horiz" at bounding box center [348, 320] width 19 height 19
click at [371, 344] on span "Archive Session" at bounding box center [388, 343] width 73 height 19
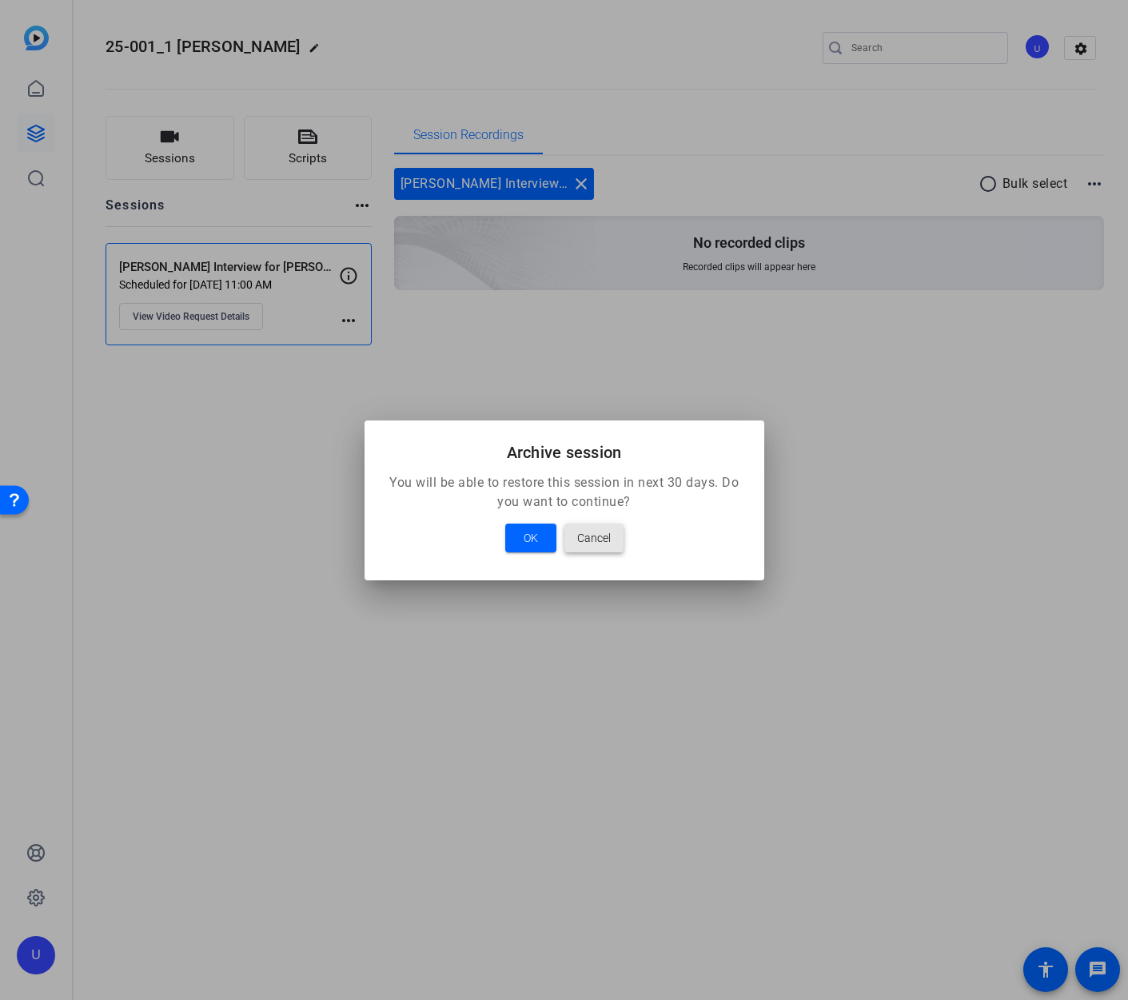
drag, startPoint x: 605, startPoint y: 532, endPoint x: 592, endPoint y: 484, distance: 49.6
click at [605, 532] on span "Cancel" at bounding box center [594, 537] width 34 height 19
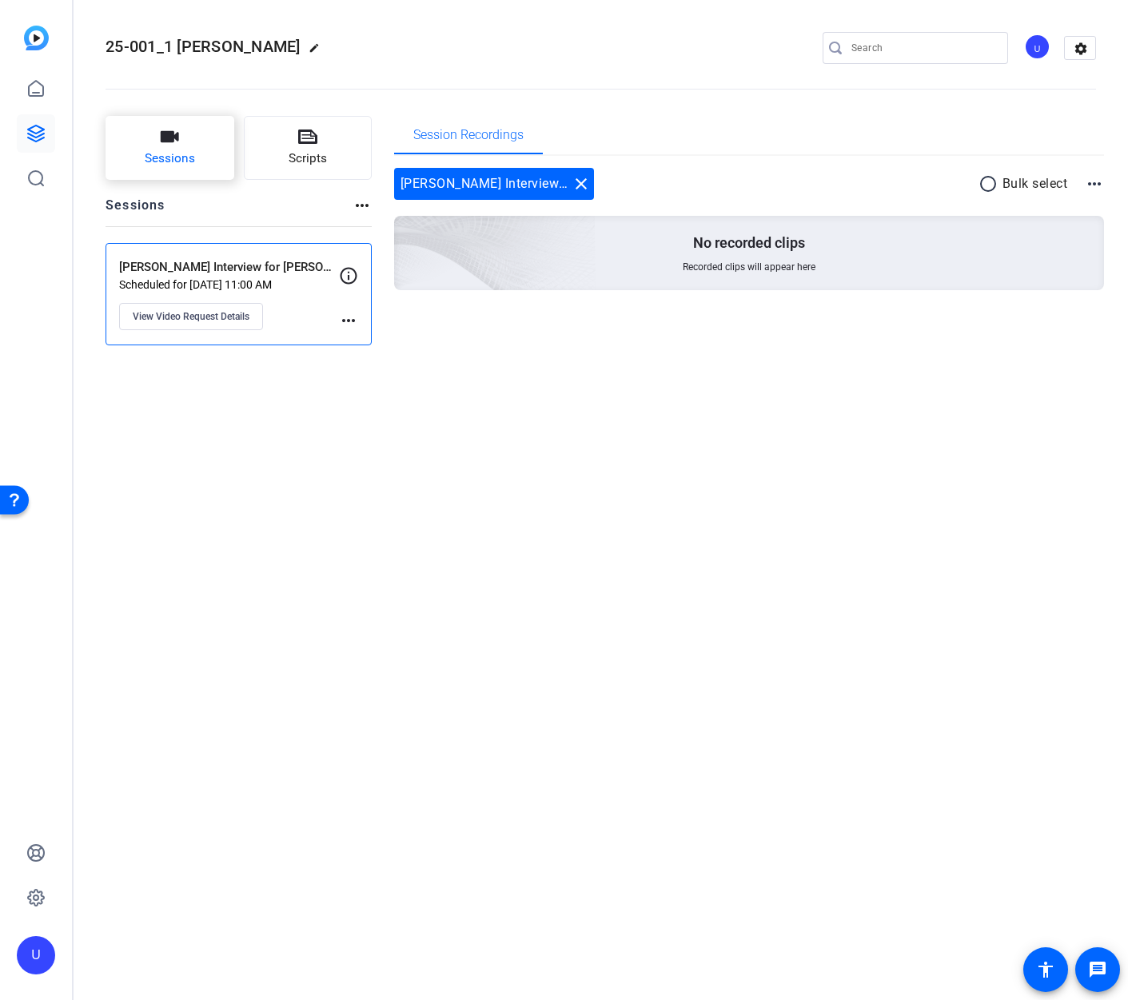
click at [201, 176] on button "Sessions" at bounding box center [169, 148] width 129 height 64
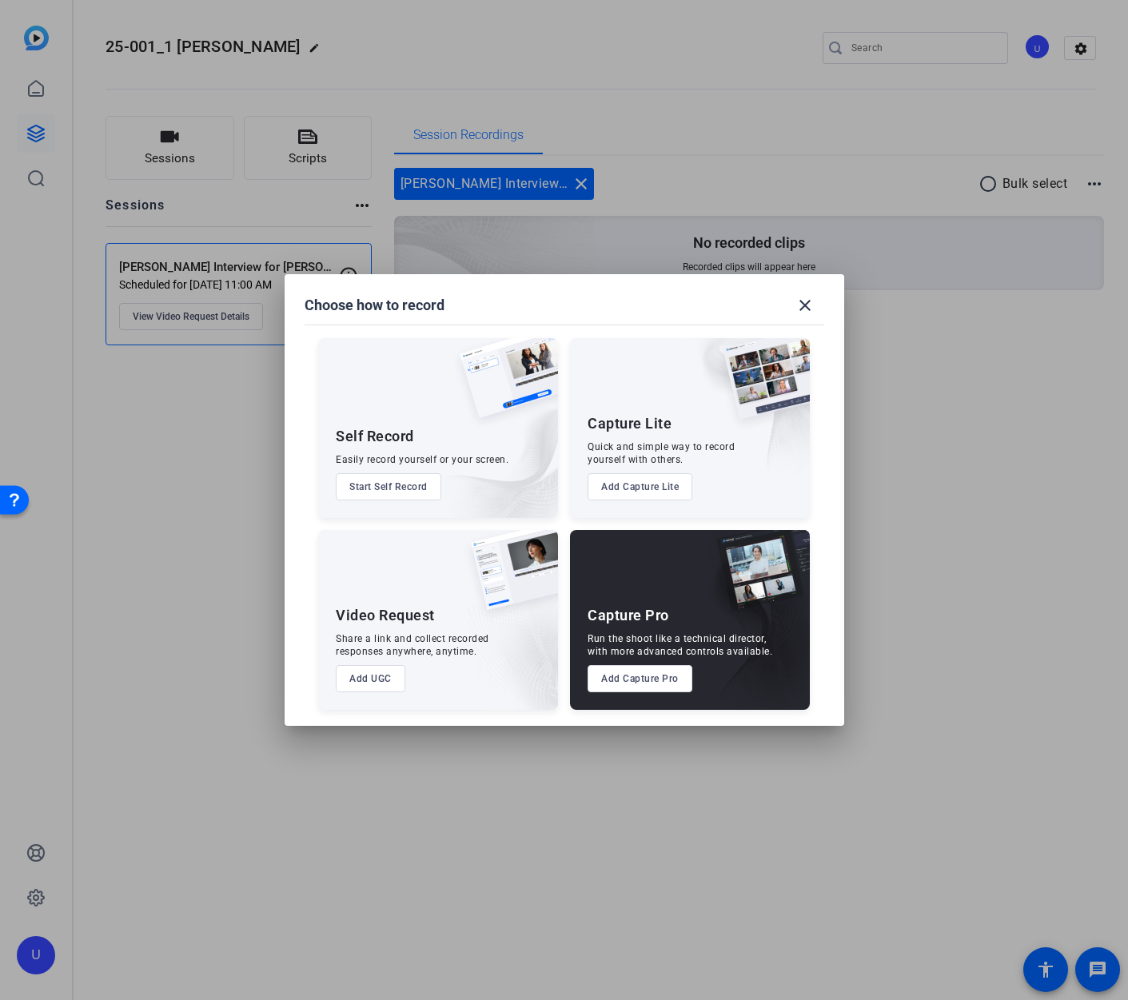
click at [654, 490] on button "Add Capture Lite" at bounding box center [639, 486] width 105 height 27
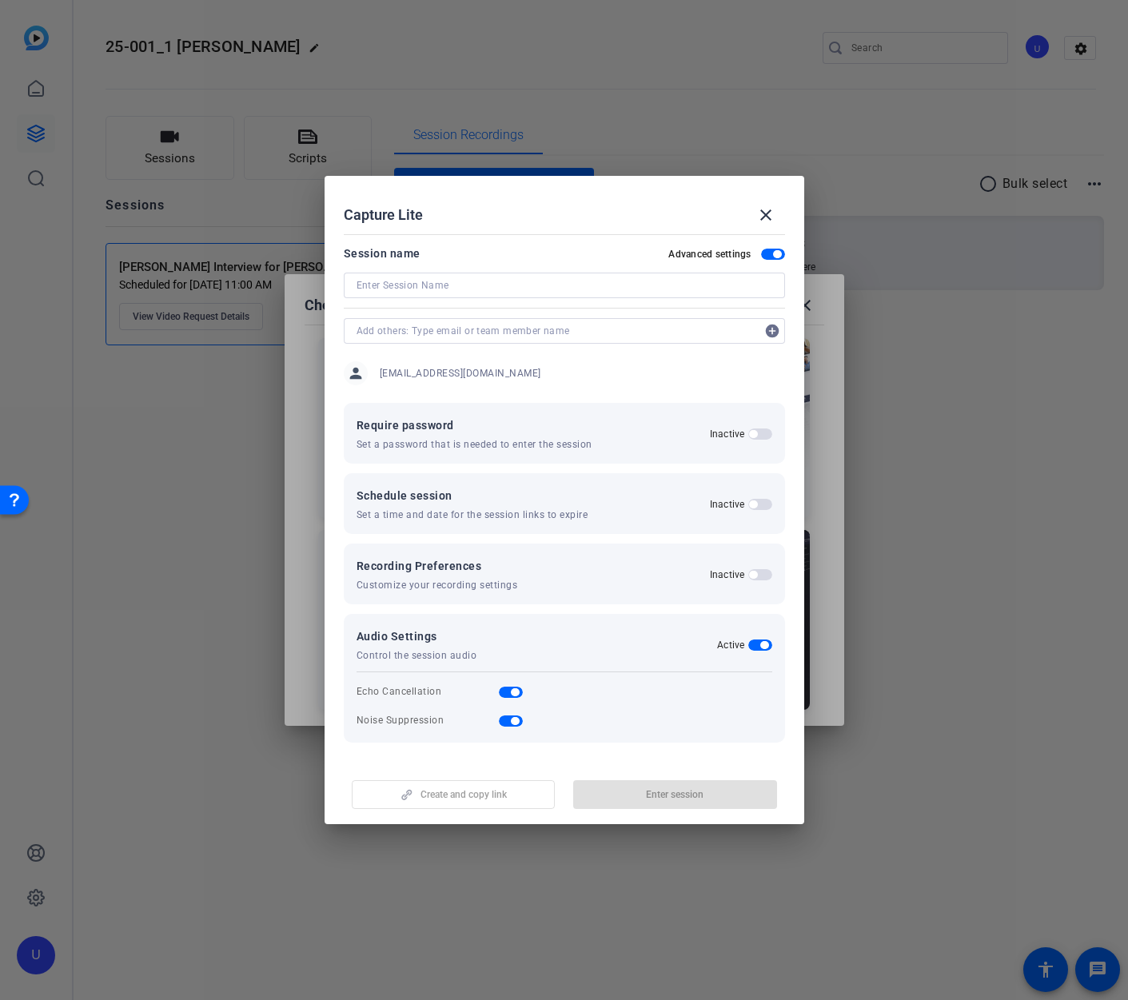
click at [746, 507] on label "Inactive" at bounding box center [729, 504] width 38 height 13
click at [748, 507] on button "Inactive" at bounding box center [760, 504] width 24 height 11
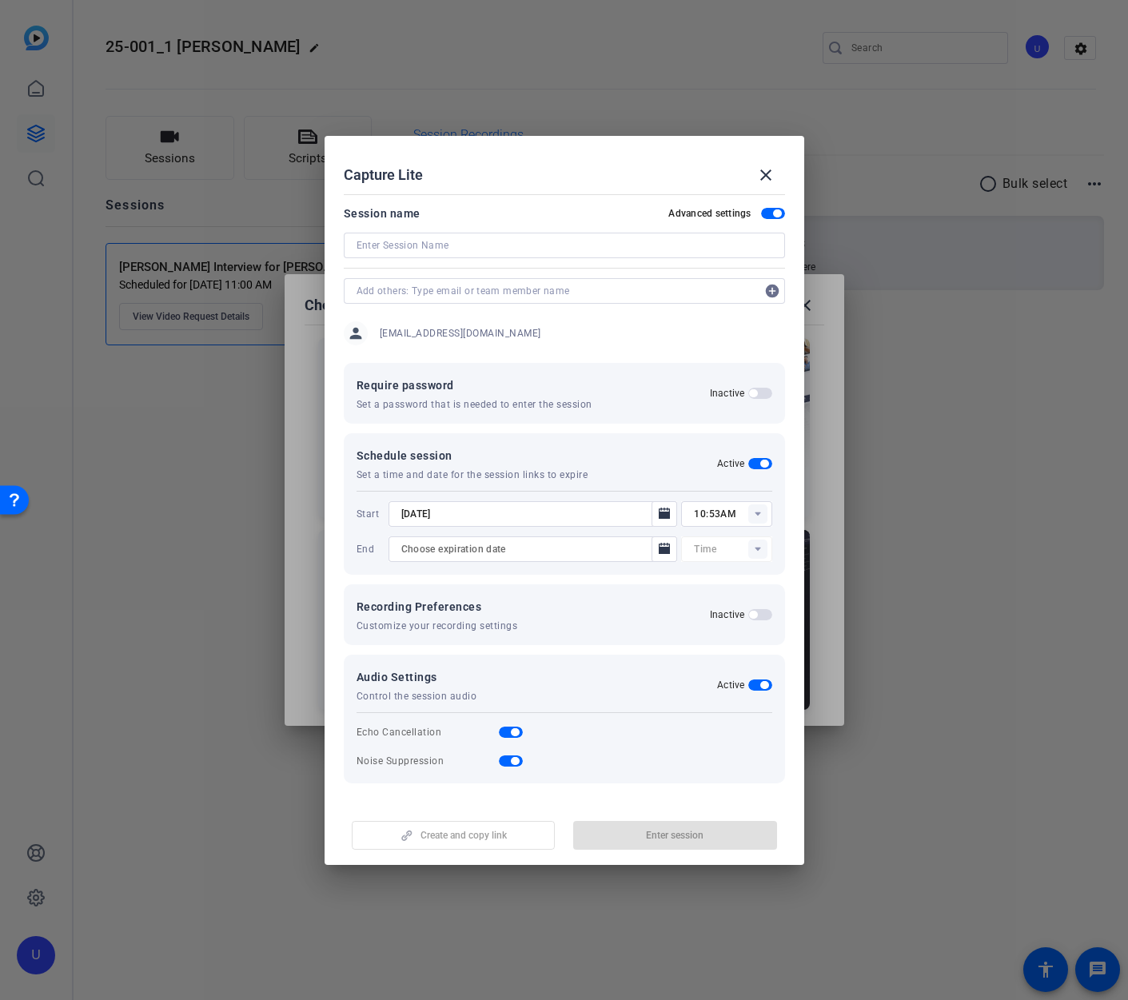
click at [751, 513] on rect at bounding box center [757, 513] width 19 height 19
type input "12:00AM"
click at [719, 648] on span "11:00AM" at bounding box center [715, 651] width 42 height 11
type input "11:00AM"
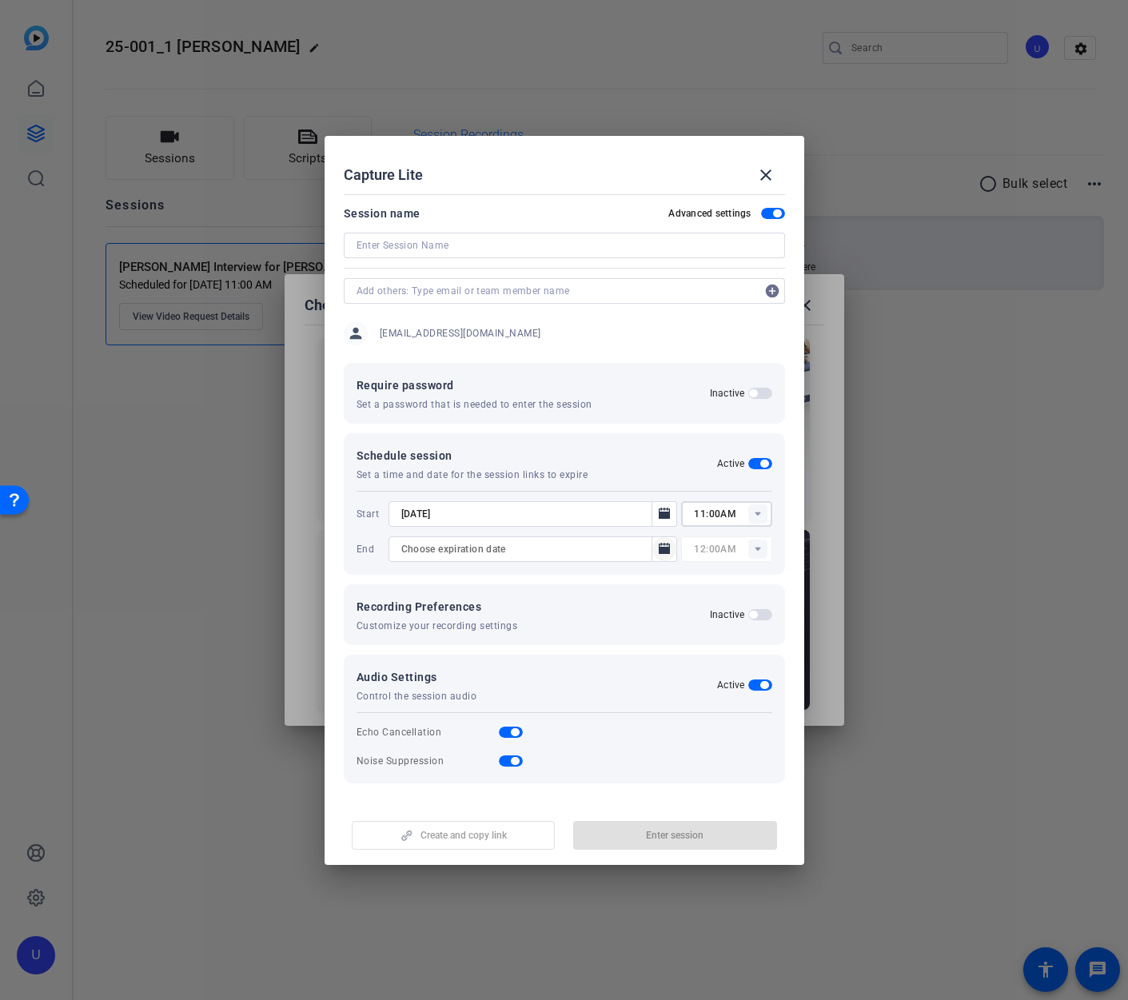
click at [666, 549] on icon "Open calendar" at bounding box center [663, 548] width 11 height 11
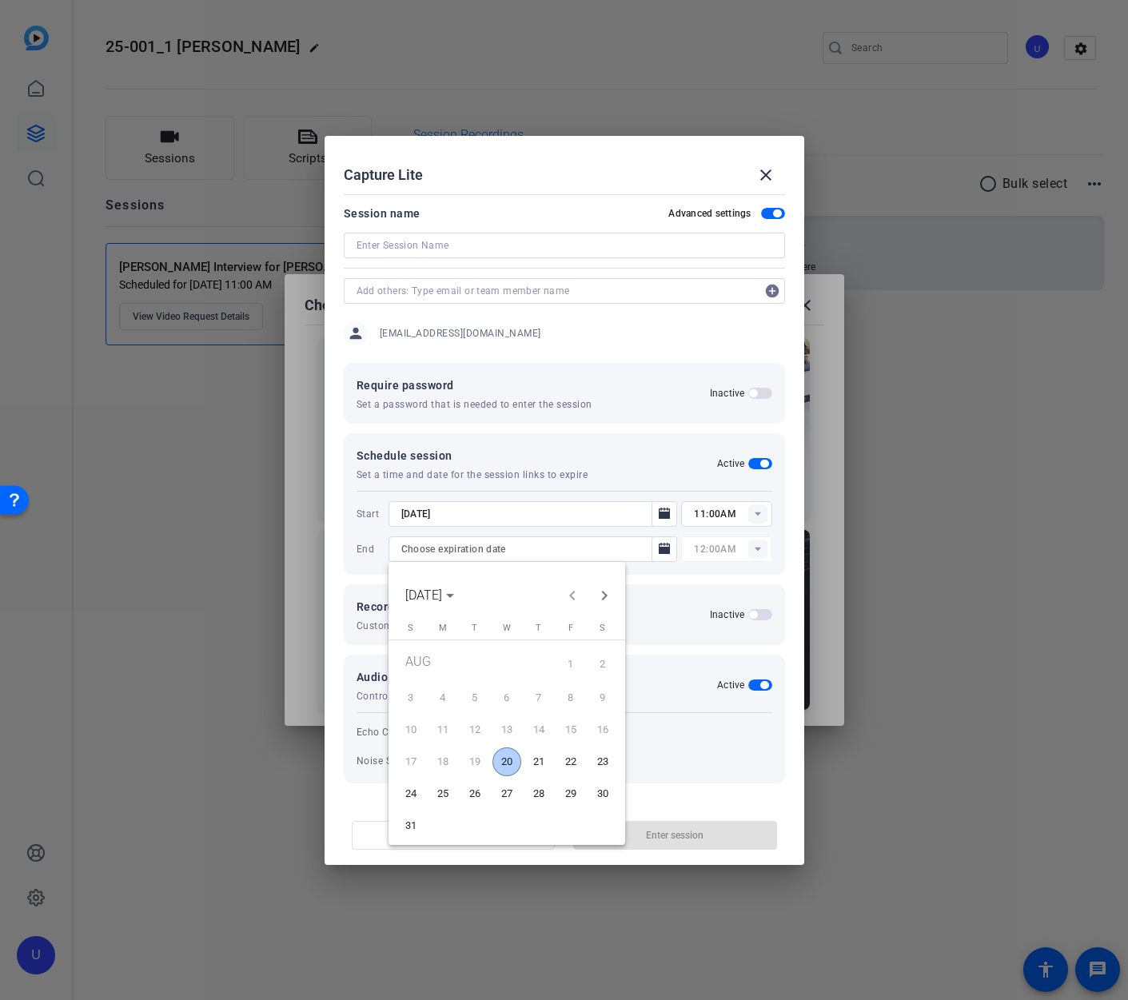
click at [508, 762] on span "20" at bounding box center [506, 761] width 29 height 29
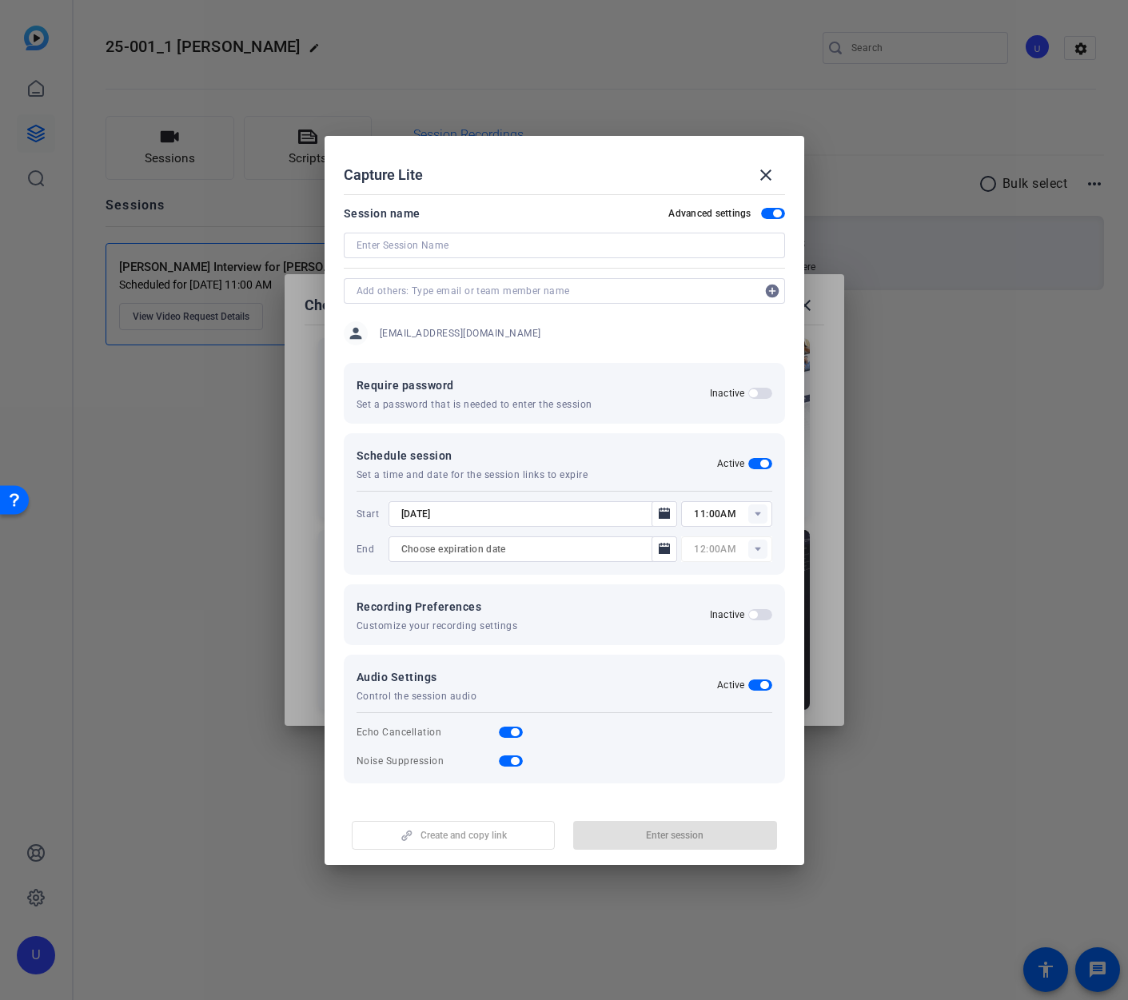
type input "8/20/2025"
type input "11:15AM"
click at [407, 249] on input at bounding box center [564, 245] width 416 height 19
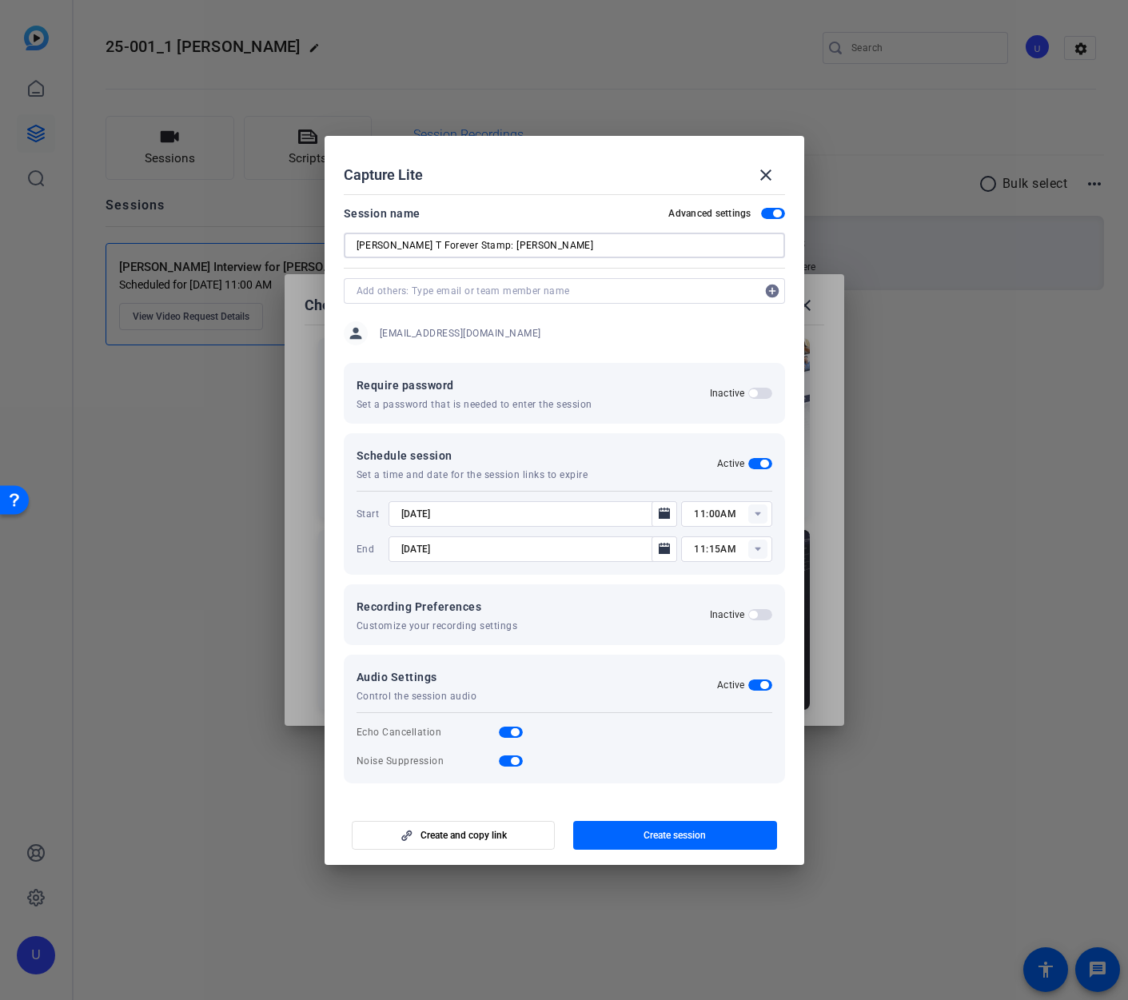
type input "[PERSON_NAME] T Forever Stamp: [PERSON_NAME]"
click at [443, 294] on input "text" at bounding box center [556, 290] width 400 height 19
type input "[PERSON_NAME][EMAIL_ADDRESS][DOMAIN_NAME]"
click at [533, 320] on div "person uspstv1@gmail.com" at bounding box center [564, 333] width 441 height 40
click at [551, 290] on input "[PERSON_NAME][EMAIL_ADDRESS][DOMAIN_NAME]" at bounding box center [556, 290] width 400 height 19
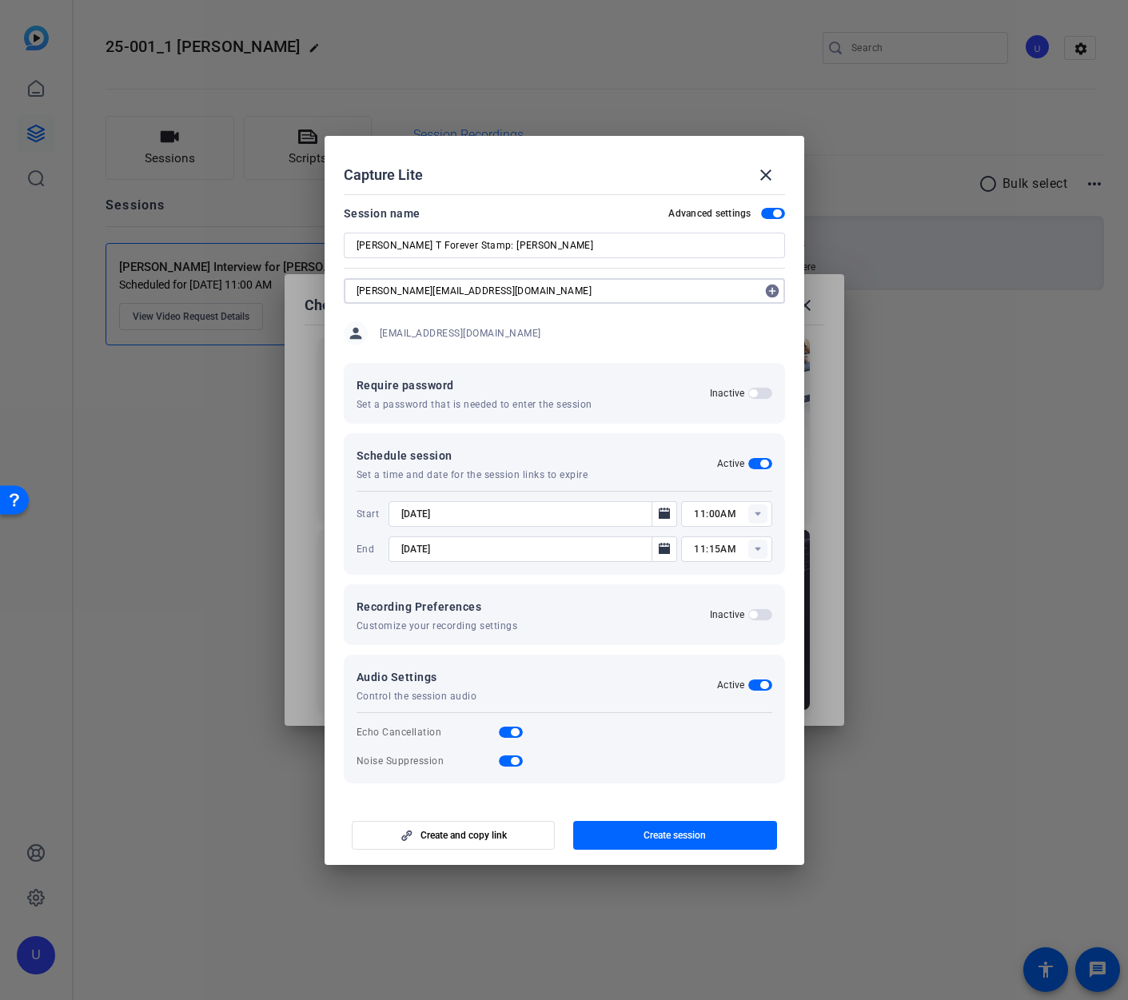
click at [542, 257] on div "[PERSON_NAME] T Forever Stamp: [PERSON_NAME]" at bounding box center [564, 246] width 416 height 26
click at [542, 239] on input "[PERSON_NAME] T Forever Stamp: [PERSON_NAME]" at bounding box center [564, 245] width 416 height 19
click at [753, 547] on rect at bounding box center [757, 548] width 19 height 19
click at [703, 545] on input "11:15AM" at bounding box center [733, 548] width 78 height 19
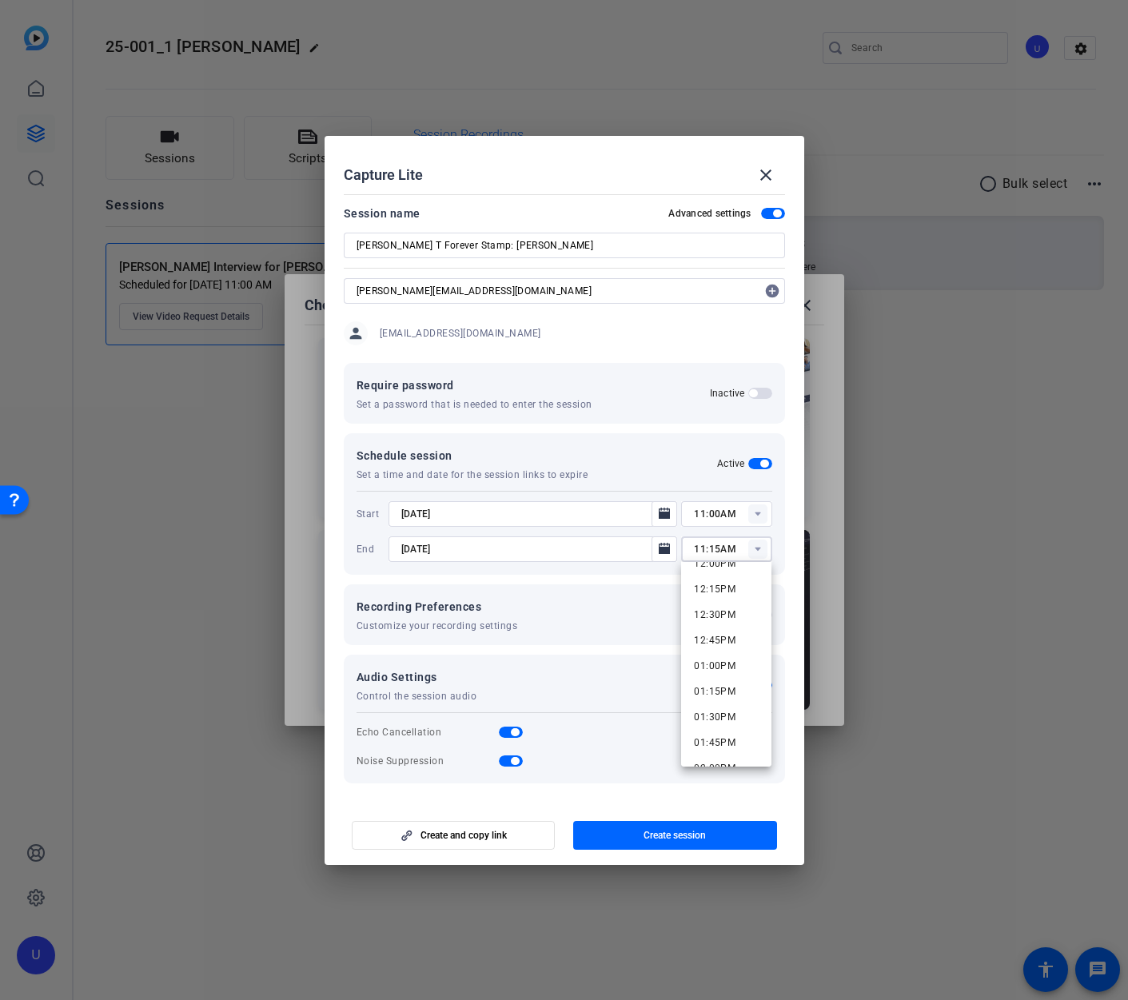
scroll to position [1242, 0]
click at [721, 666] on span "01:00PM" at bounding box center [715, 668] width 42 height 11
type input "01:00PM"
click at [662, 508] on icon "Open calendar" at bounding box center [663, 512] width 11 height 11
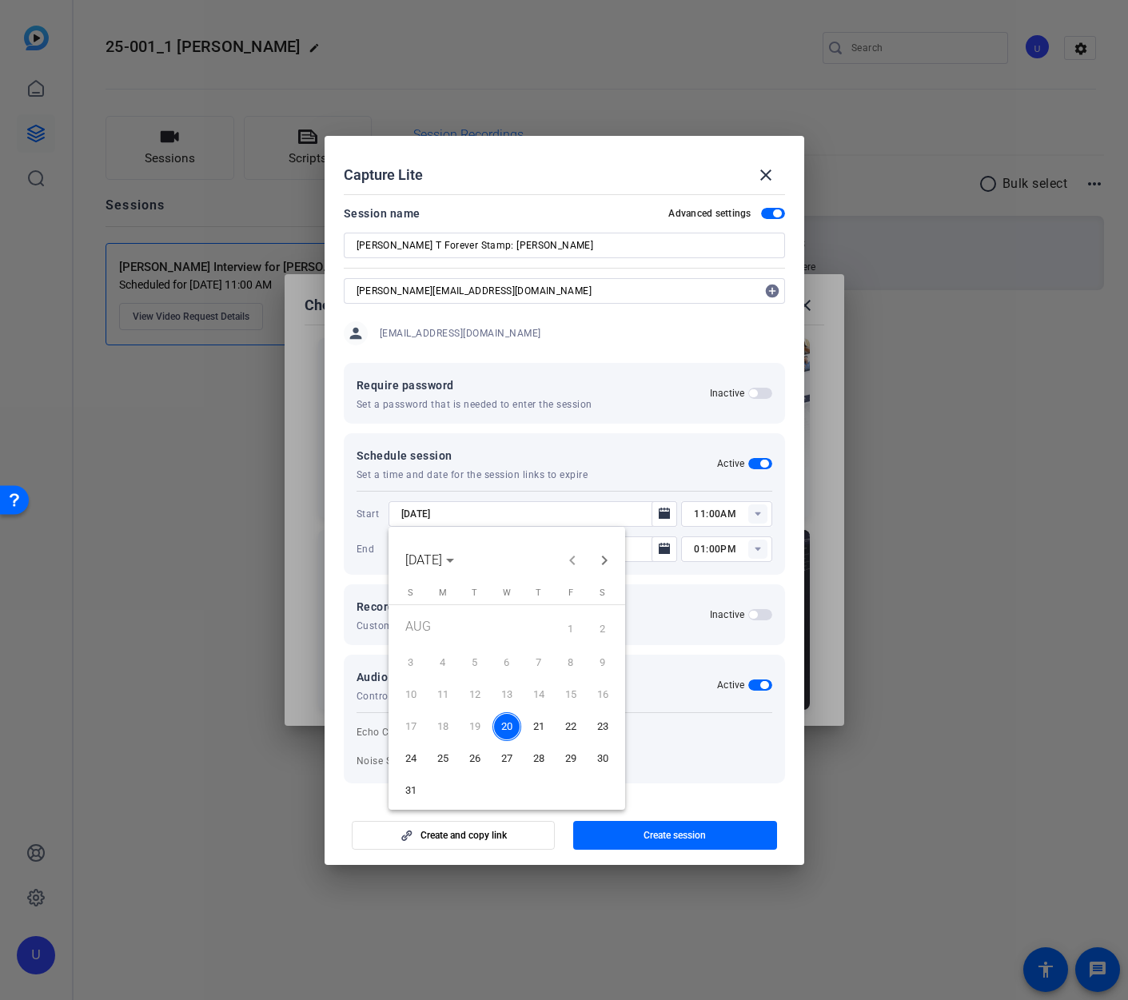
click at [664, 508] on div at bounding box center [564, 500] width 1128 height 1000
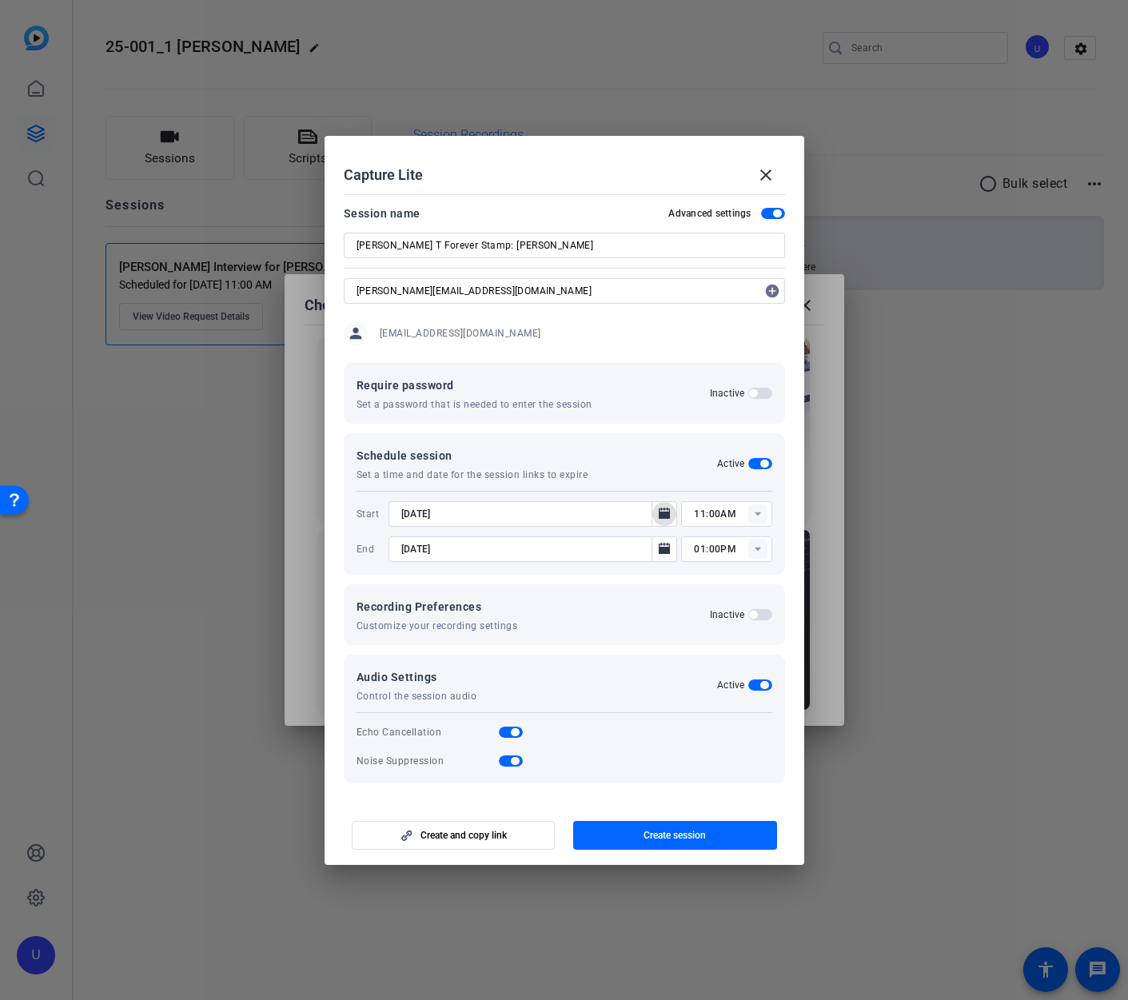
click at [753, 613] on span "button" at bounding box center [753, 614] width 8 height 8
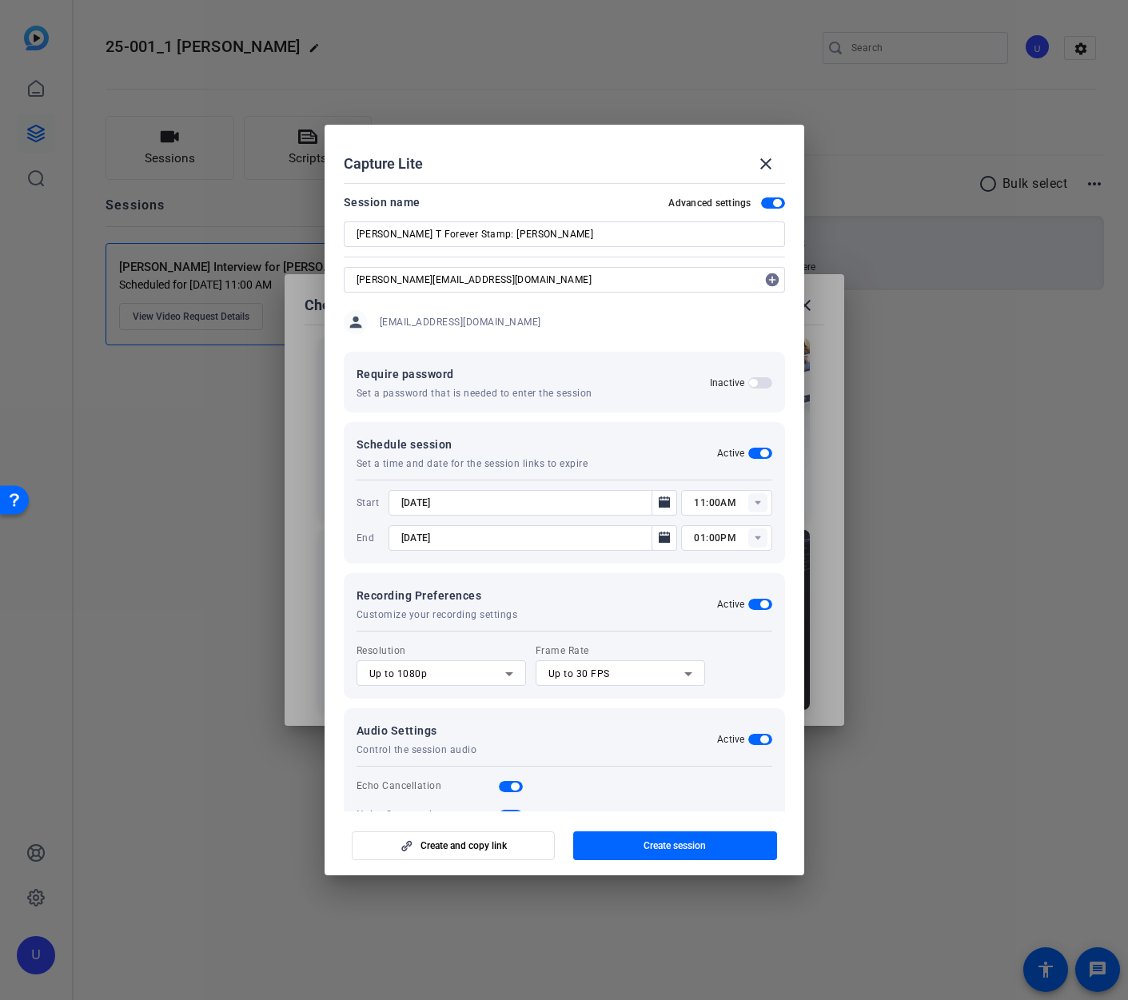
scroll to position [43, 0]
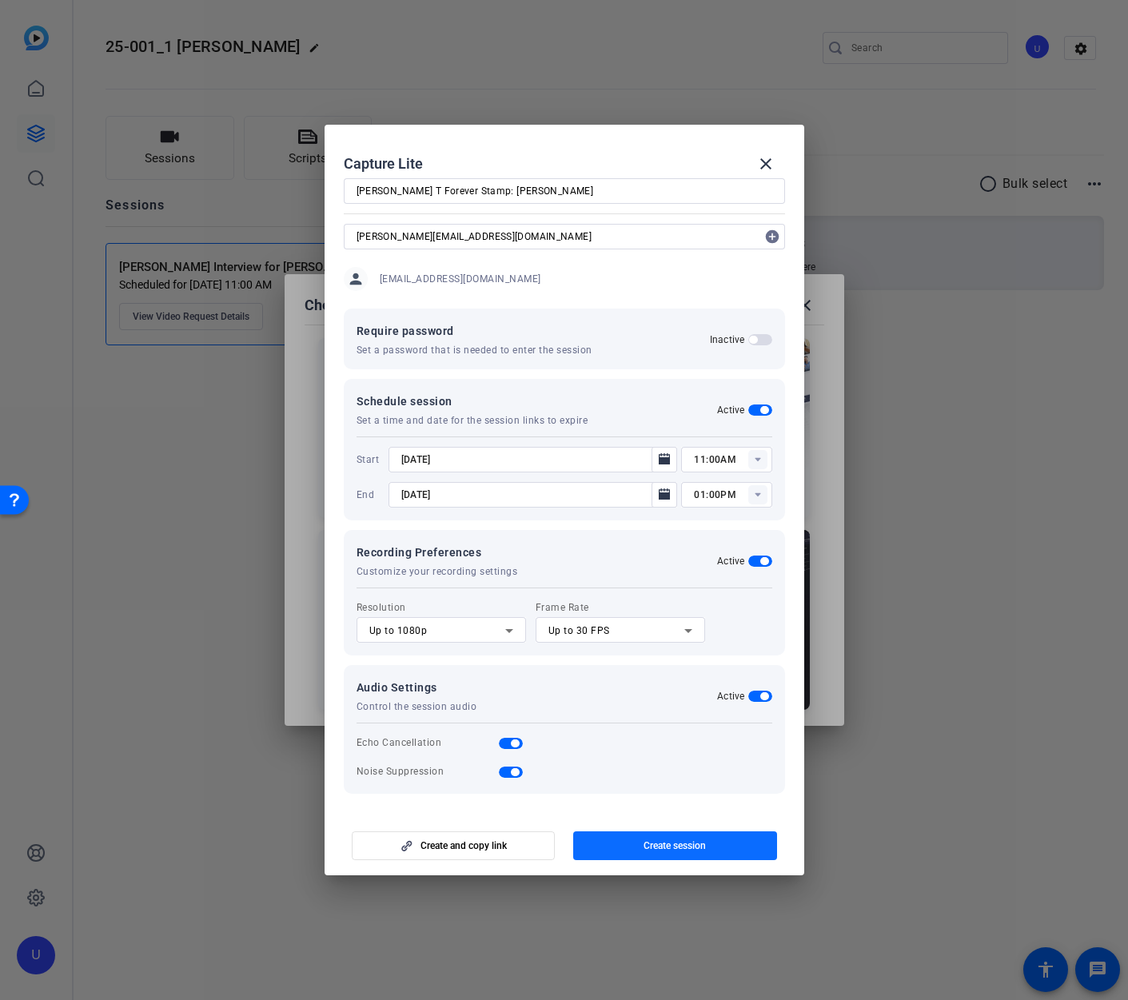
click at [666, 843] on span "Create session" at bounding box center [674, 845] width 62 height 13
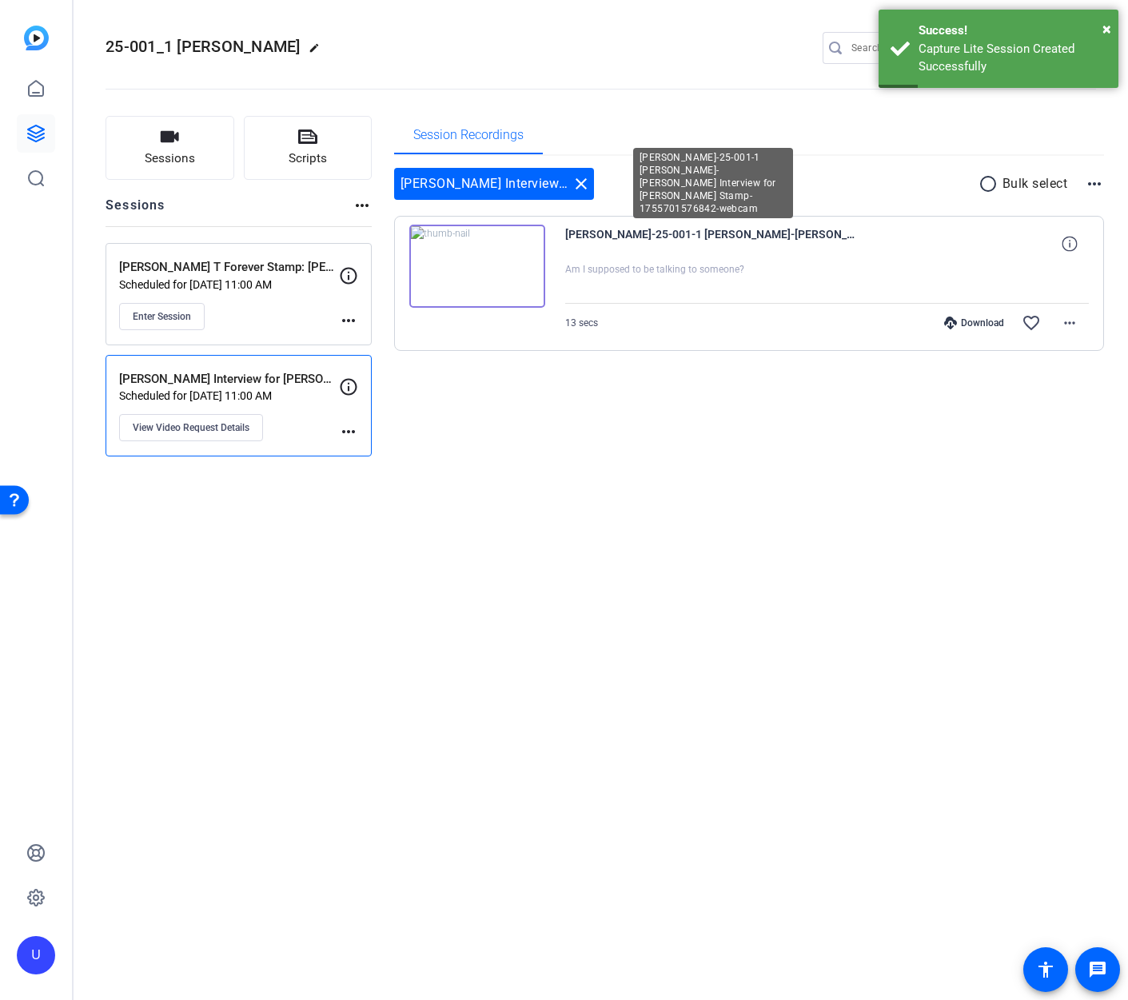
click at [601, 232] on span "Sam Tanenhaus-25-001-1 William F Buckley-Sam Tanenhaus Interview for William B.…" at bounding box center [713, 244] width 296 height 38
click at [503, 253] on img at bounding box center [477, 266] width 136 height 83
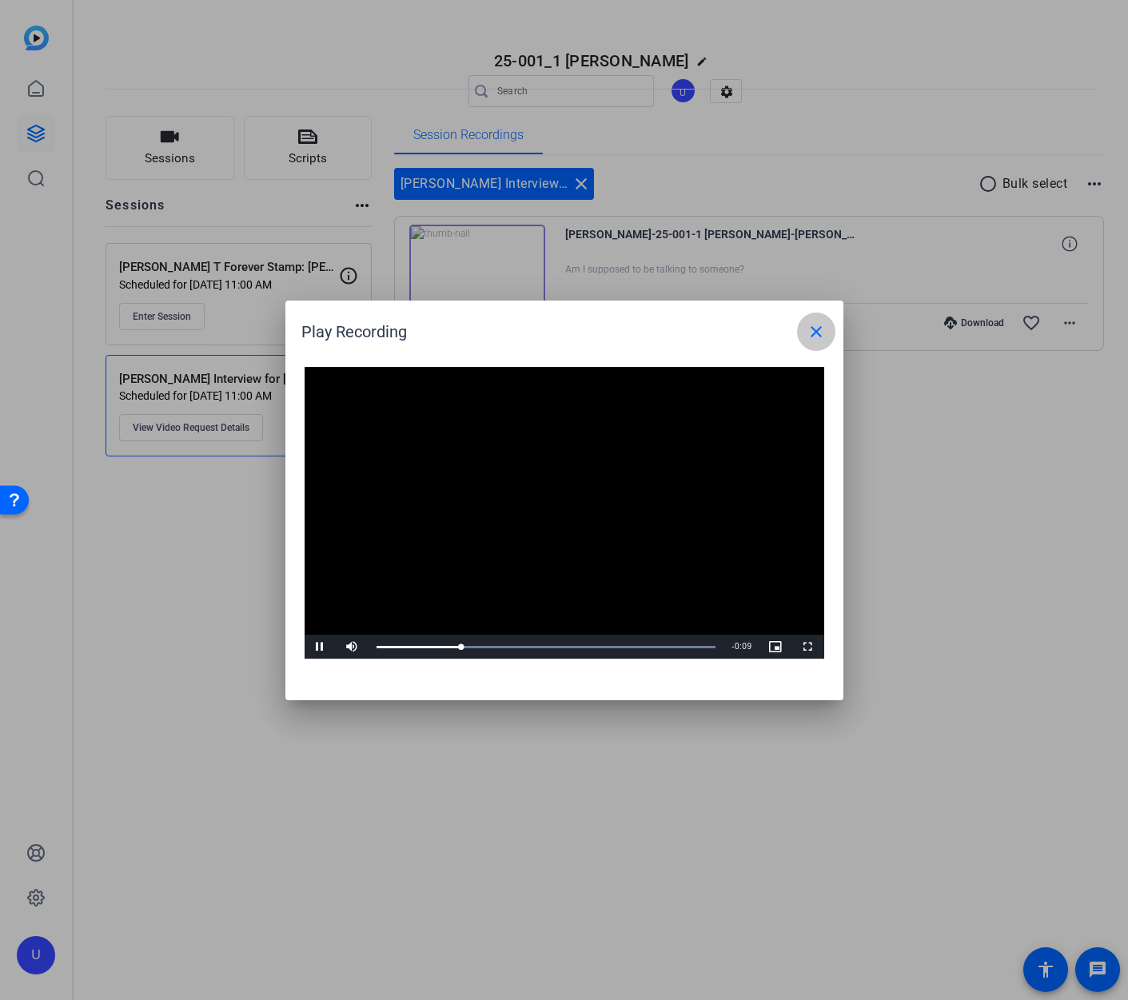
click at [815, 332] on mat-icon "close" at bounding box center [815, 331] width 19 height 19
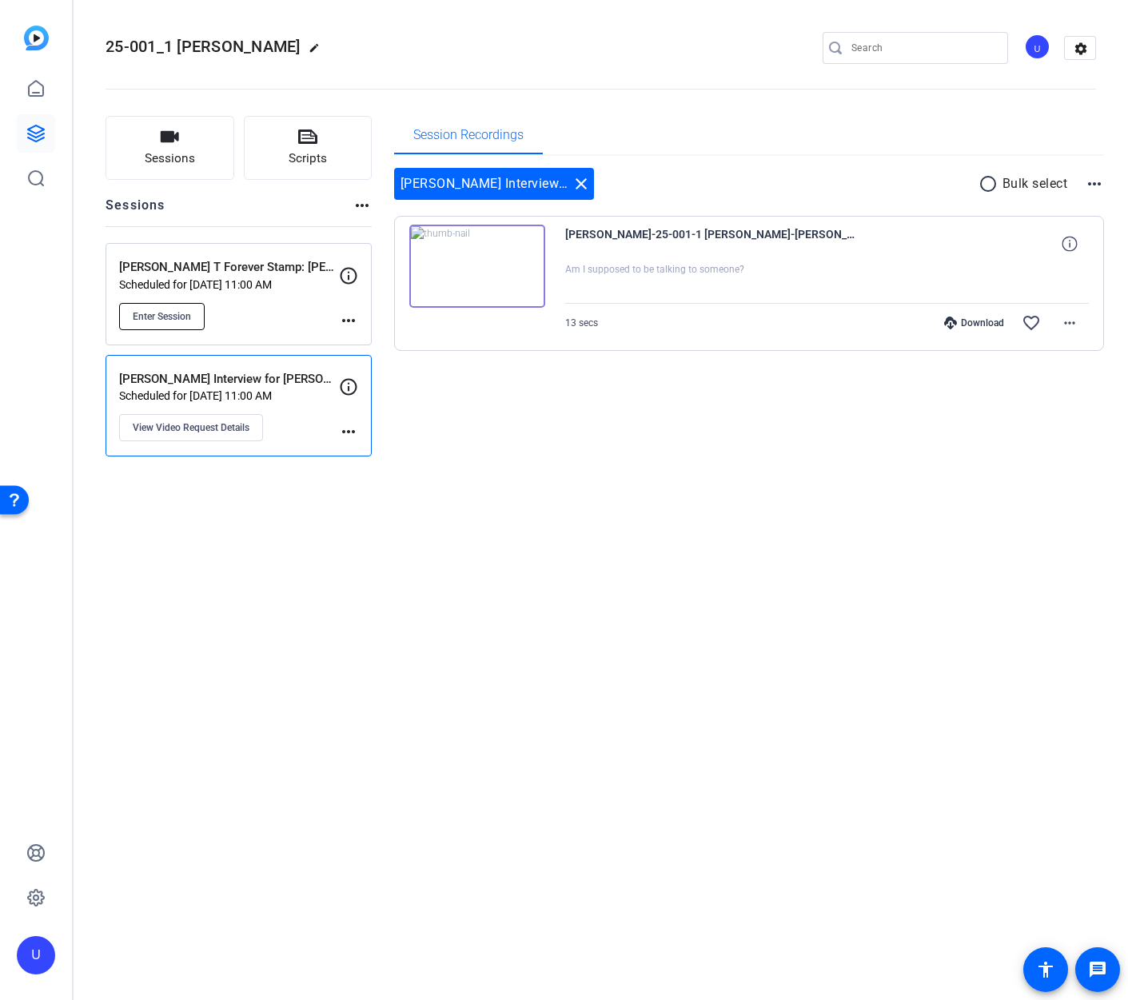
click at [159, 319] on span "Enter Session" at bounding box center [162, 316] width 58 height 13
click at [303, 398] on p "Scheduled for Aug 20, 2025 @ 11:00 AM" at bounding box center [229, 395] width 220 height 13
click at [300, 388] on div "Sam Tanenhaus Interview for William B. Stamp Scheduled for Aug 20, 2025 @ 11:00…" at bounding box center [229, 406] width 220 height 72
click at [189, 318] on span "Enter Session" at bounding box center [162, 316] width 58 height 13
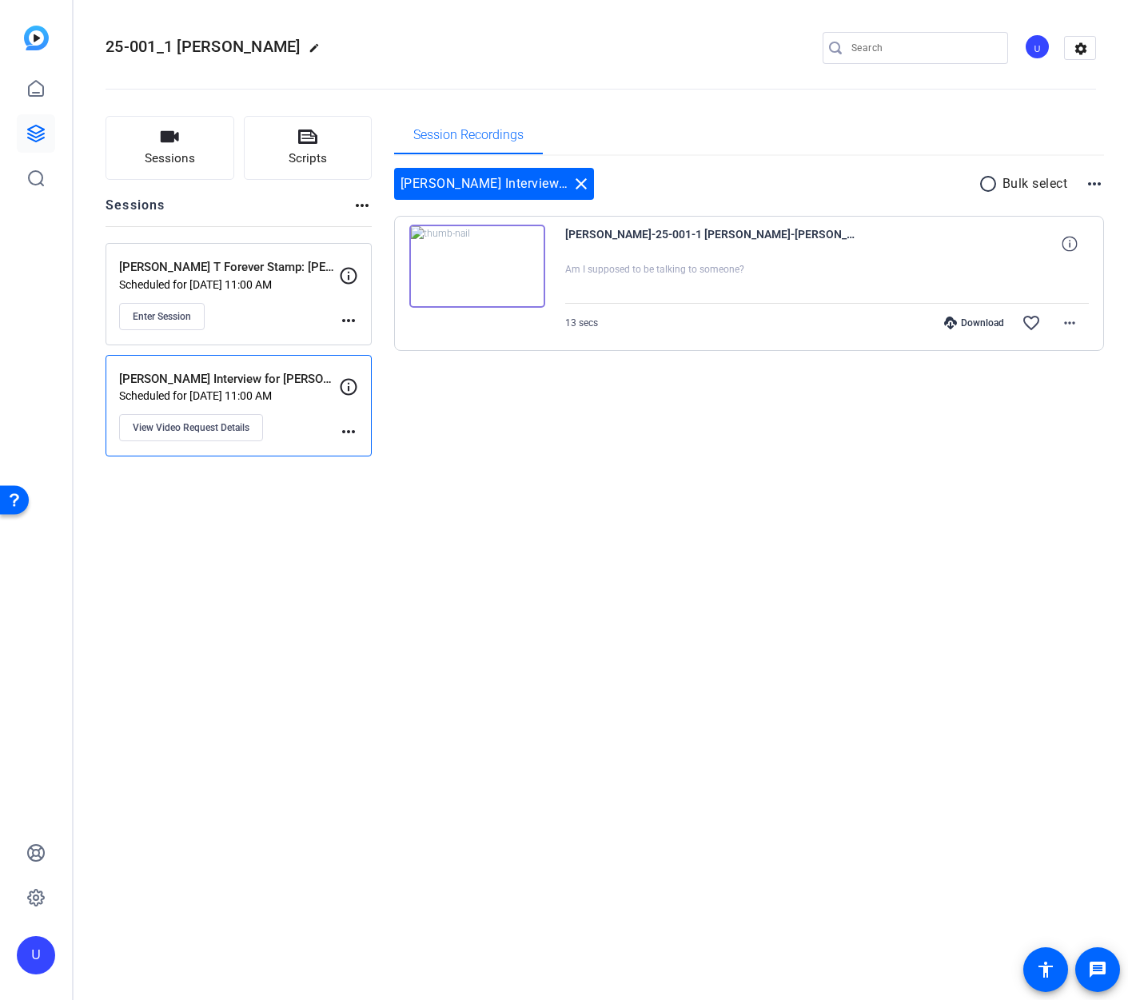
click at [348, 320] on mat-icon "more_horiz" at bounding box center [348, 320] width 19 height 19
click at [361, 341] on span "Edit Session" at bounding box center [388, 343] width 73 height 19
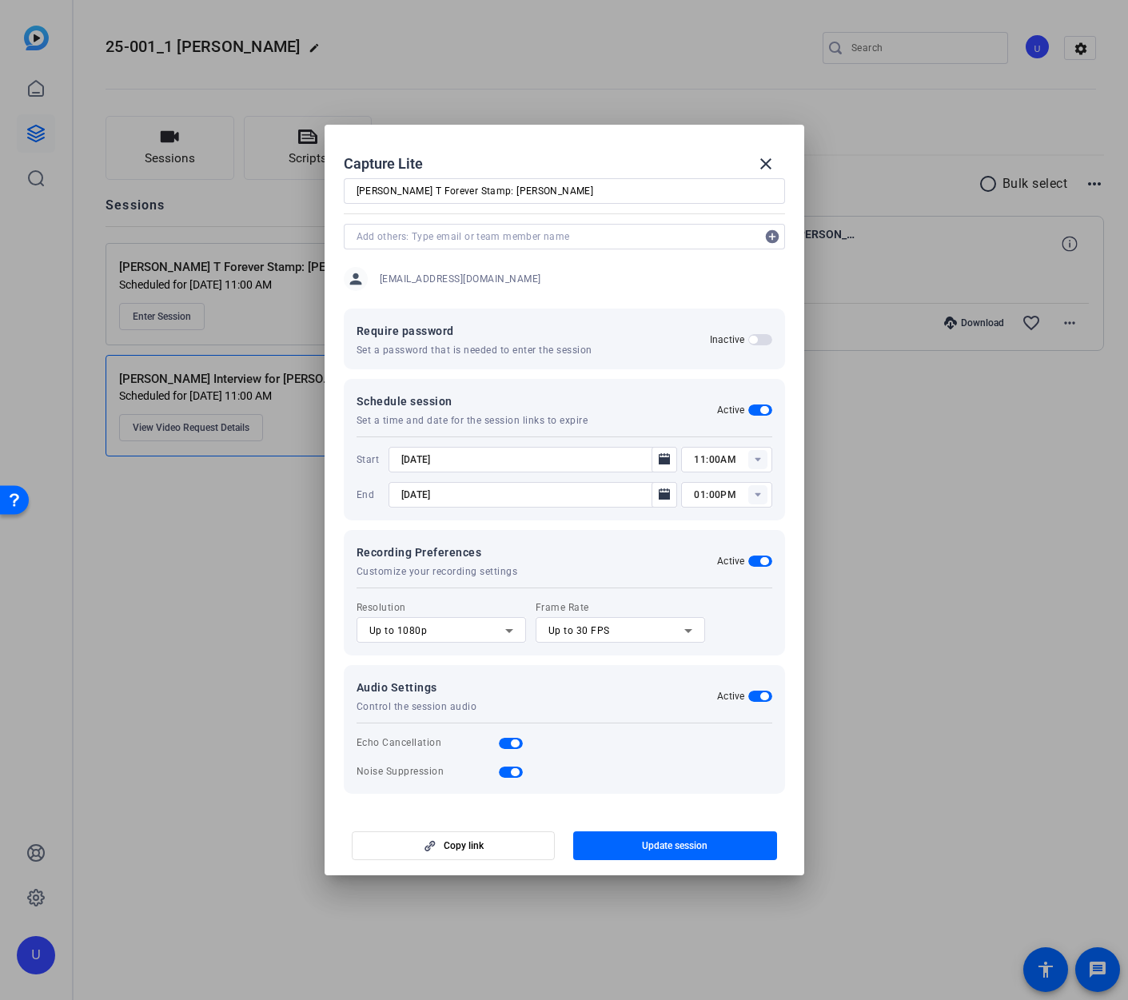
click at [751, 463] on rect at bounding box center [757, 459] width 19 height 19
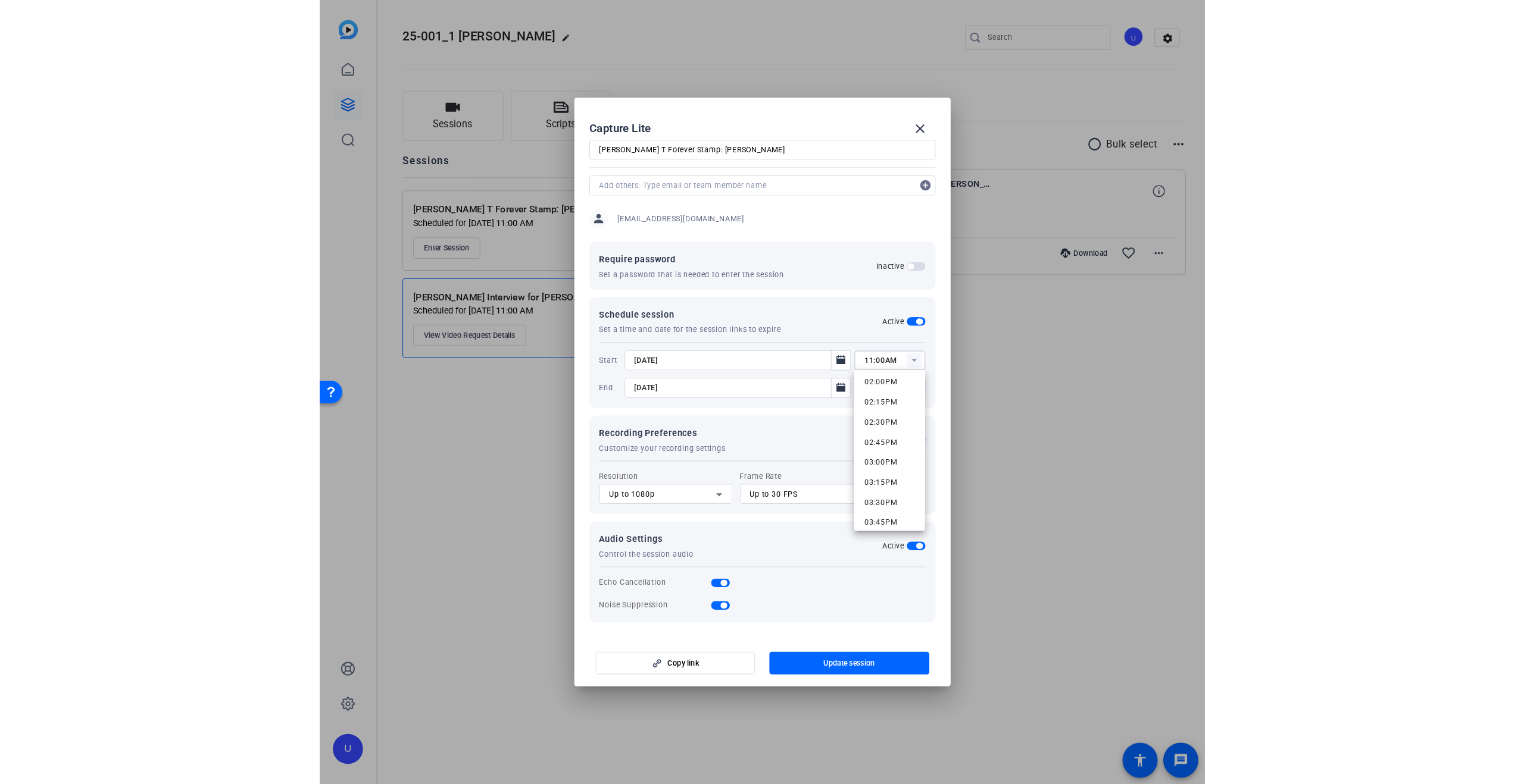
scroll to position [1275, 0]
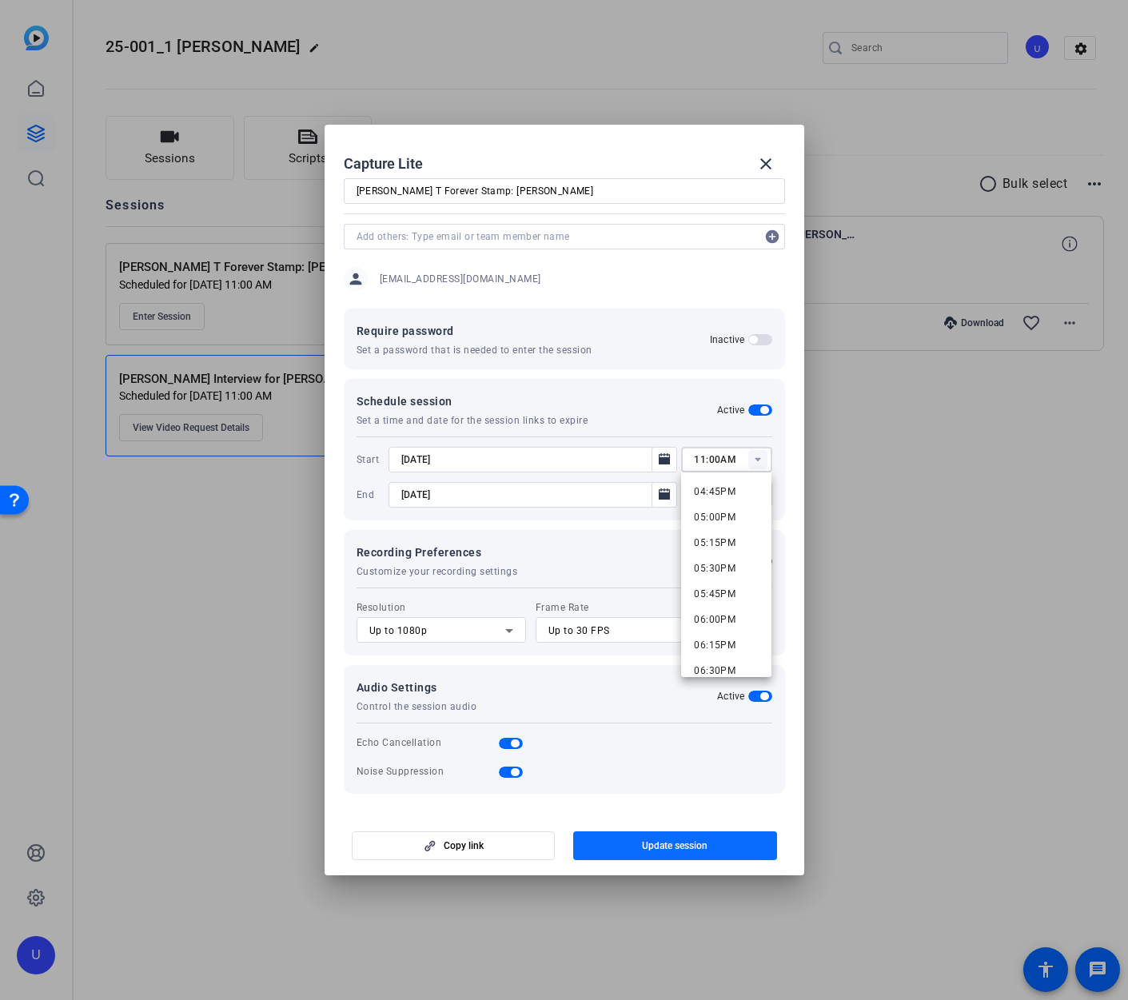
click at [650, 839] on span "Update session" at bounding box center [675, 845] width 66 height 13
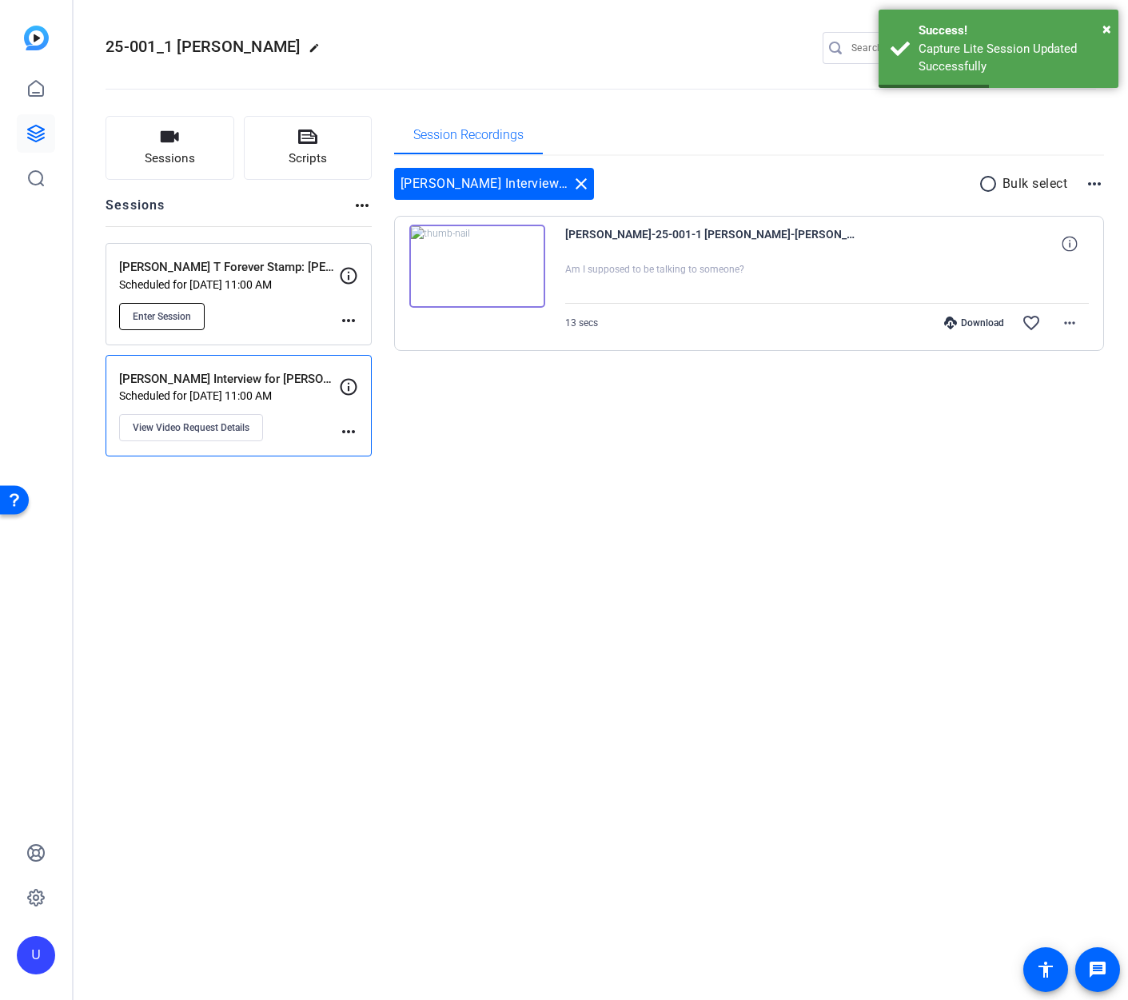
click at [176, 317] on span "Enter Session" at bounding box center [162, 316] width 58 height 13
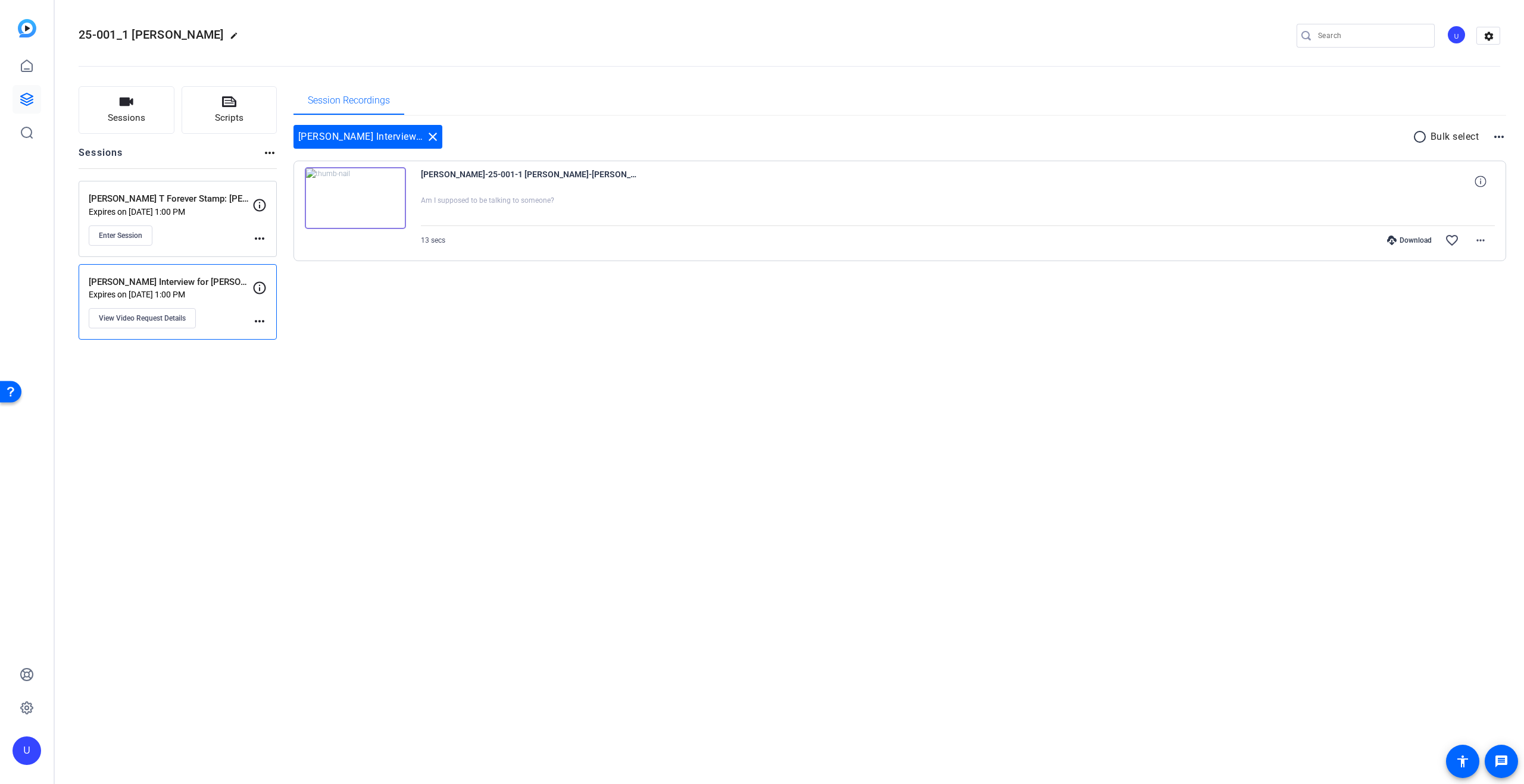
click at [223, 207] on p "Expires on Aug 20, 2025 @ 1:00 PM" at bounding box center [171, 211] width 164 height 10
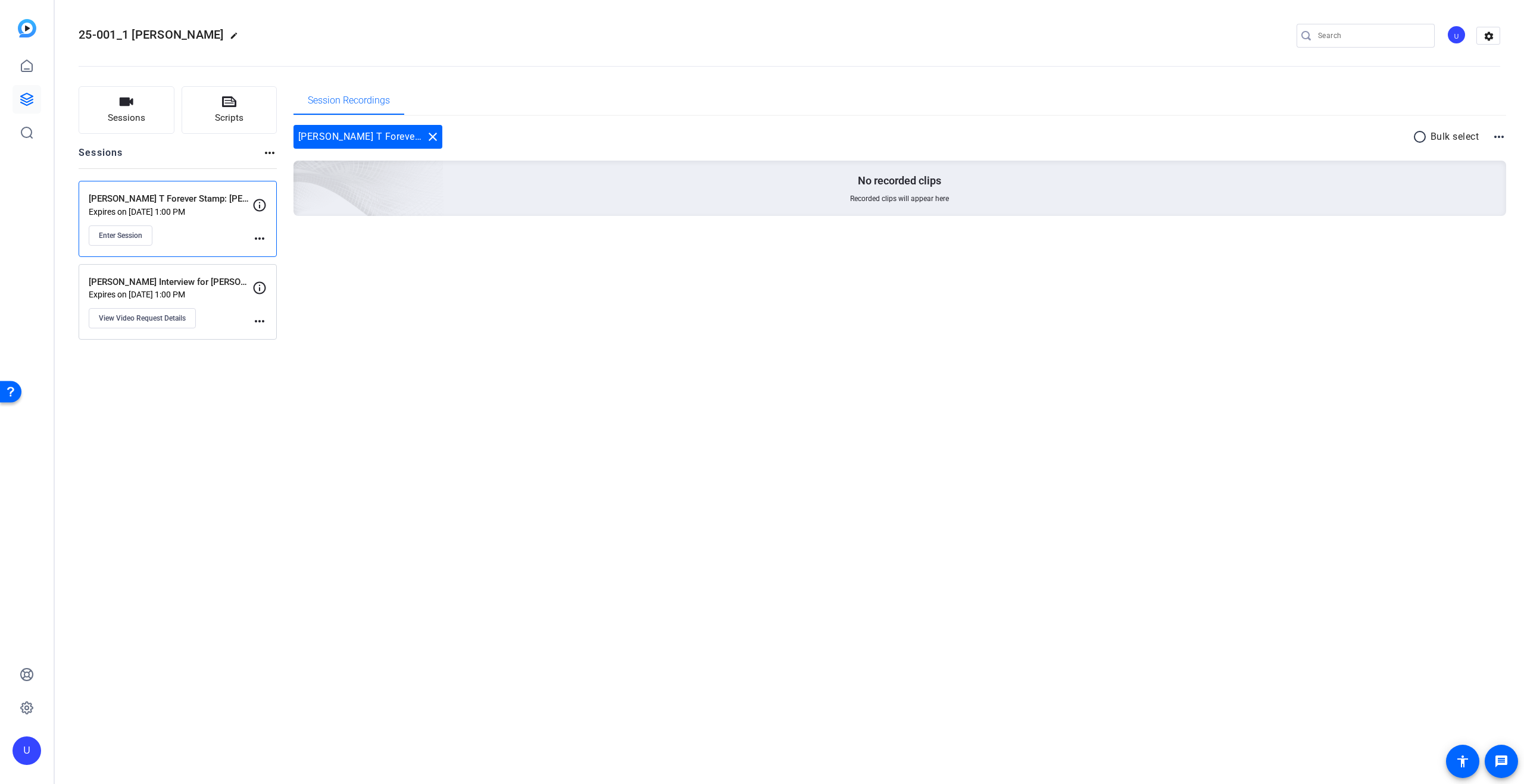
click at [238, 323] on div "Sam Tanenhaus Interview for William B. Stamp Expires on Aug 20, 2025 @ 1:00 PM …" at bounding box center [171, 302] width 164 height 54
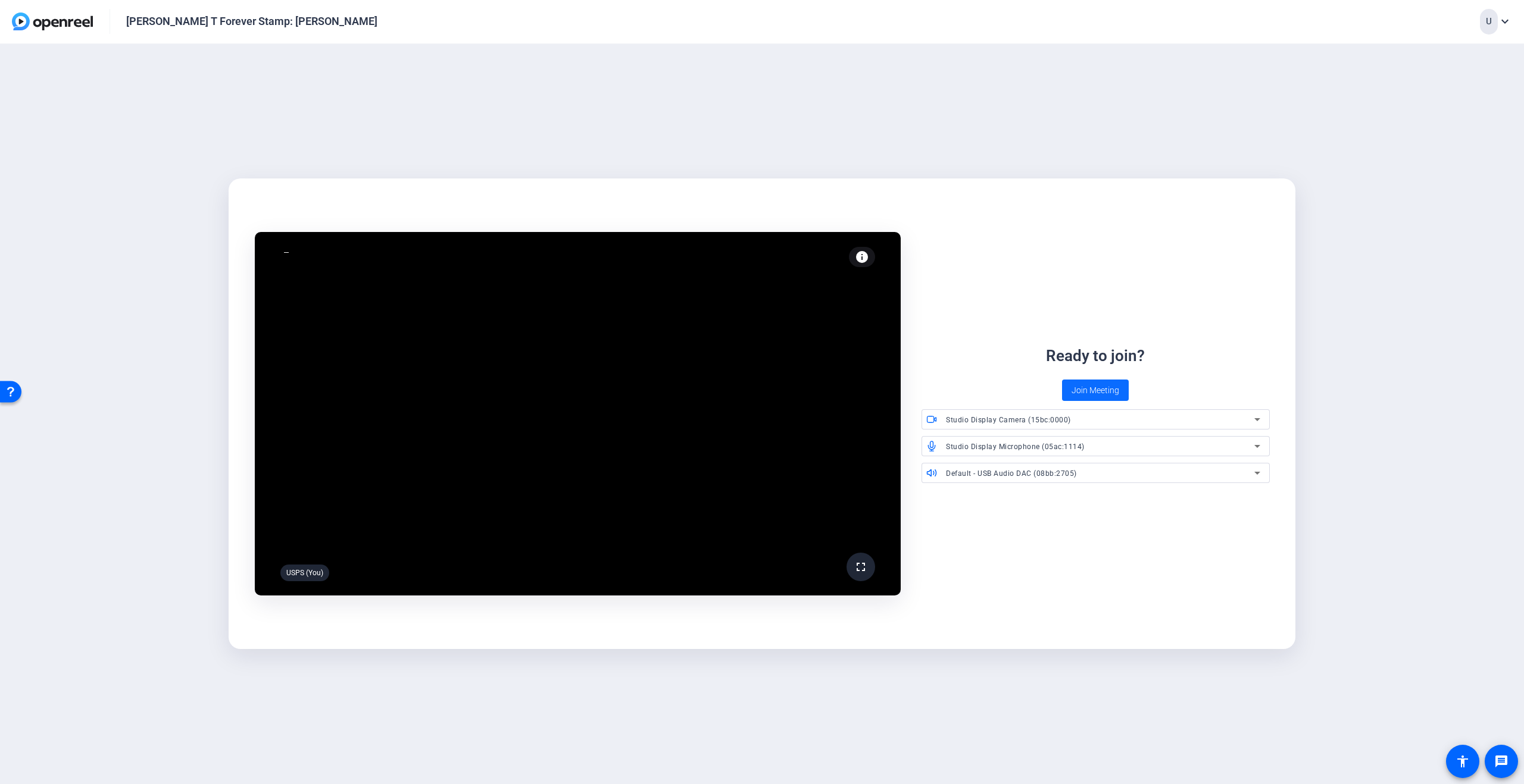
click at [1082, 387] on span "Join Meeting" at bounding box center [1095, 390] width 48 height 13
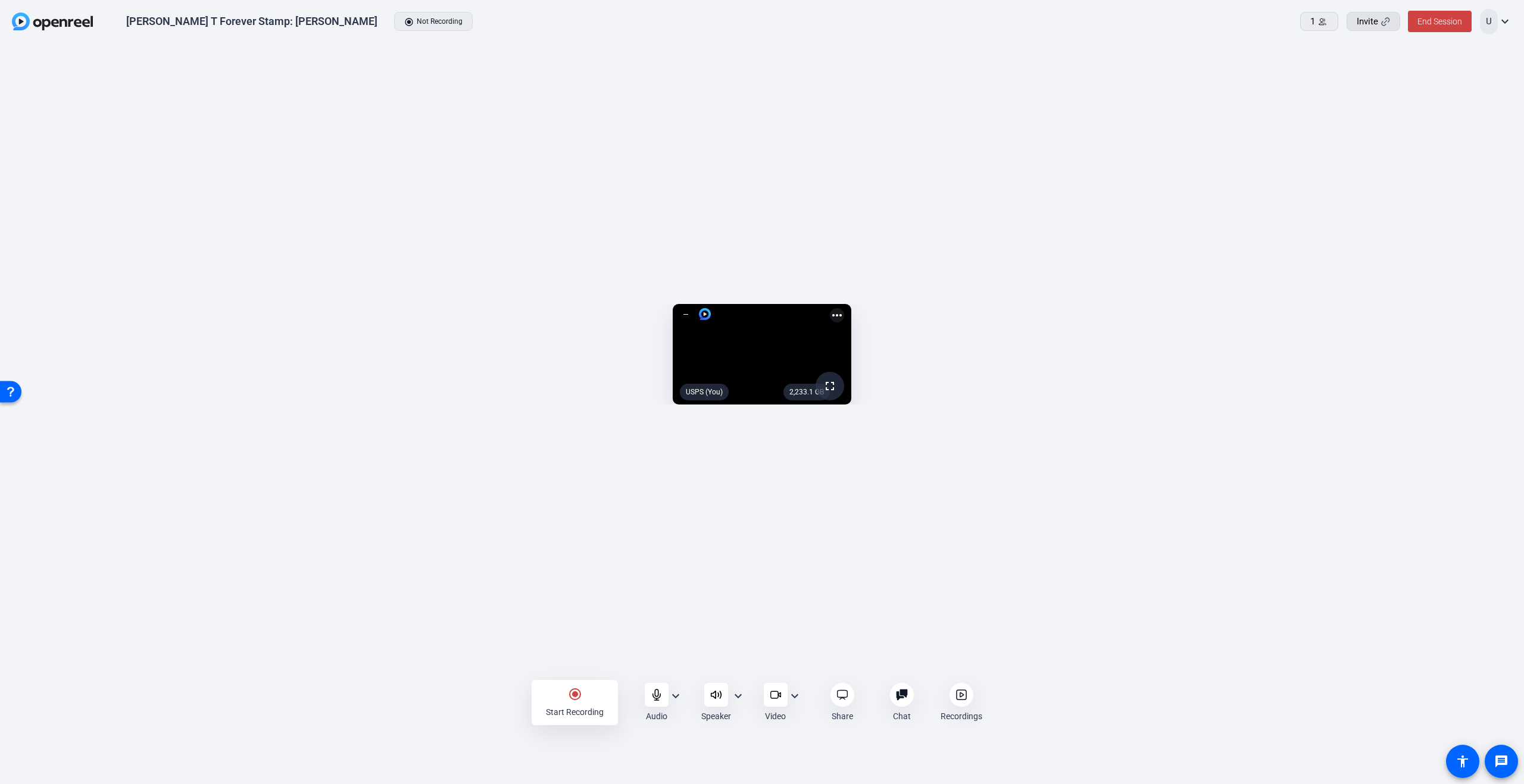
click at [1370, 25] on span "Invite" at bounding box center [1367, 22] width 22 height 13
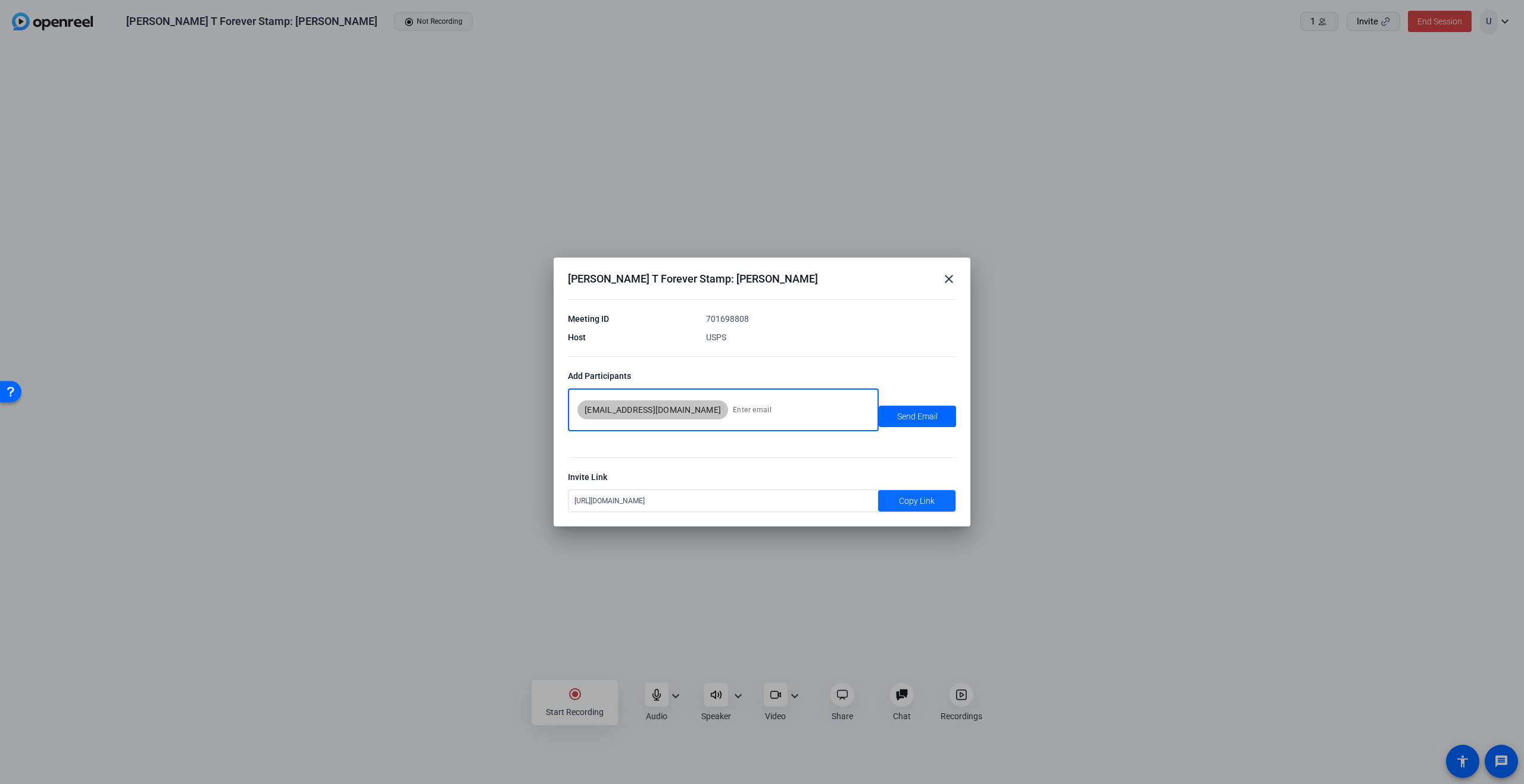
click at [922, 506] on span "Copy Link" at bounding box center [917, 501] width 36 height 13
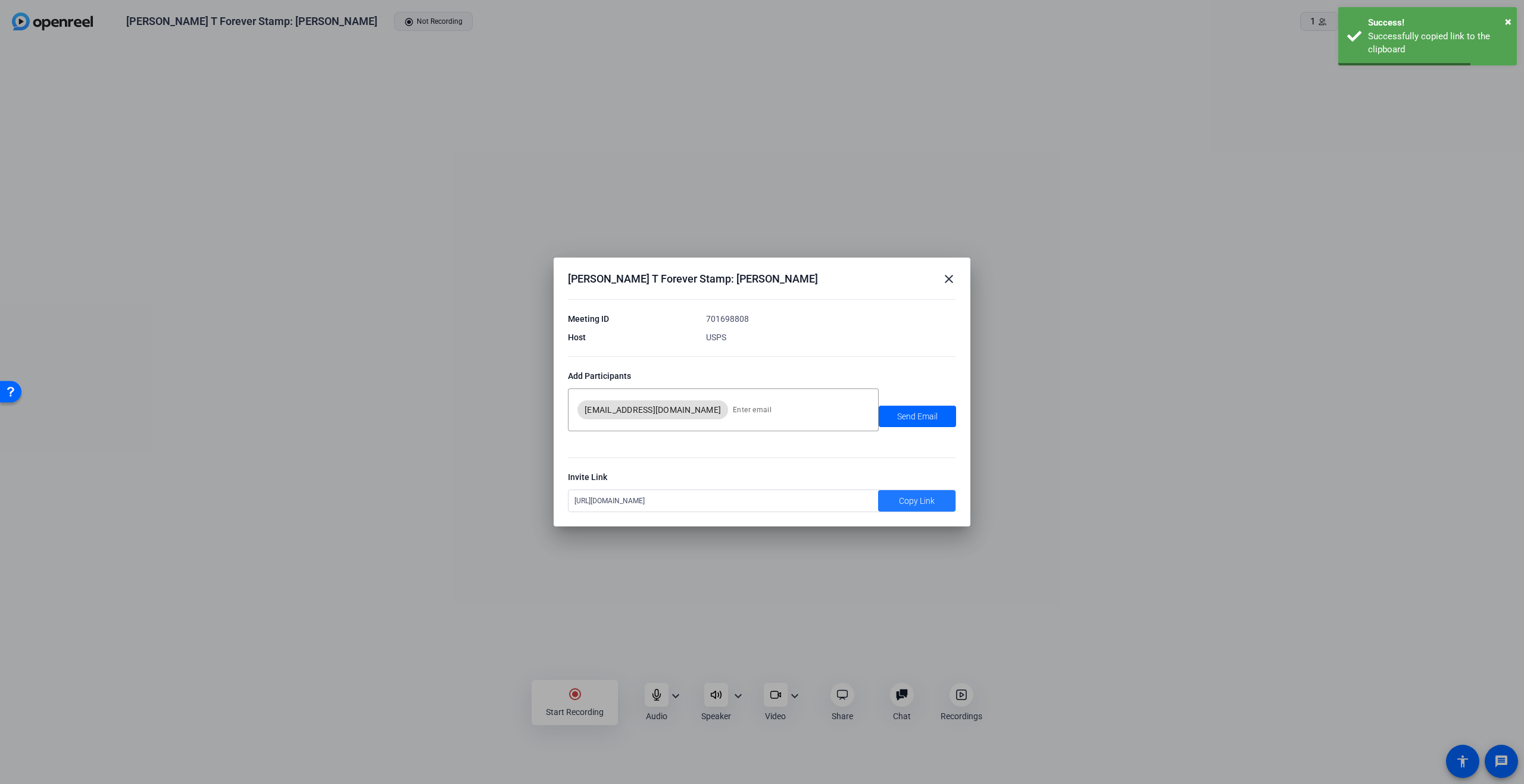
click at [949, 279] on mat-icon "close" at bounding box center [948, 278] width 14 height 14
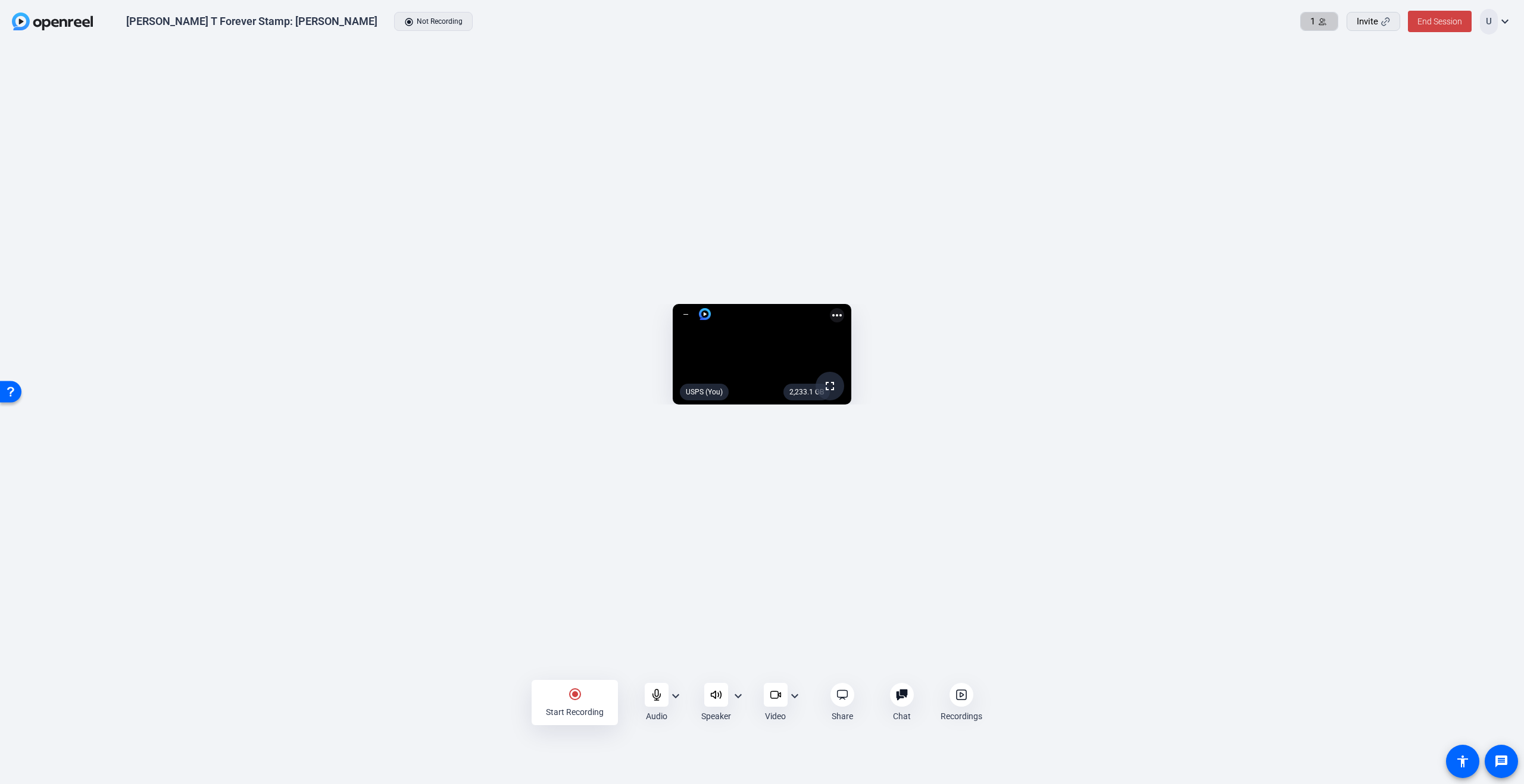
click at [1313, 26] on span "1" at bounding box center [1312, 22] width 4 height 13
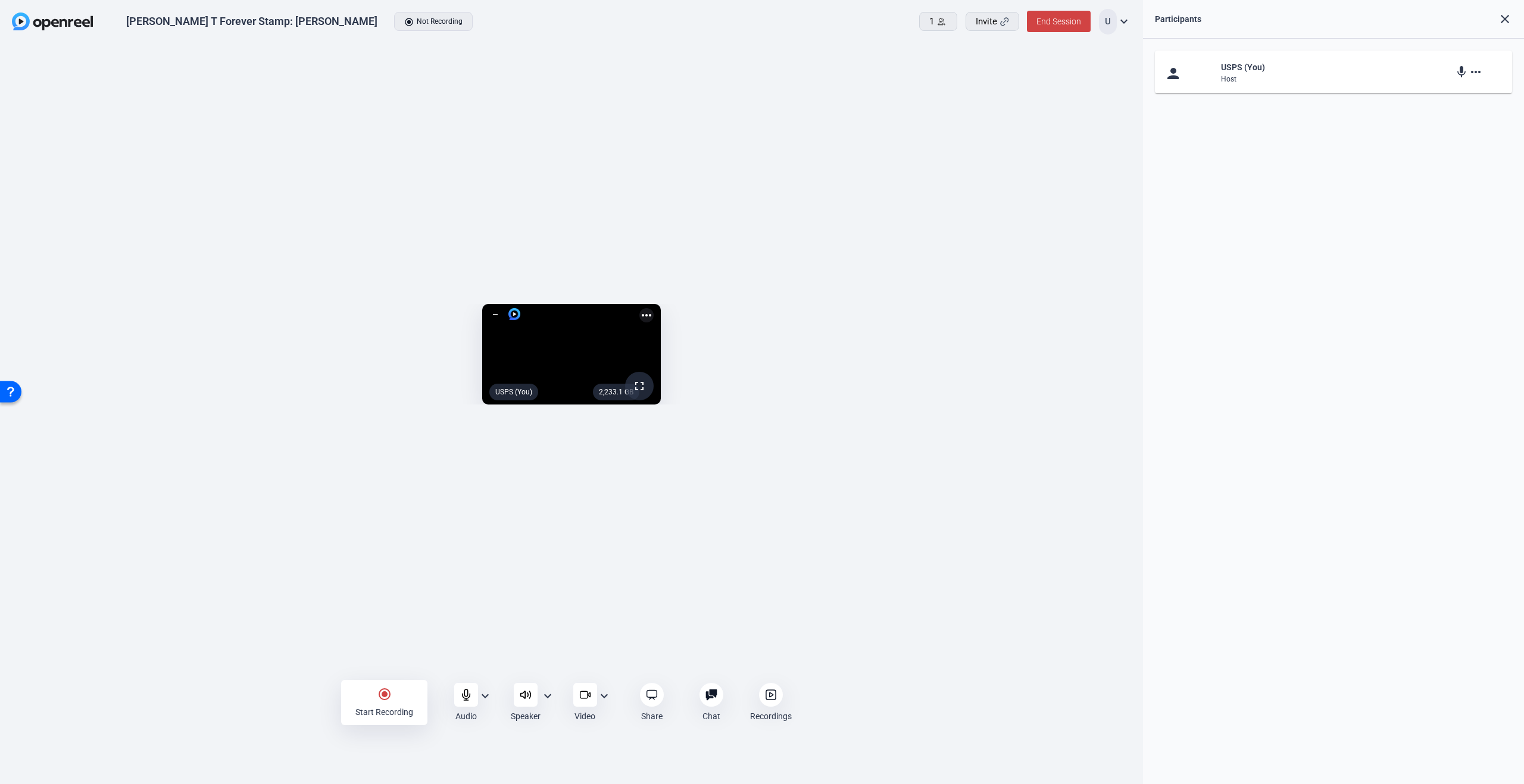
click at [1501, 21] on mat-icon "close" at bounding box center [1504, 19] width 14 height 14
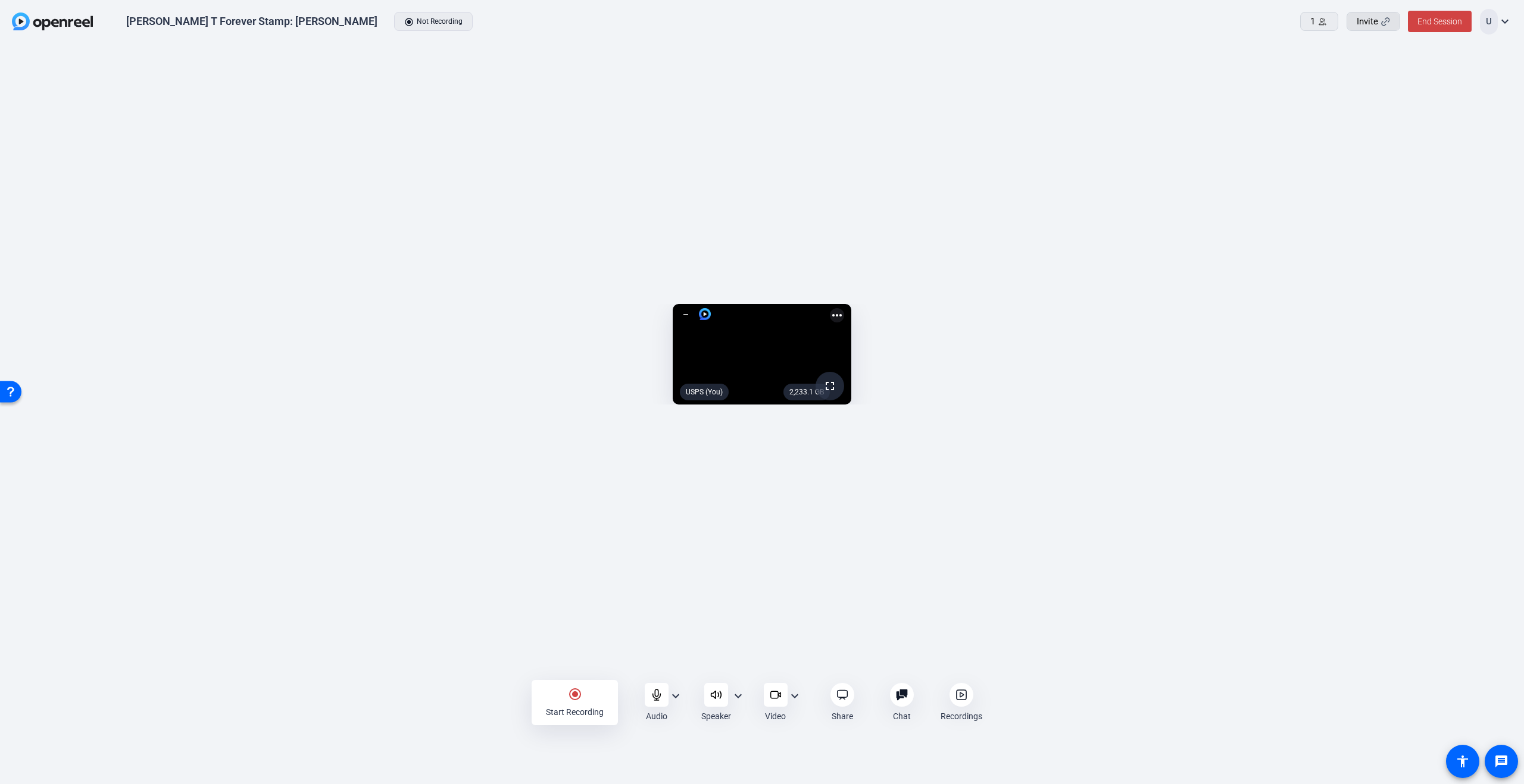
click at [1379, 25] on div "Invite" at bounding box center [1373, 22] width 34 height 13
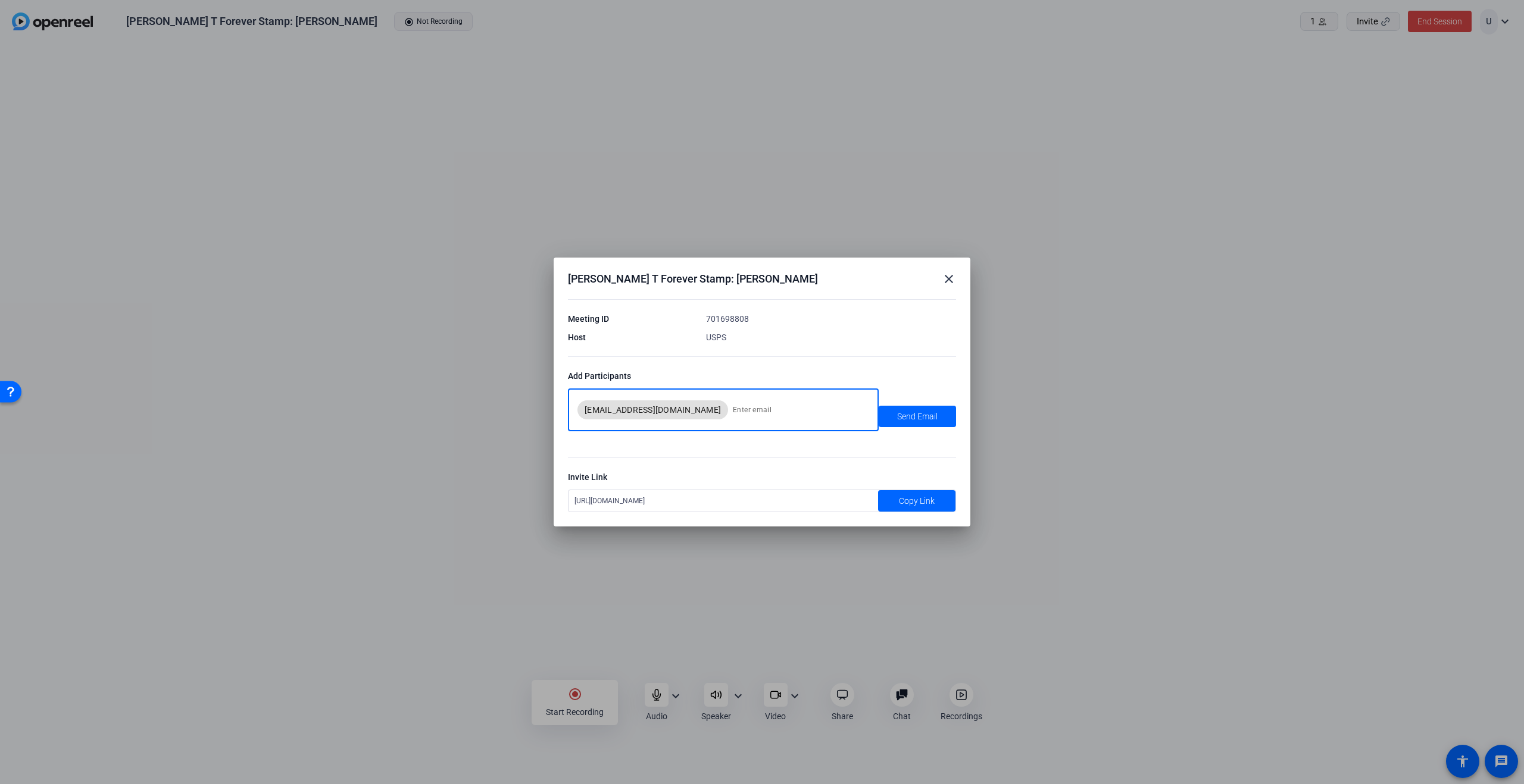
click at [750, 411] on input at bounding box center [798, 410] width 132 height 24
type input "s"
click at [733, 413] on input "tan" at bounding box center [798, 410] width 132 height 24
type input "[PERSON_NAME][EMAIL_ADDRESS][DOMAIN_NAME]"
click at [892, 421] on span at bounding box center [917, 416] width 77 height 28
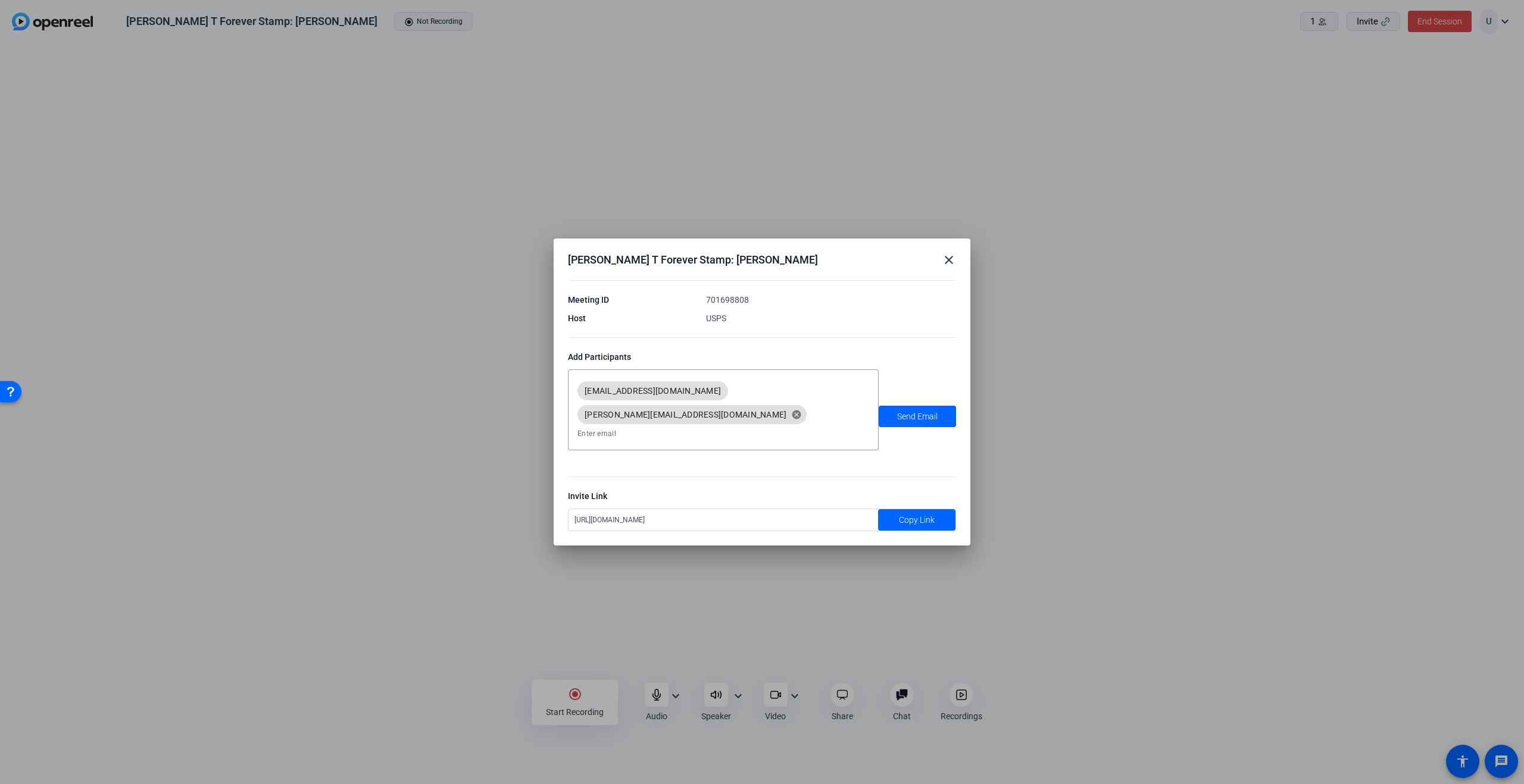
click at [947, 267] on mat-icon "close" at bounding box center [948, 260] width 14 height 14
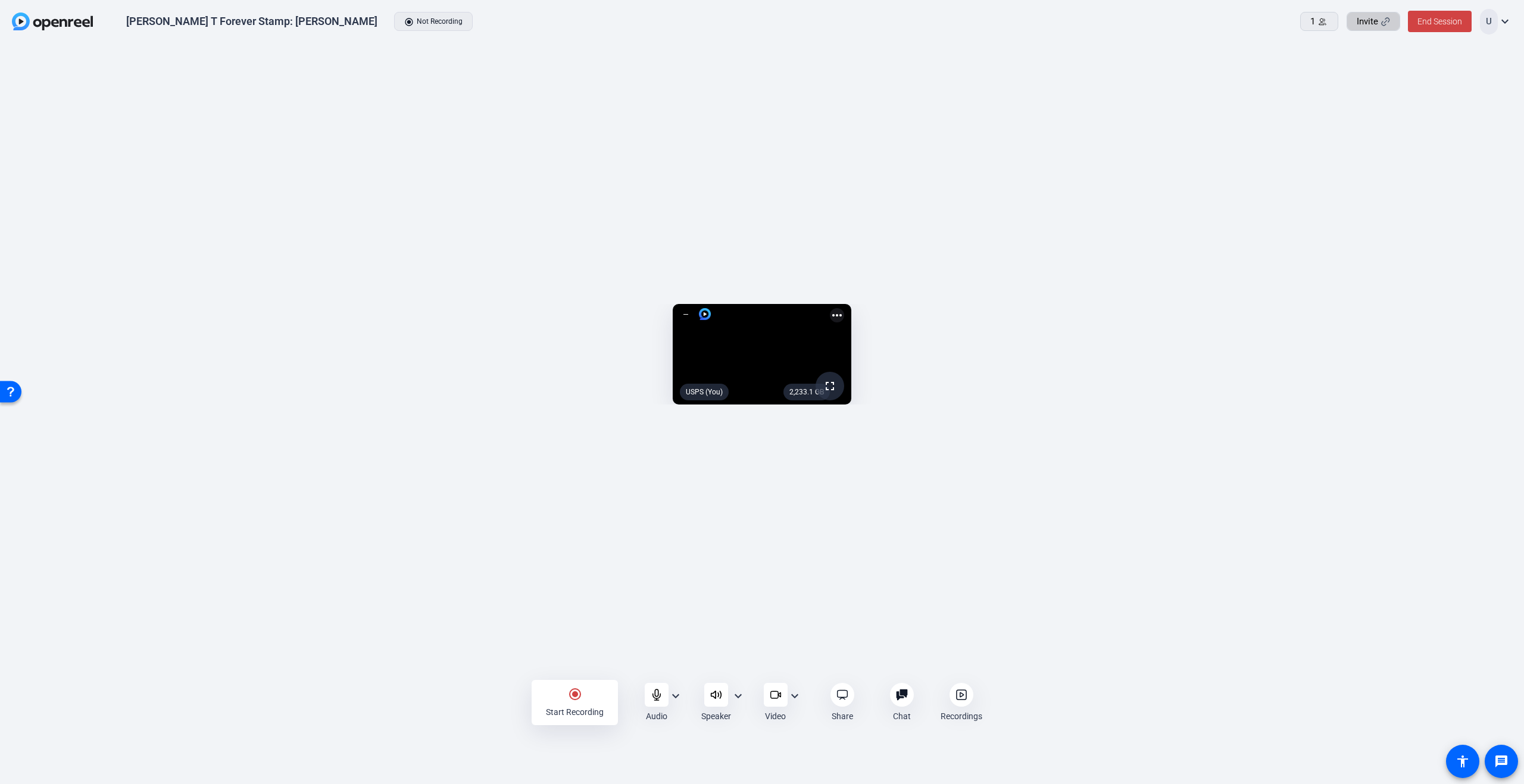
click at [796, 693] on mat-icon "expand_more" at bounding box center [794, 695] width 14 height 14
click at [754, 759] on span "Studio Display Camera (15bc:0000)" at bounding box center [727, 761] width 123 height 14
click at [796, 695] on mat-icon "expand_more" at bounding box center [794, 695] width 14 height 14
click at [765, 736] on span "Studio Display Camera (15bc:0000)" at bounding box center [727, 739] width 123 height 14
click at [1370, 53] on button "Yes" at bounding box center [1379, 55] width 35 height 12
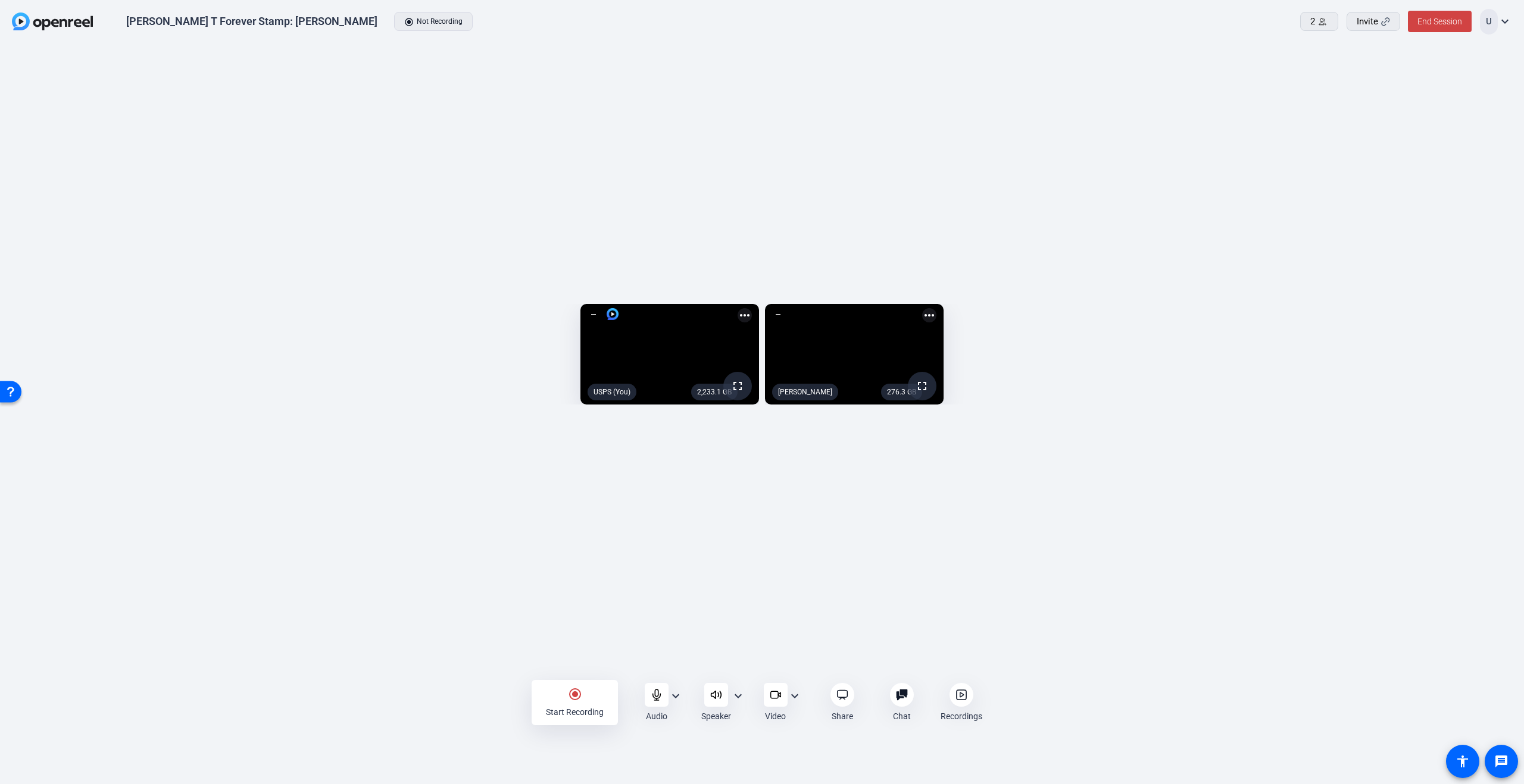
click at [674, 692] on mat-icon "expand_more" at bounding box center [675, 695] width 14 height 14
click at [655, 632] on div at bounding box center [762, 392] width 1524 height 784
click at [680, 695] on mat-icon "expand_more" at bounding box center [675, 695] width 14 height 14
click at [664, 620] on div at bounding box center [762, 392] width 1524 height 784
click at [569, 700] on mat-icon "radio_button_checked" at bounding box center [574, 694] width 14 height 14
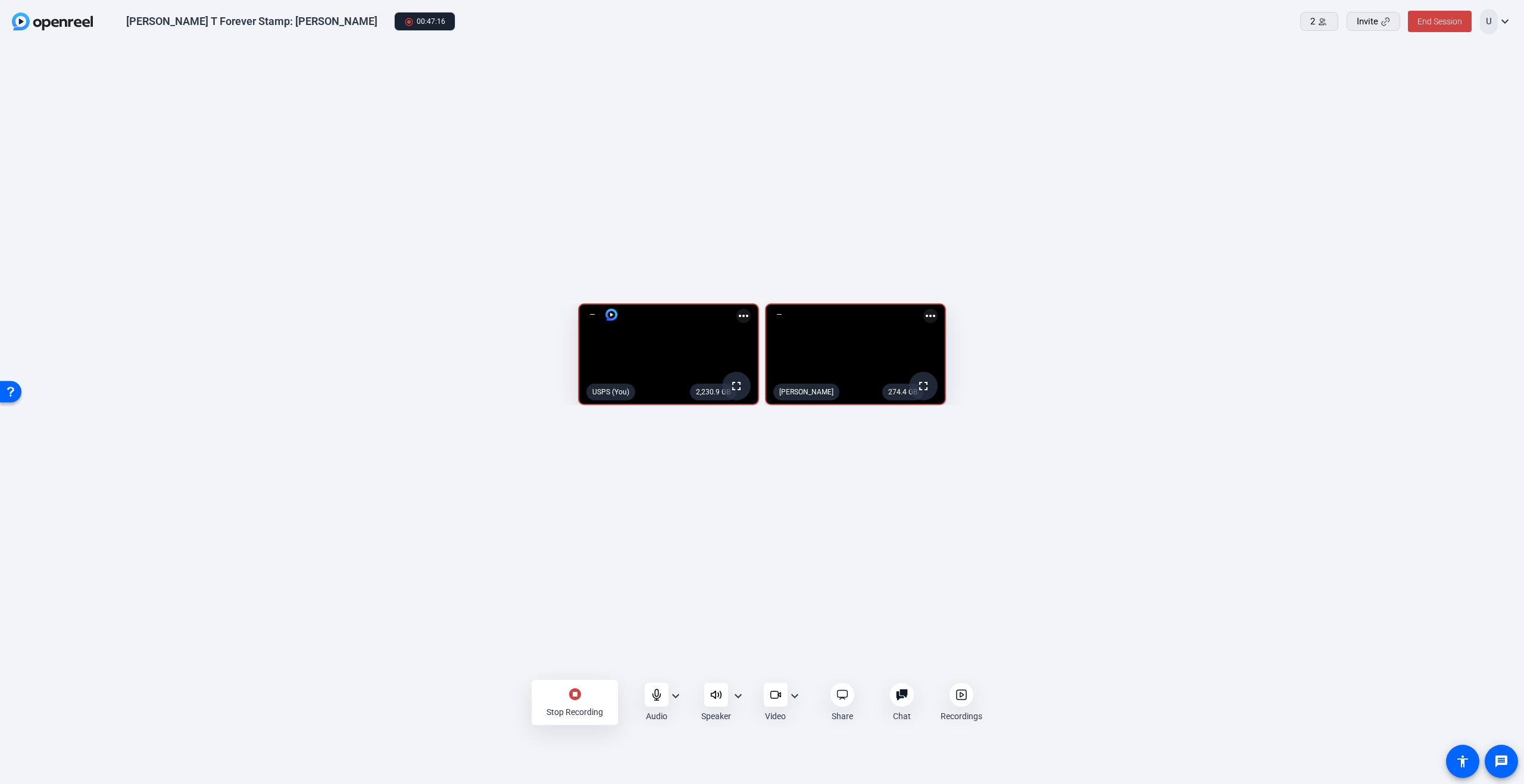
click at [1256, 101] on div "2,230.9 GB fullscreen USPS (You) more_horiz 274.4 GB fullscreen Sam Tanenhaus m…" at bounding box center [762, 357] width 1524 height 627
click at [582, 701] on div "stop_circle Stop Recording" at bounding box center [575, 702] width 86 height 45
click at [1447, 21] on span "End Session" at bounding box center [1440, 21] width 45 height 10
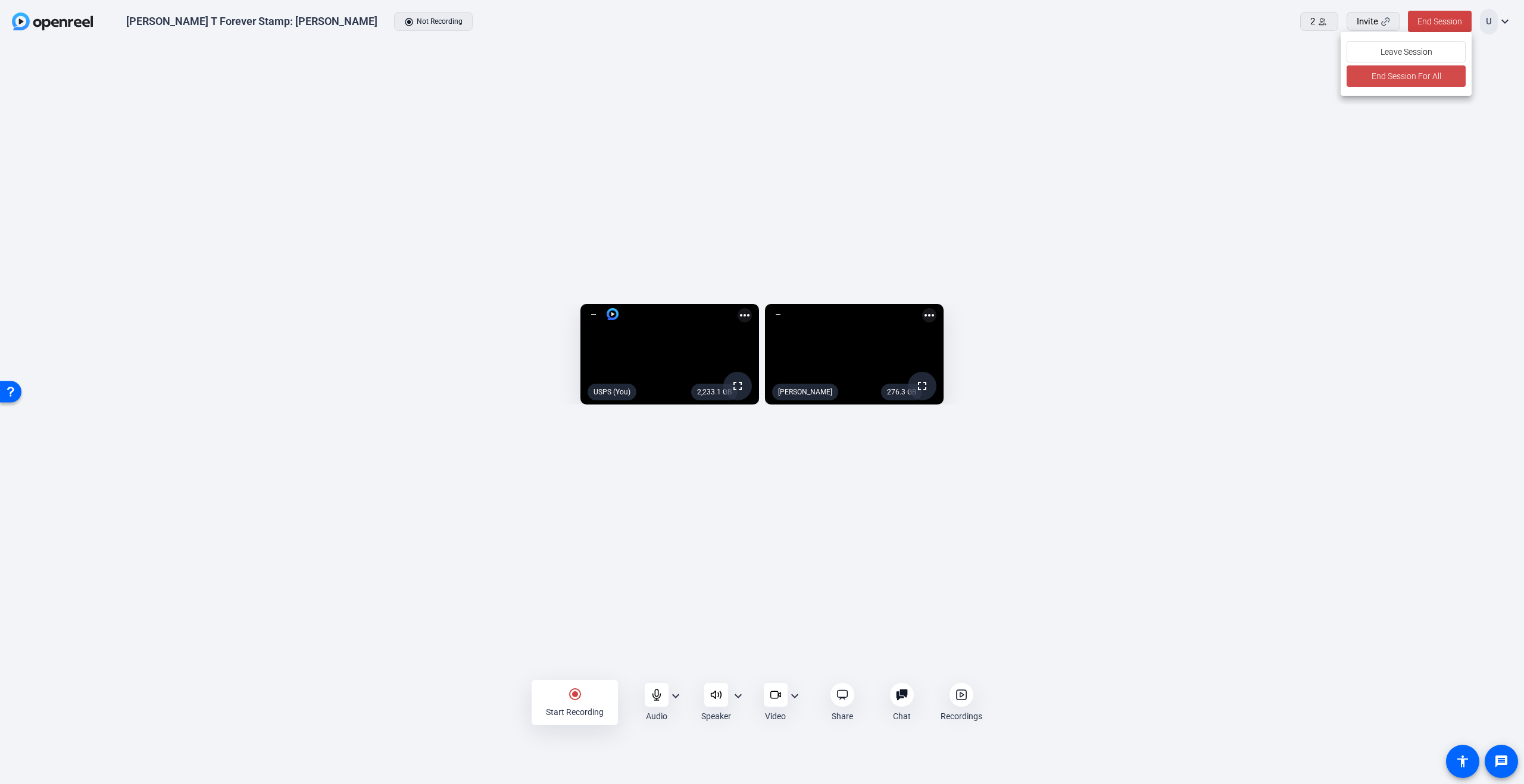
click at [1409, 75] on span "End Session For All" at bounding box center [1406, 76] width 69 height 14
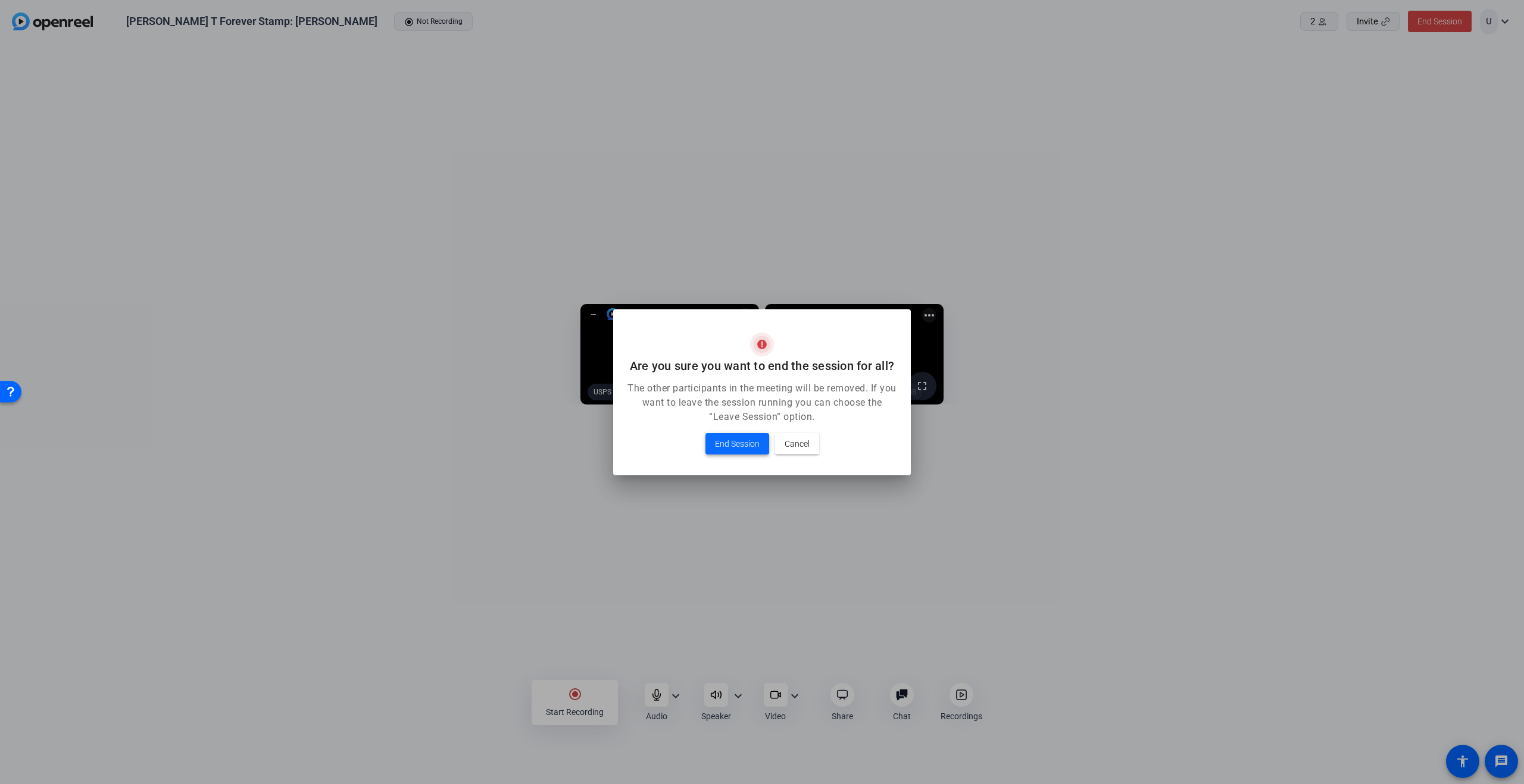
drag, startPoint x: 703, startPoint y: 463, endPoint x: 711, endPoint y: 436, distance: 28.2
click at [704, 460] on mat-dialog-content "The other participants in the meeting will be removed. If you want to leave the…" at bounding box center [762, 428] width 298 height 94
click at [712, 436] on span at bounding box center [737, 444] width 64 height 28
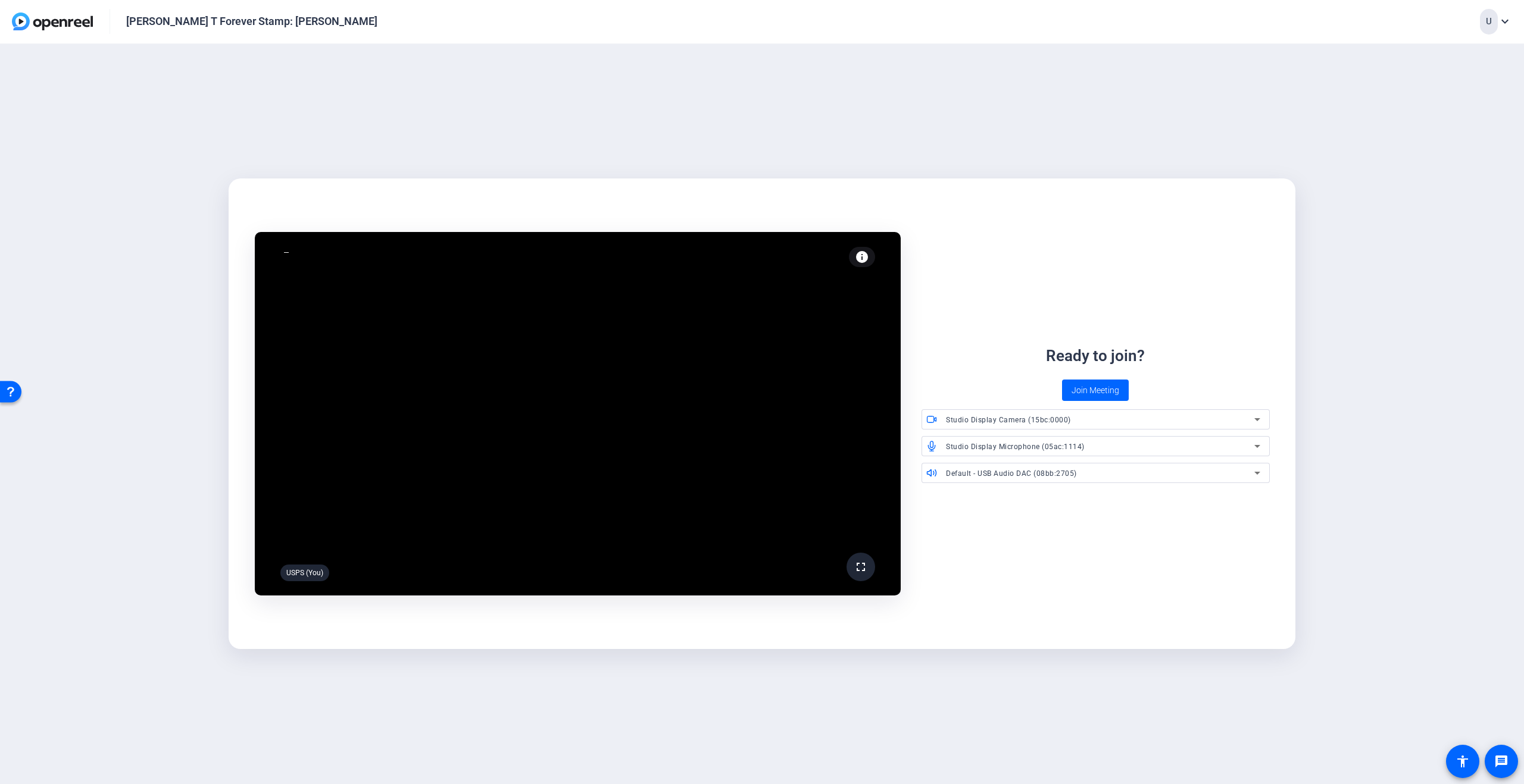
drag, startPoint x: 188, startPoint y: 24, endPoint x: 78, endPoint y: 22, distance: 110.0
click at [188, 24] on div "[PERSON_NAME] T Forever Stamp: [PERSON_NAME]" at bounding box center [251, 21] width 251 height 14
click at [55, 24] on img at bounding box center [52, 22] width 81 height 18
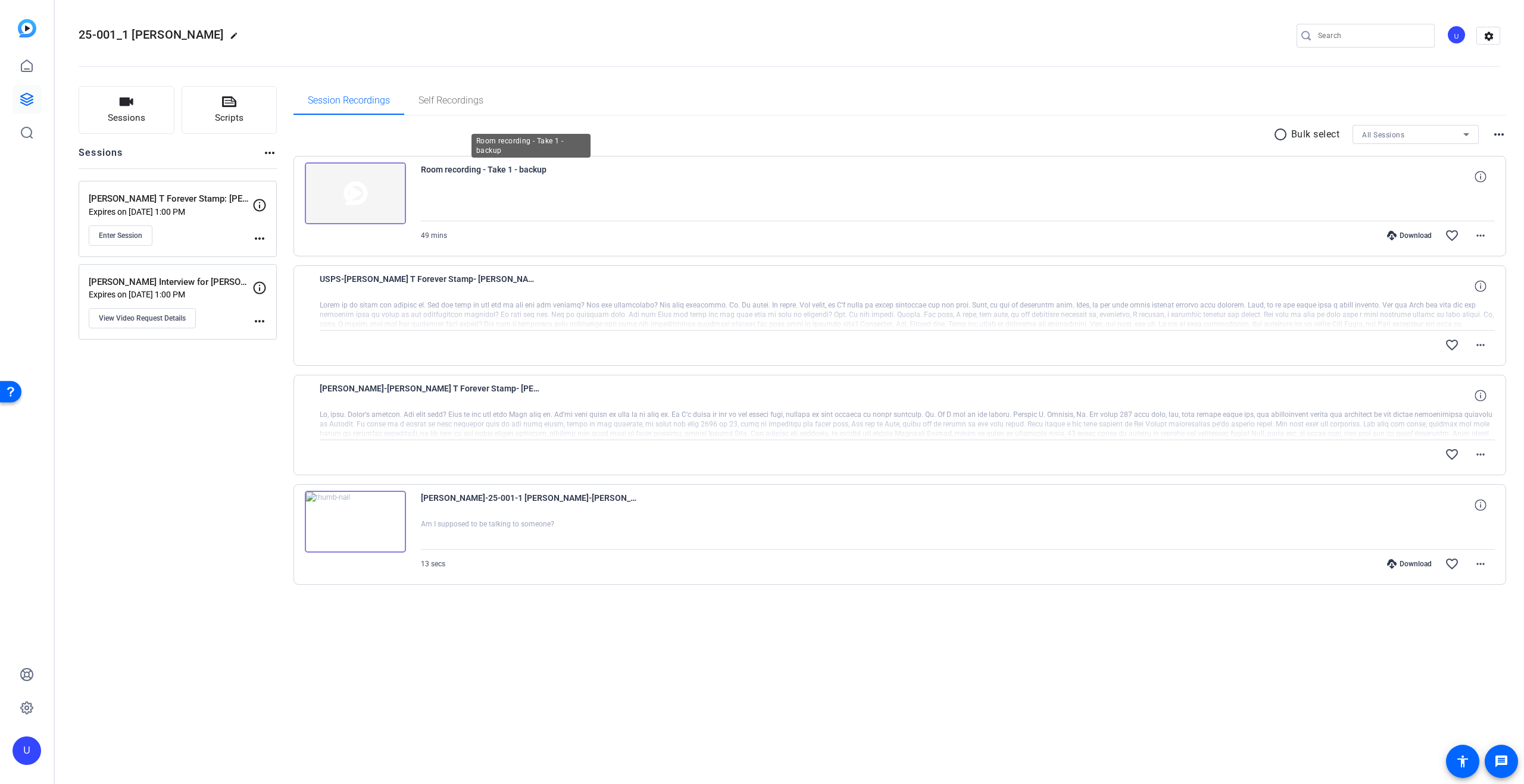
click at [507, 168] on span "Room recording - Take 1 - backup" at bounding box center [531, 176] width 220 height 28
click at [1391, 233] on icon at bounding box center [1391, 235] width 10 height 10
click at [508, 209] on div at bounding box center [958, 206] width 1074 height 30
click at [220, 247] on div "Sam T Forever Stamp: William B Expires on Aug 20, 2025 @ 1:00 PM Enter Session …" at bounding box center [177, 219] width 198 height 76
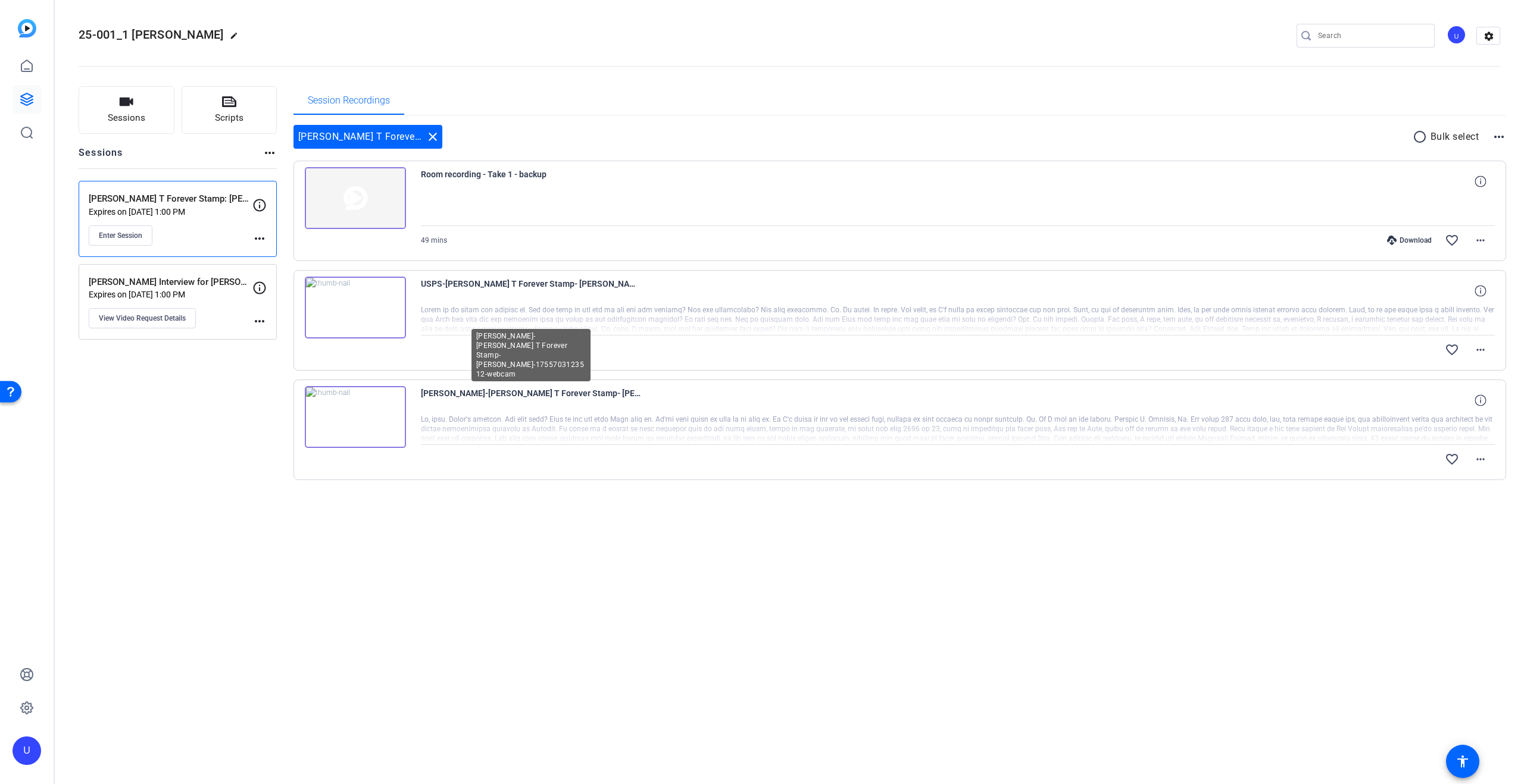
click at [446, 402] on span "Sam Tanenhaus-Sam T Forever Stamp- William B-1755703123512-webcam" at bounding box center [531, 401] width 220 height 28
click at [454, 392] on span "Sam Tanenhaus-Sam T Forever Stamp- William B-1755703123512-webcam" at bounding box center [531, 401] width 220 height 28
click at [106, 103] on button "Sessions" at bounding box center [126, 110] width 96 height 48
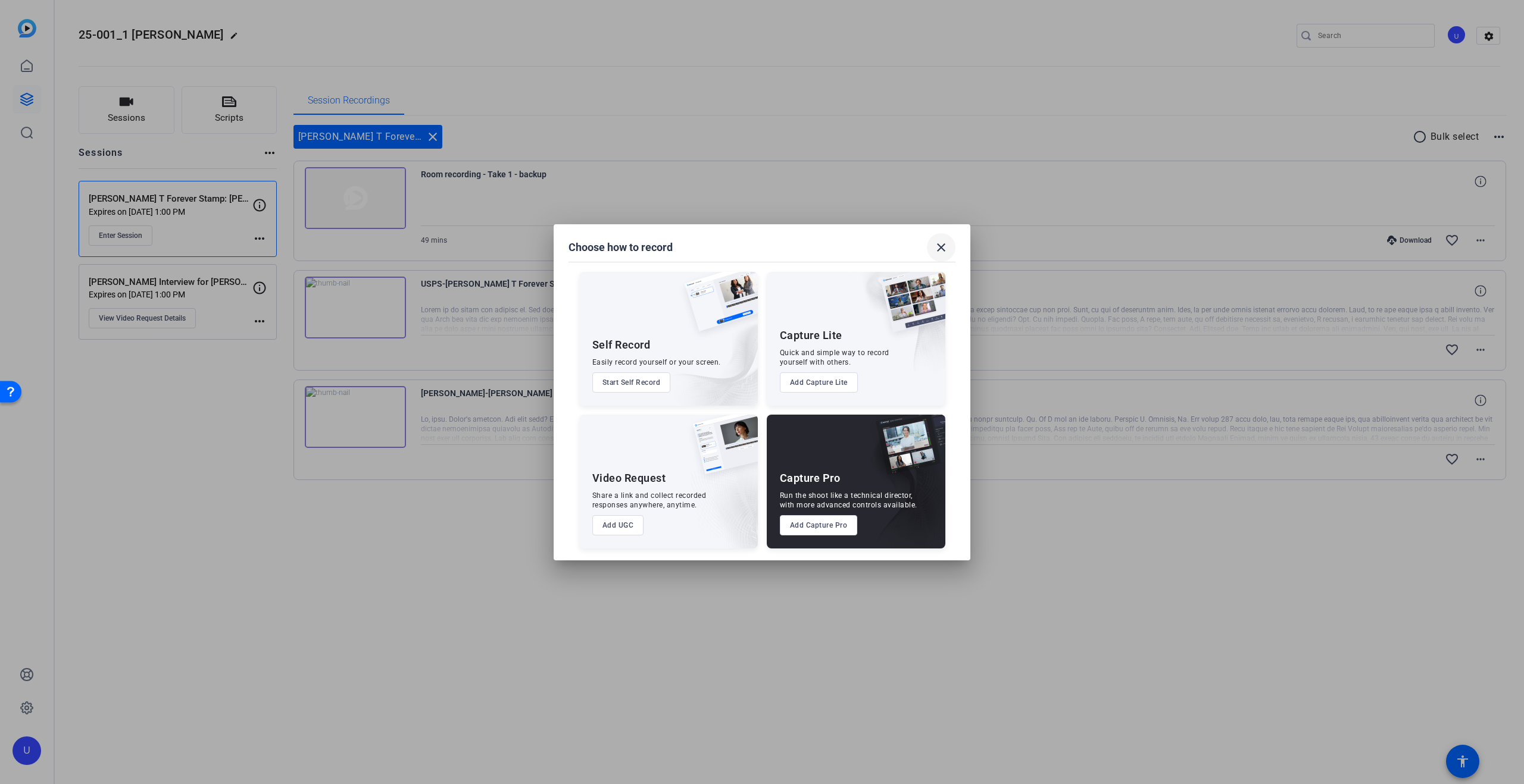
click at [944, 243] on mat-icon "close" at bounding box center [941, 247] width 14 height 14
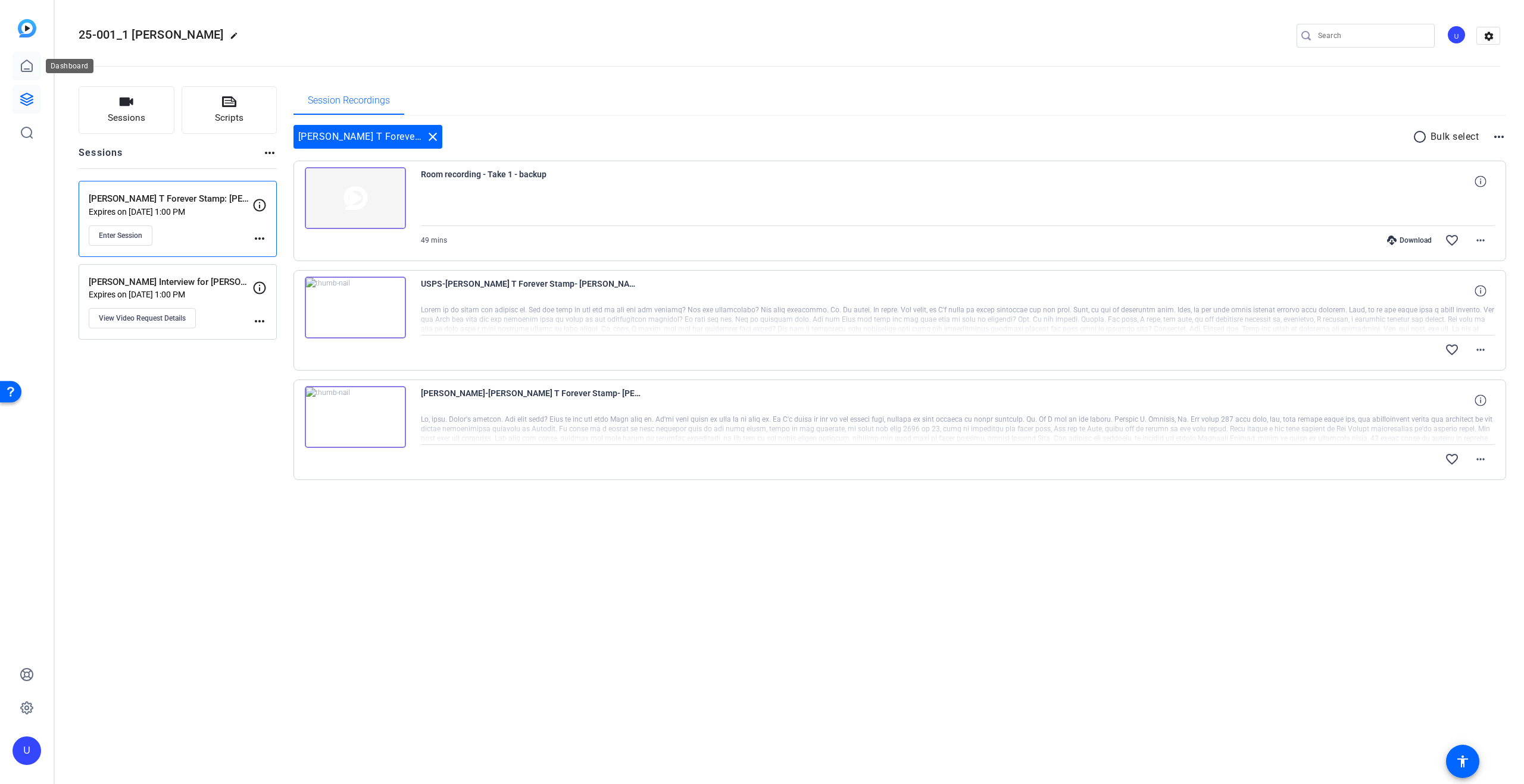
click at [25, 61] on icon at bounding box center [26, 66] width 14 height 14
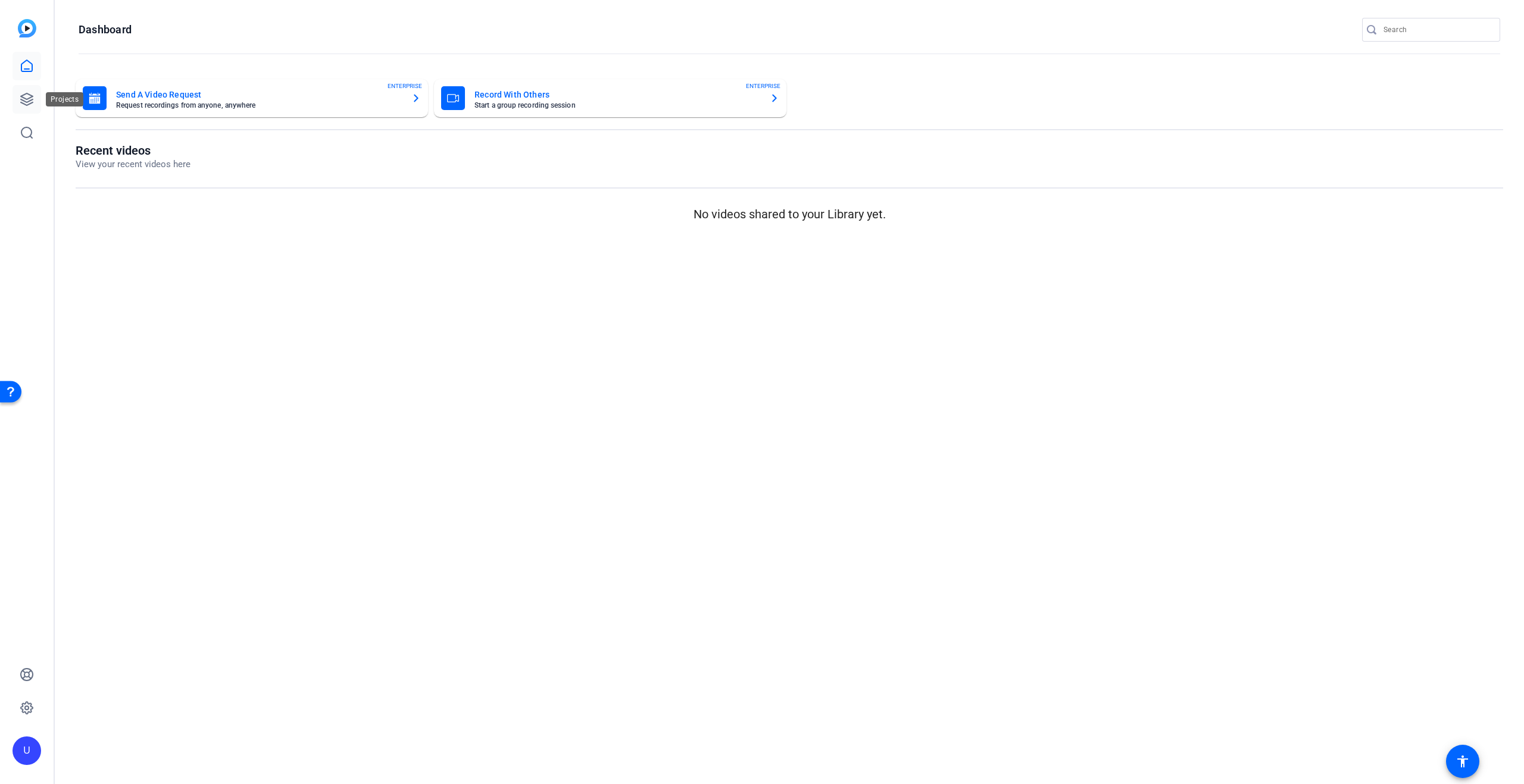
click at [25, 93] on icon at bounding box center [27, 99] width 12 height 12
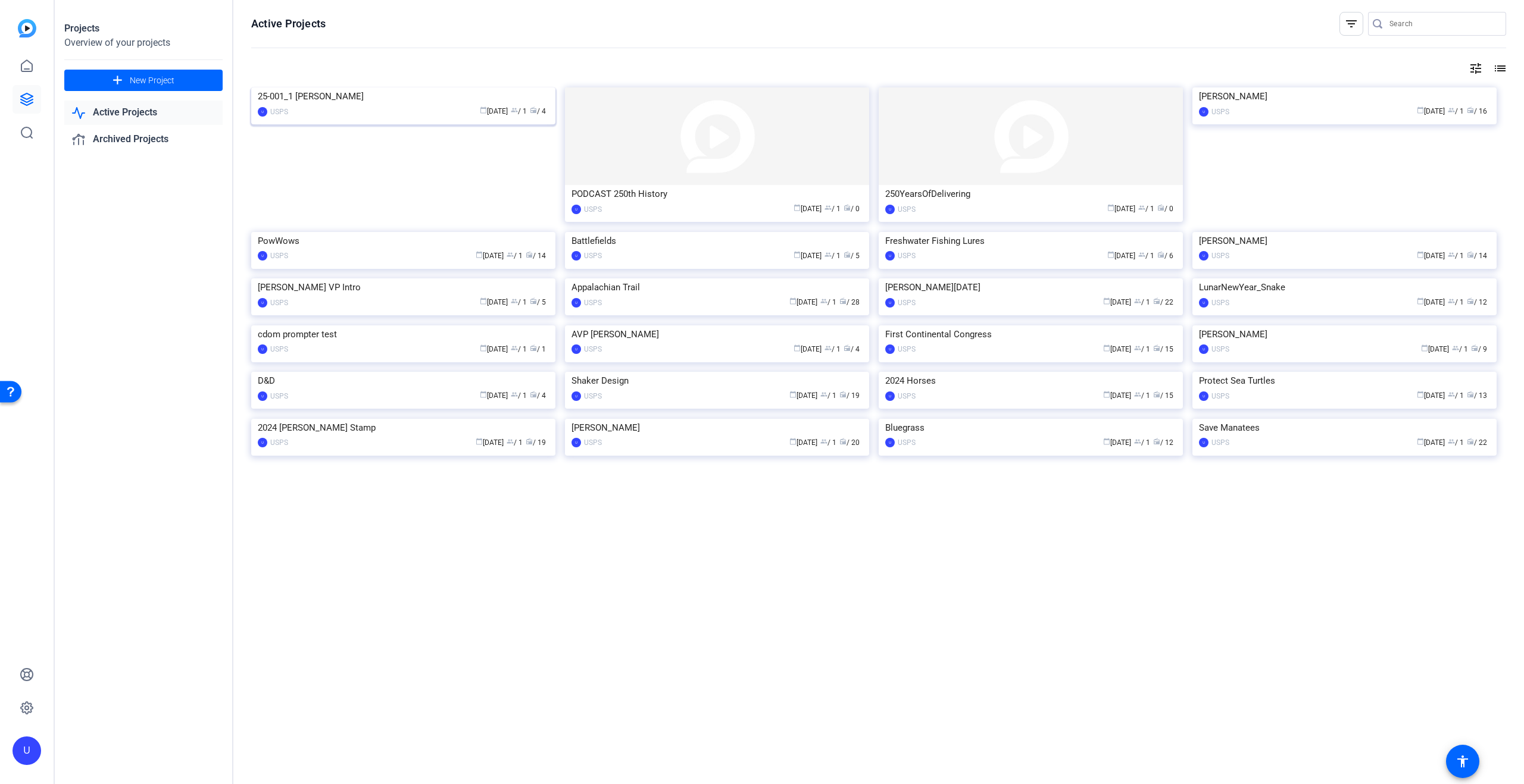
click at [394, 87] on img at bounding box center [403, 87] width 304 height 0
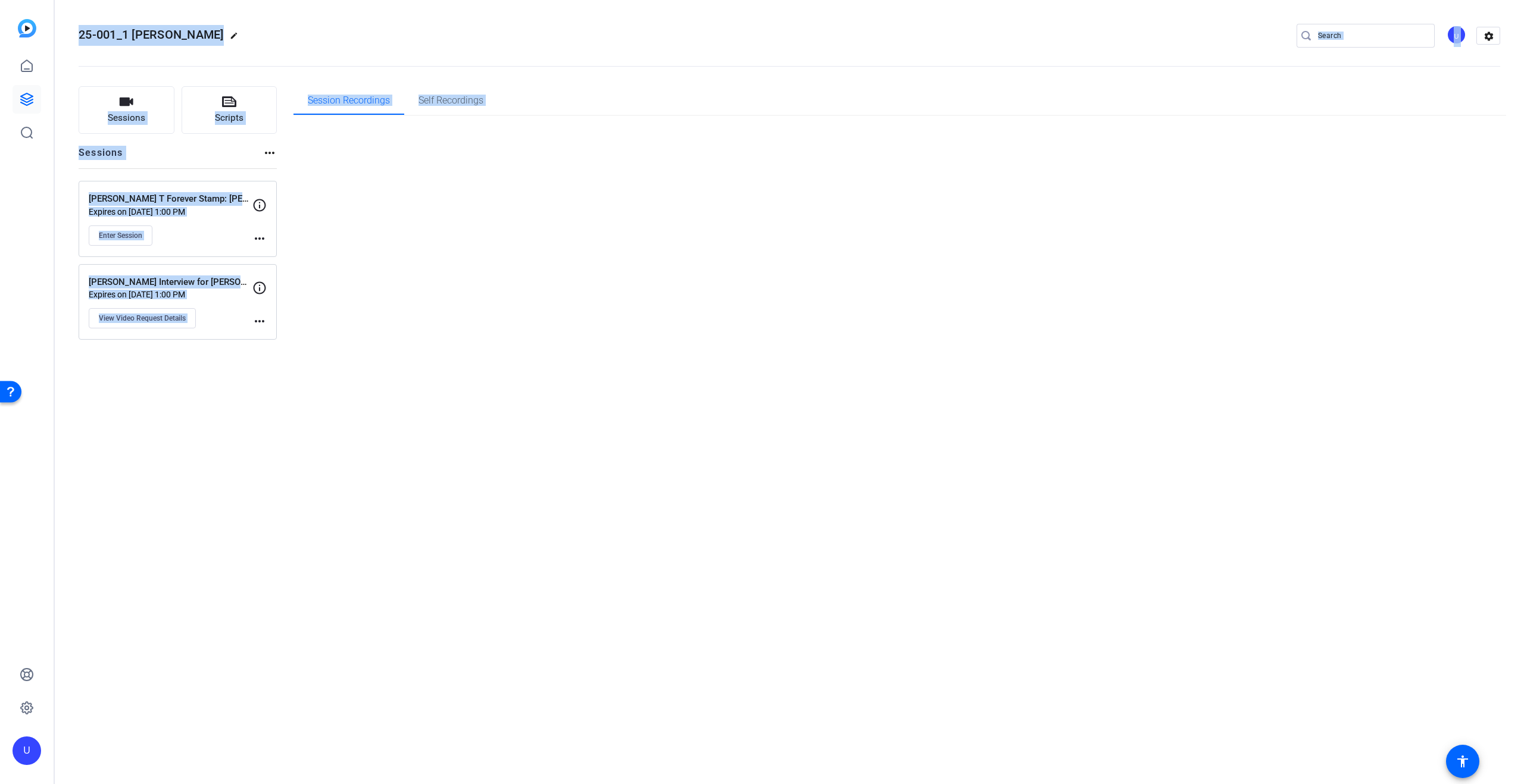
click at [394, 122] on div "25-001_1 William F Buckley edit U settings Sessions Scripts Sessions more_horiz…" at bounding box center [790, 392] width 1469 height 784
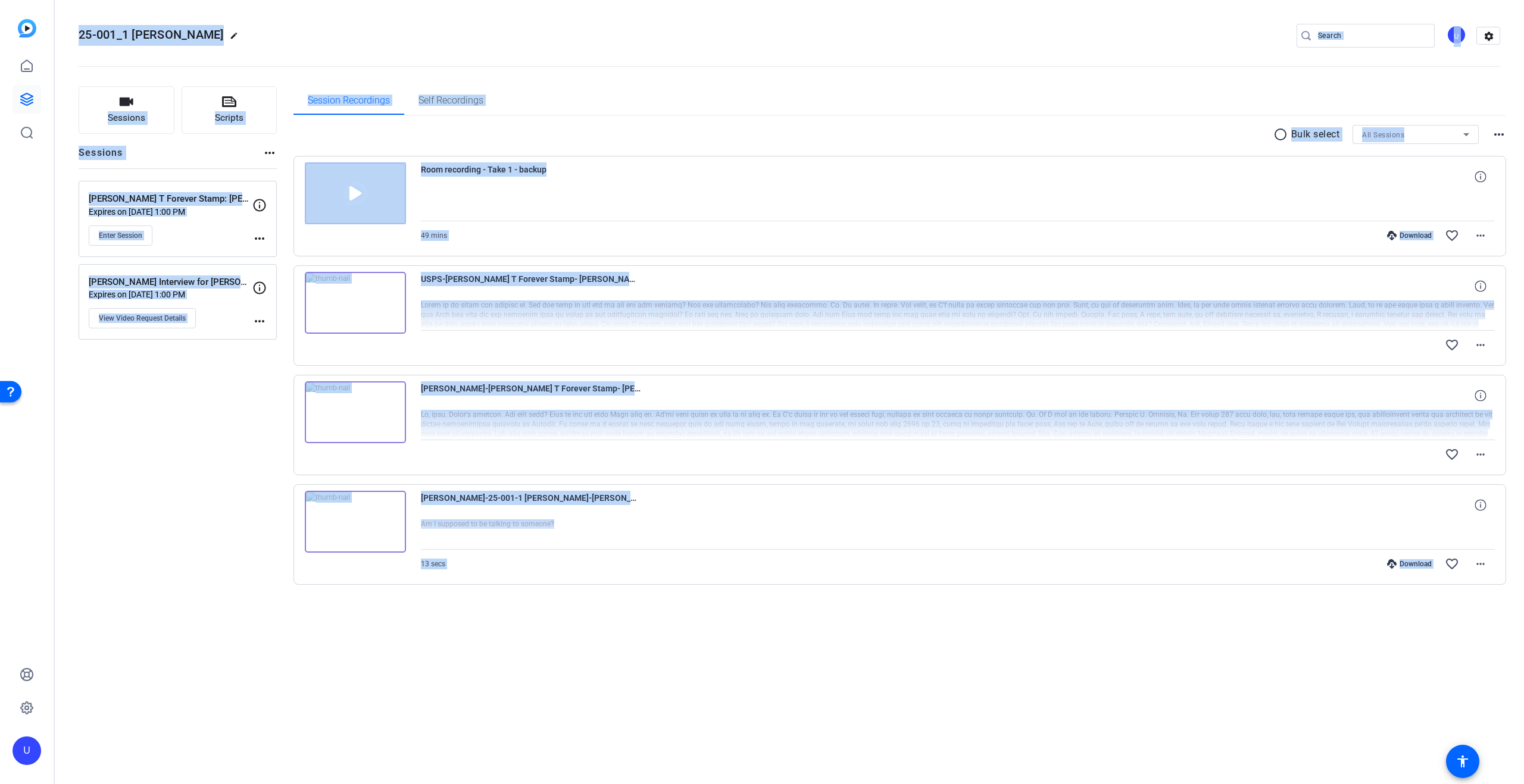
click at [635, 117] on div "radio_button_unchecked Bulk select All Sessions more_horiz Room recording - Tak…" at bounding box center [900, 369] width 1213 height 507
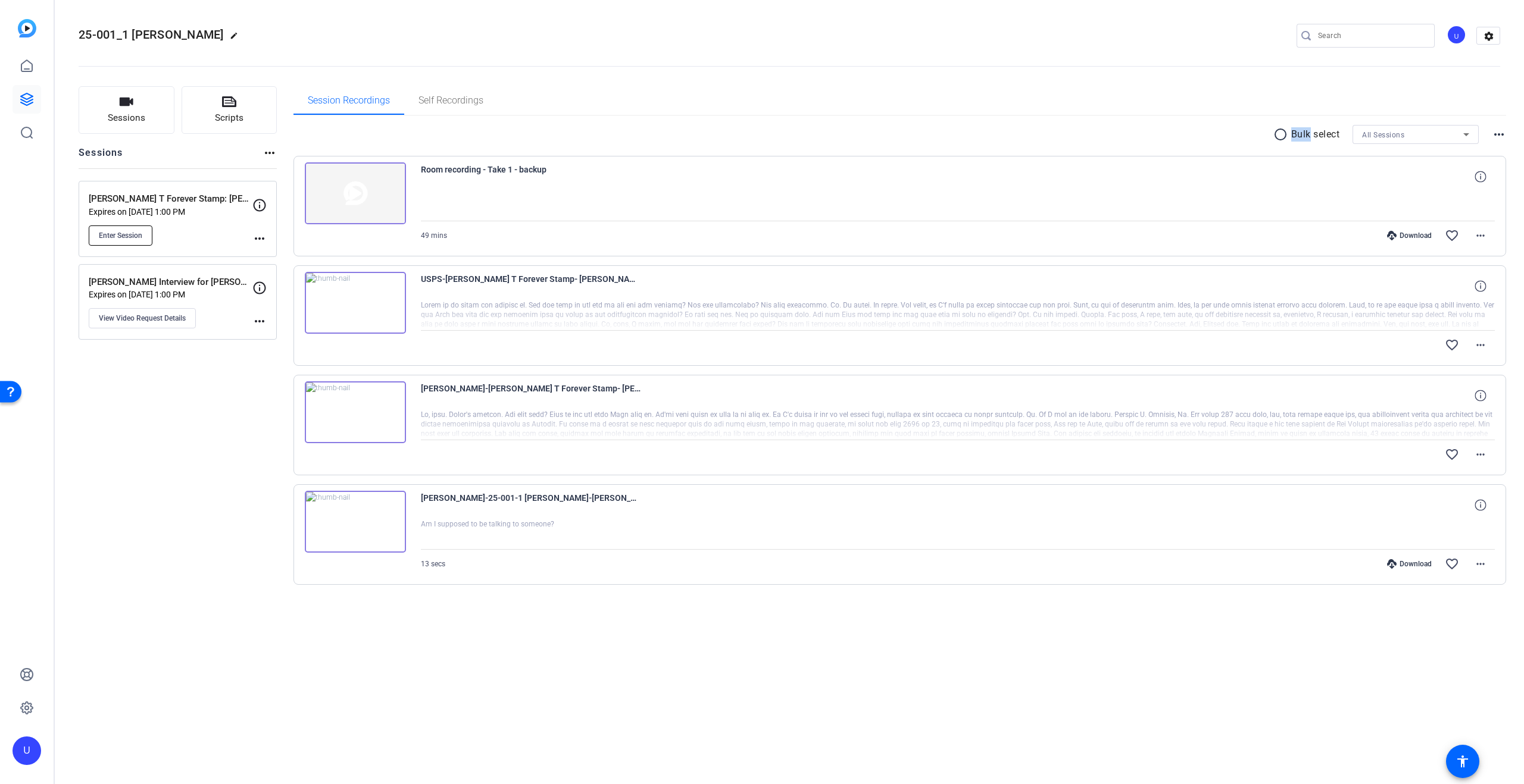
click at [126, 239] on span "Enter Session" at bounding box center [121, 235] width 43 height 10
click at [1480, 455] on mat-icon "more_horiz" at bounding box center [1480, 454] width 14 height 14
click at [1466, 478] on span "Download Original" at bounding box center [1450, 479] width 72 height 14
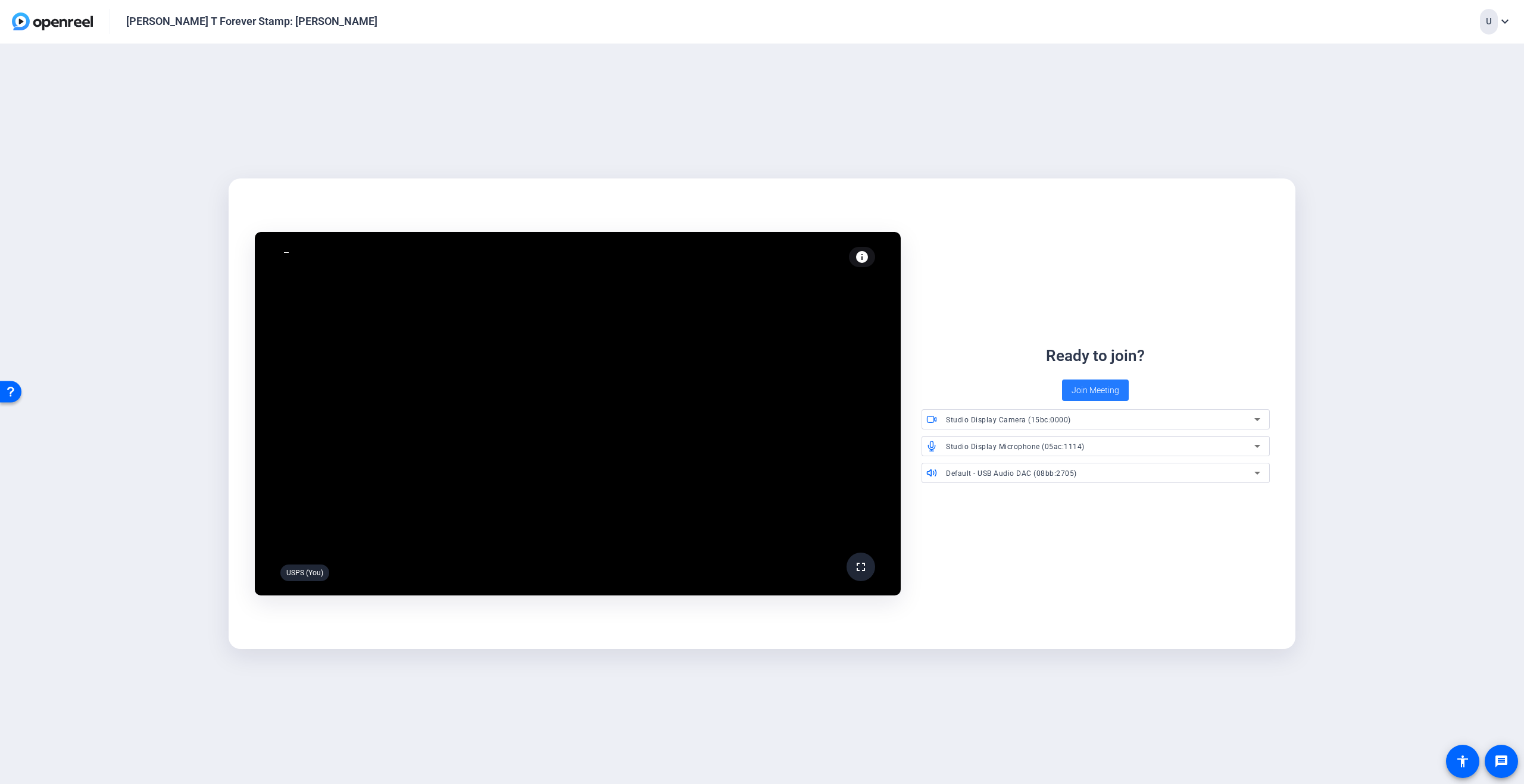
click at [1079, 392] on span "Join Meeting" at bounding box center [1095, 390] width 48 height 13
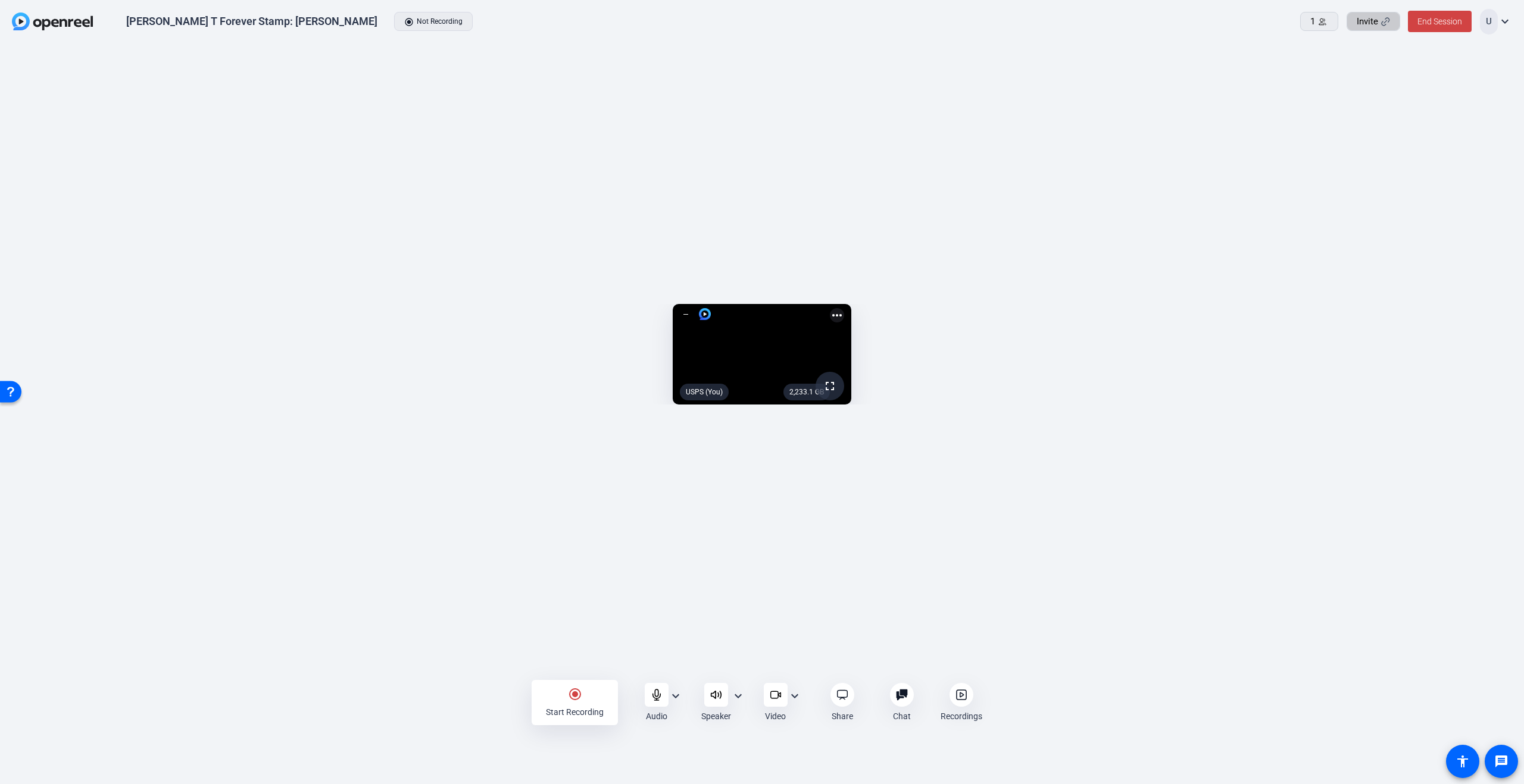
click at [1359, 21] on span "Invite" at bounding box center [1367, 22] width 22 height 13
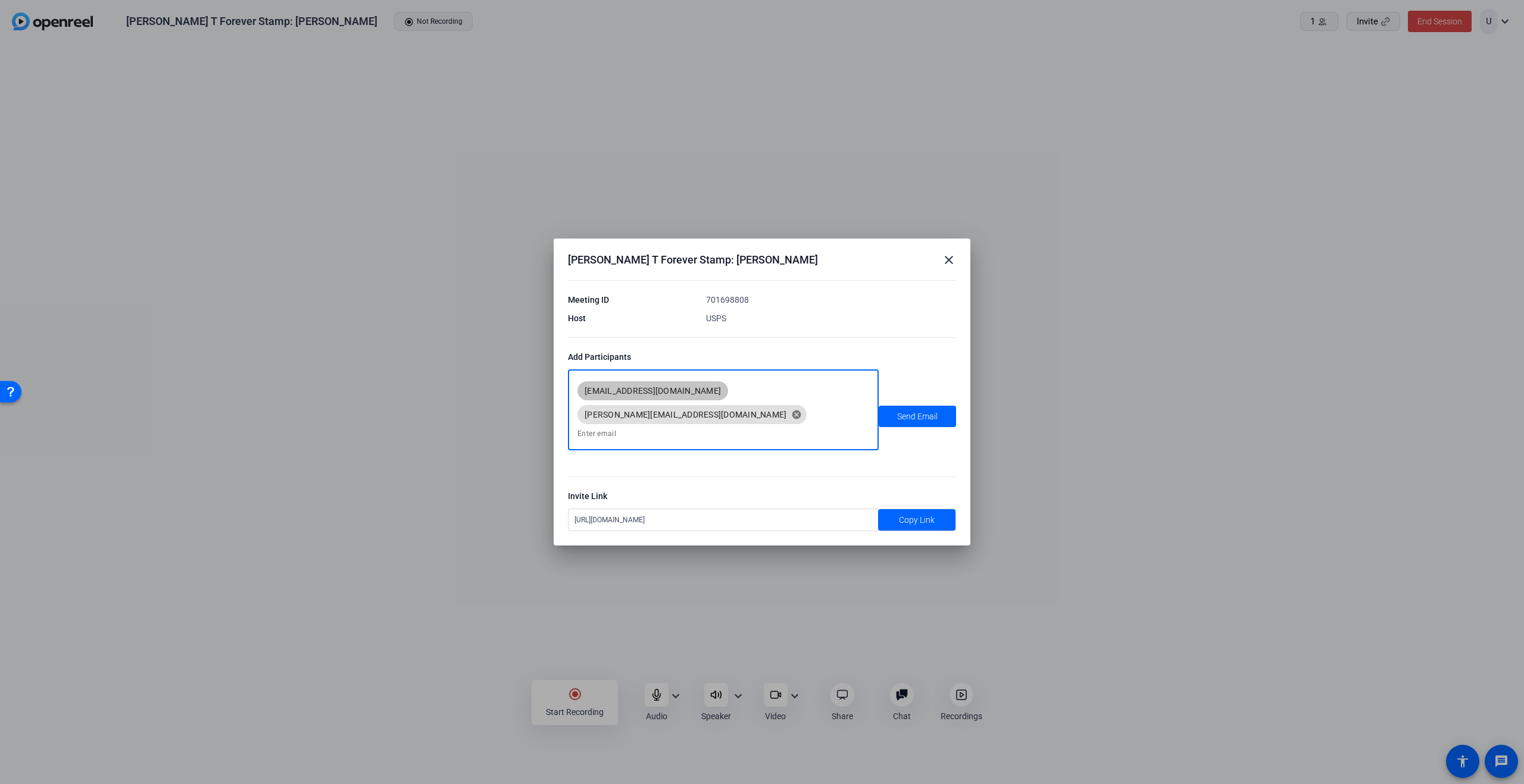
click at [949, 267] on mat-icon "close" at bounding box center [948, 260] width 14 height 14
